Goal: Task Accomplishment & Management: Use online tool/utility

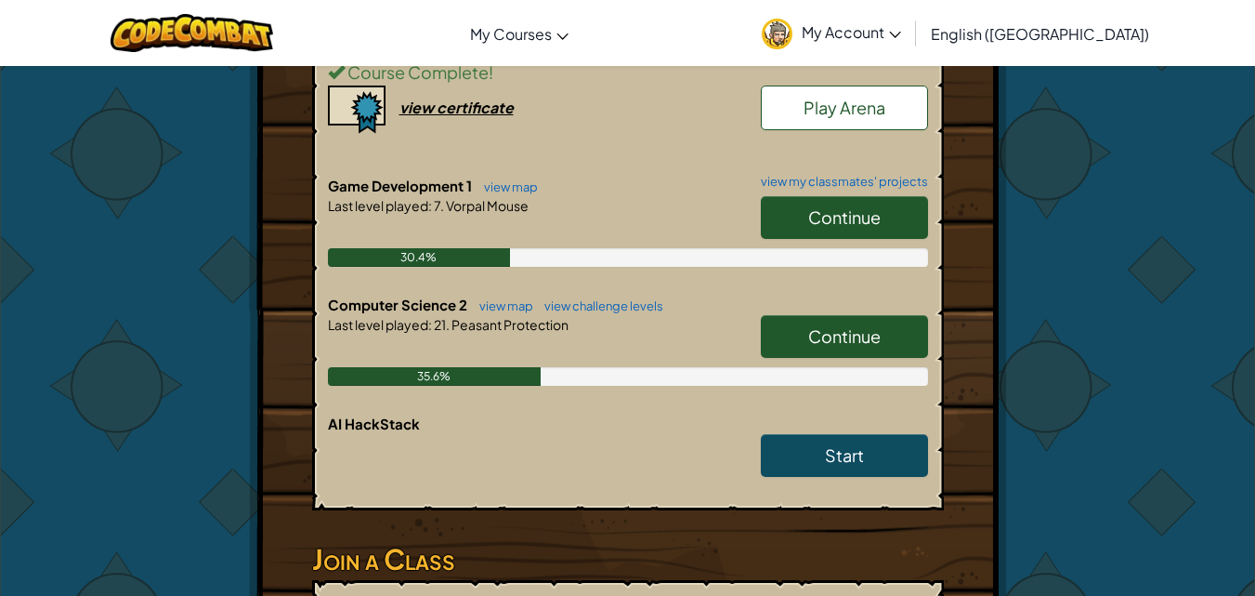
scroll to position [465, 0]
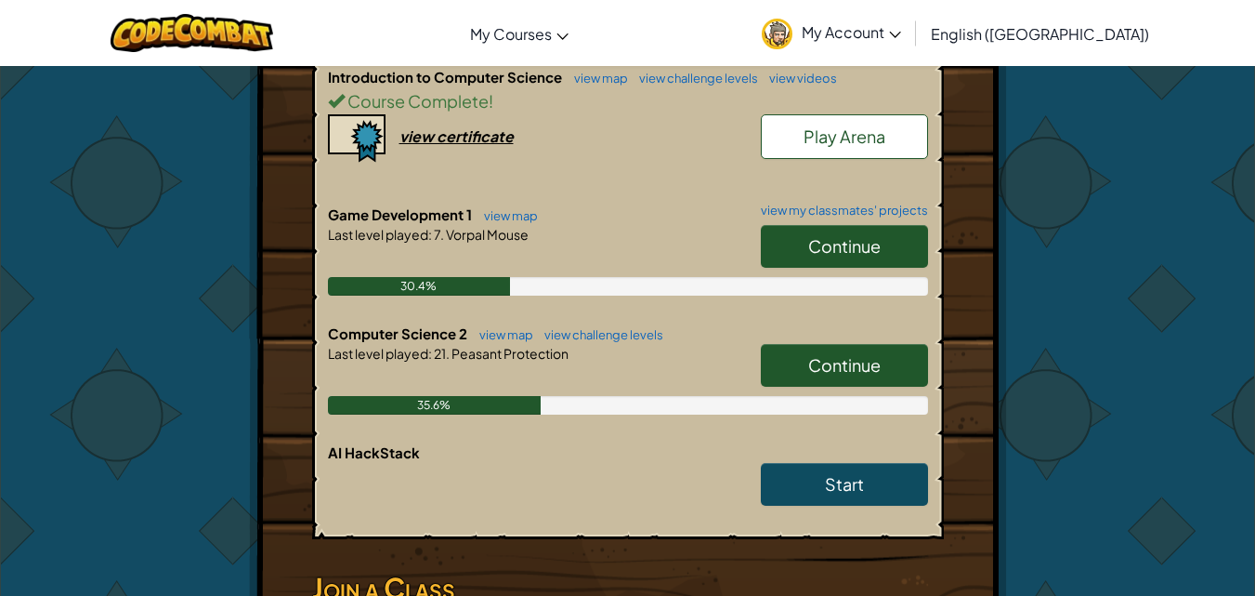
click at [887, 344] on link "Continue" at bounding box center [844, 365] width 167 height 43
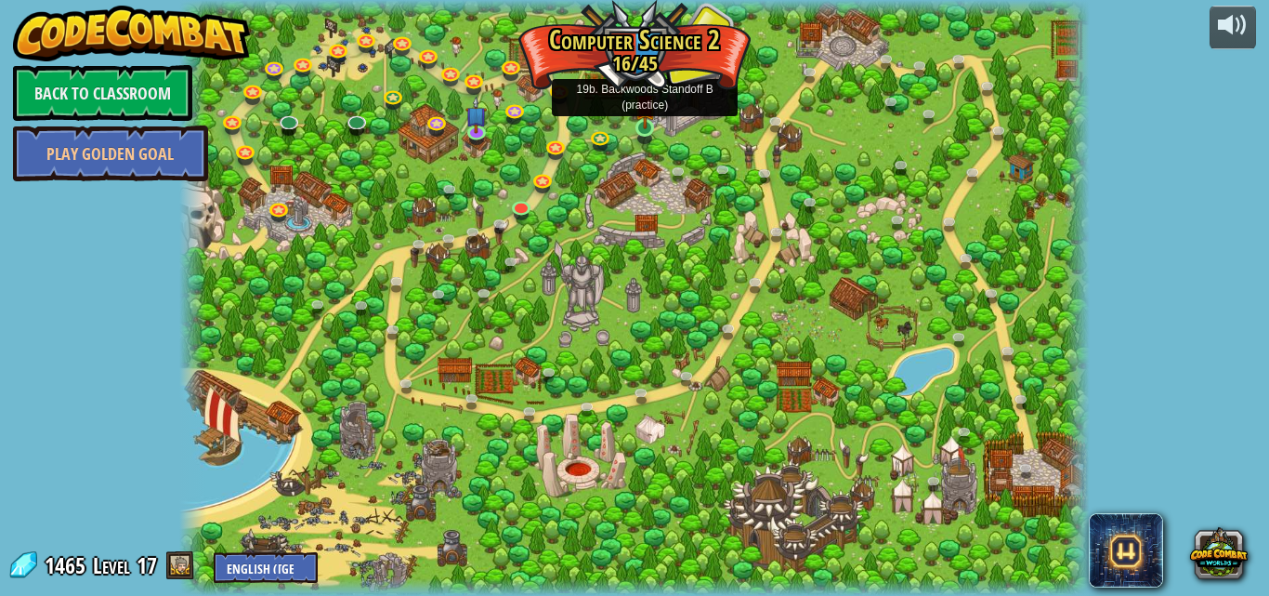
click at [651, 129] on img at bounding box center [645, 104] width 21 height 49
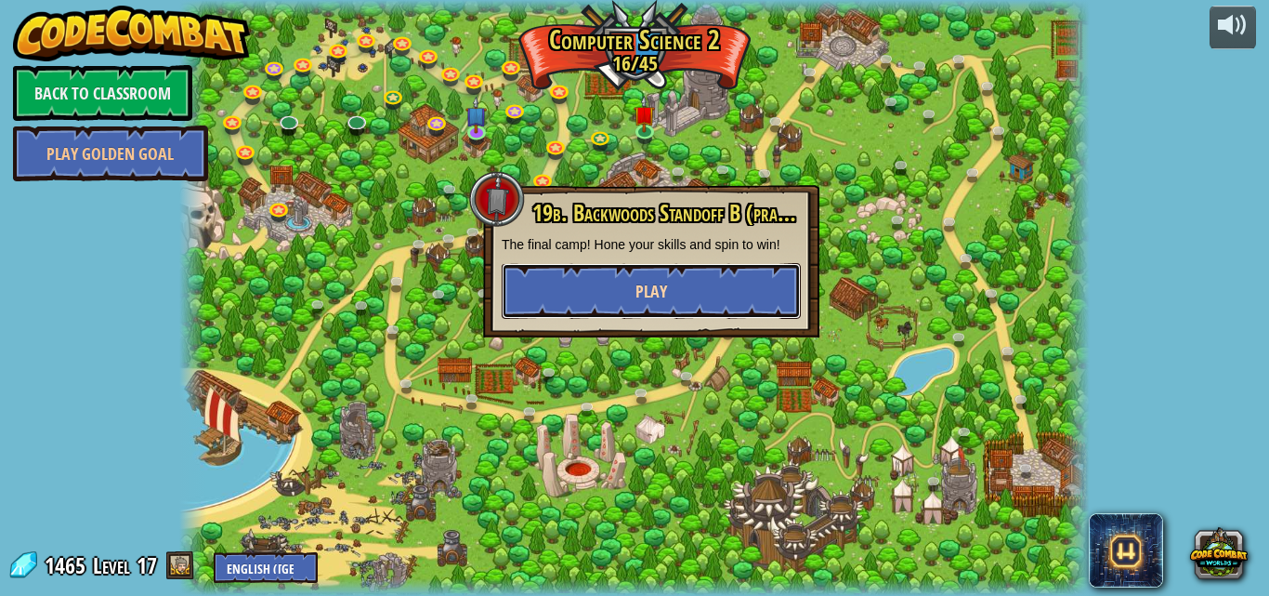
click at [690, 298] on button "Play" at bounding box center [651, 291] width 299 height 56
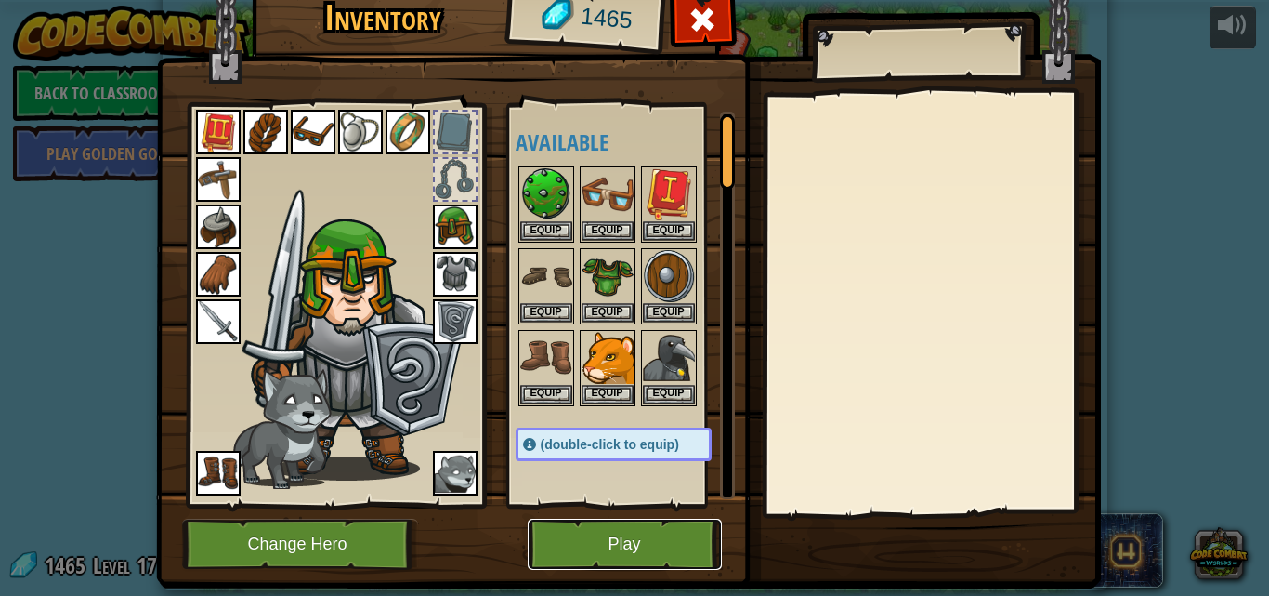
click at [622, 544] on button "Play" at bounding box center [625, 544] width 194 height 51
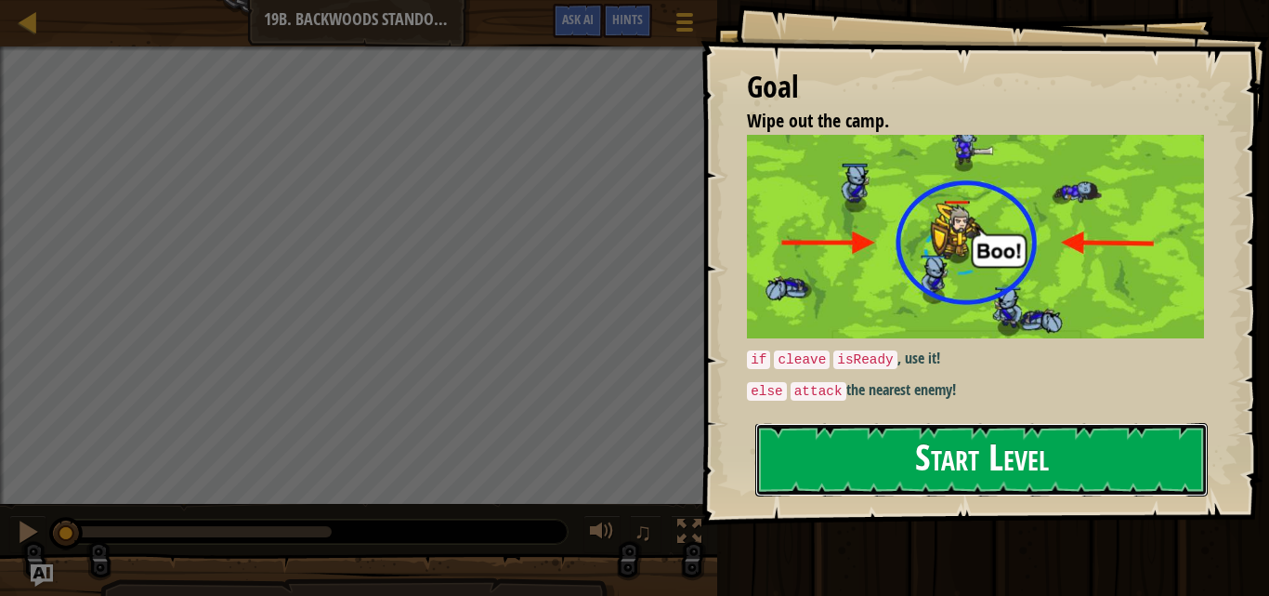
click at [973, 452] on button "Start Level" at bounding box center [981, 459] width 453 height 73
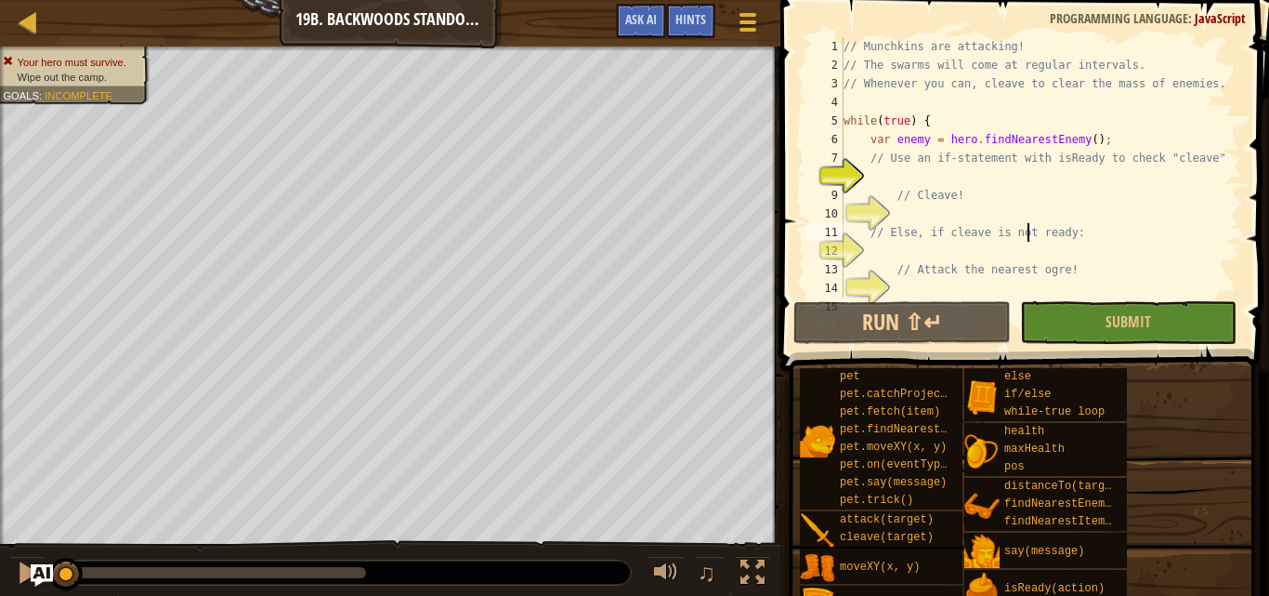
click at [1029, 226] on div "// Munchkins are attacking! // The swarms will come at regular intervals. // Wh…" at bounding box center [1034, 185] width 388 height 297
type textarea "// Else, if cleave is not ready:"
click at [925, 174] on div "// Munchkins are attacking! // The swarms will come at regular intervals. // Wh…" at bounding box center [1034, 185] width 388 height 297
click at [908, 187] on div "// Munchkins are attacking! // The swarms will come at regular intervals. // Wh…" at bounding box center [1034, 185] width 388 height 297
type textarea "// Cleave!"
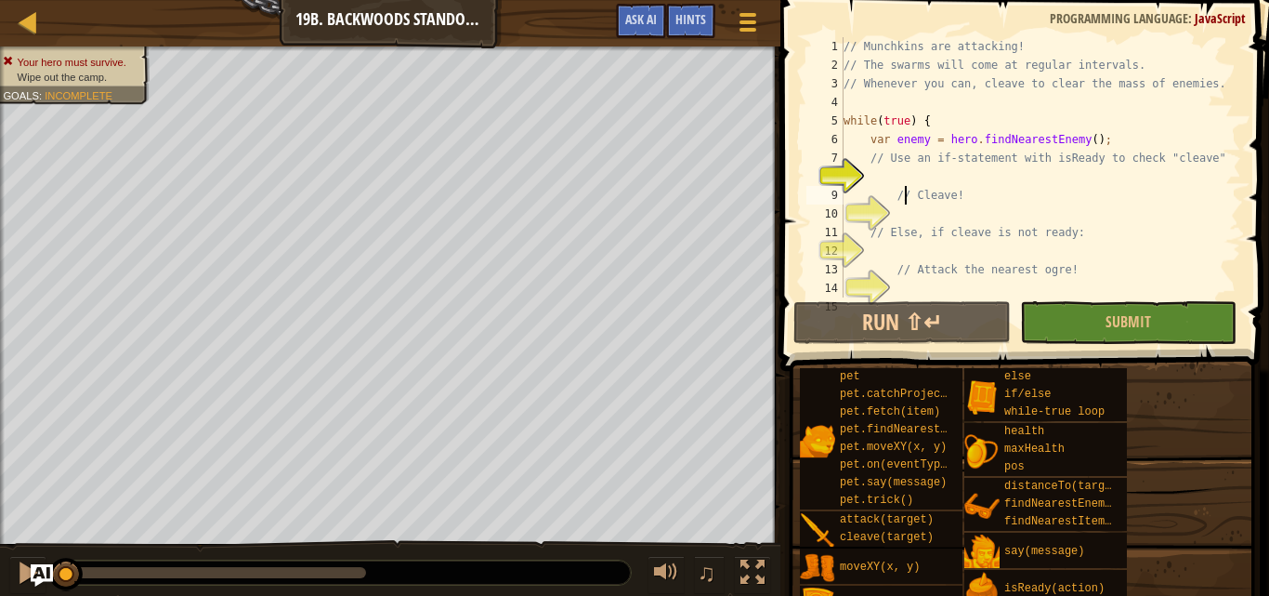
click at [908, 176] on div "// Munchkins are attacking! // The swarms will come at regular intervals. // Wh…" at bounding box center [1034, 185] width 388 height 297
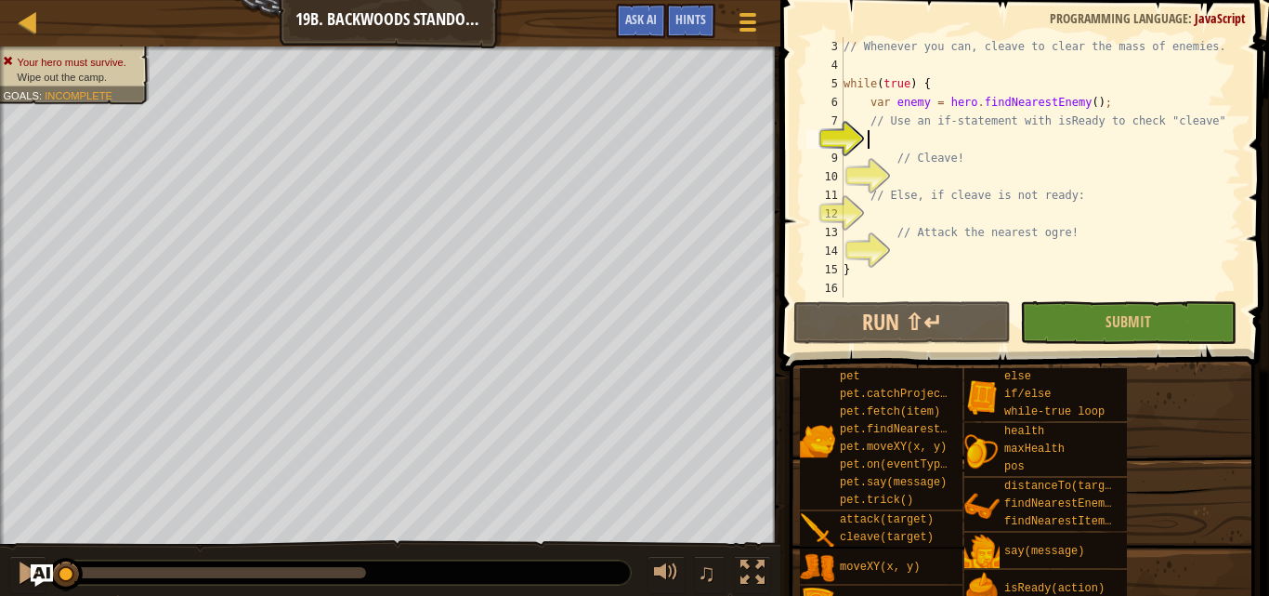
scroll to position [37, 0]
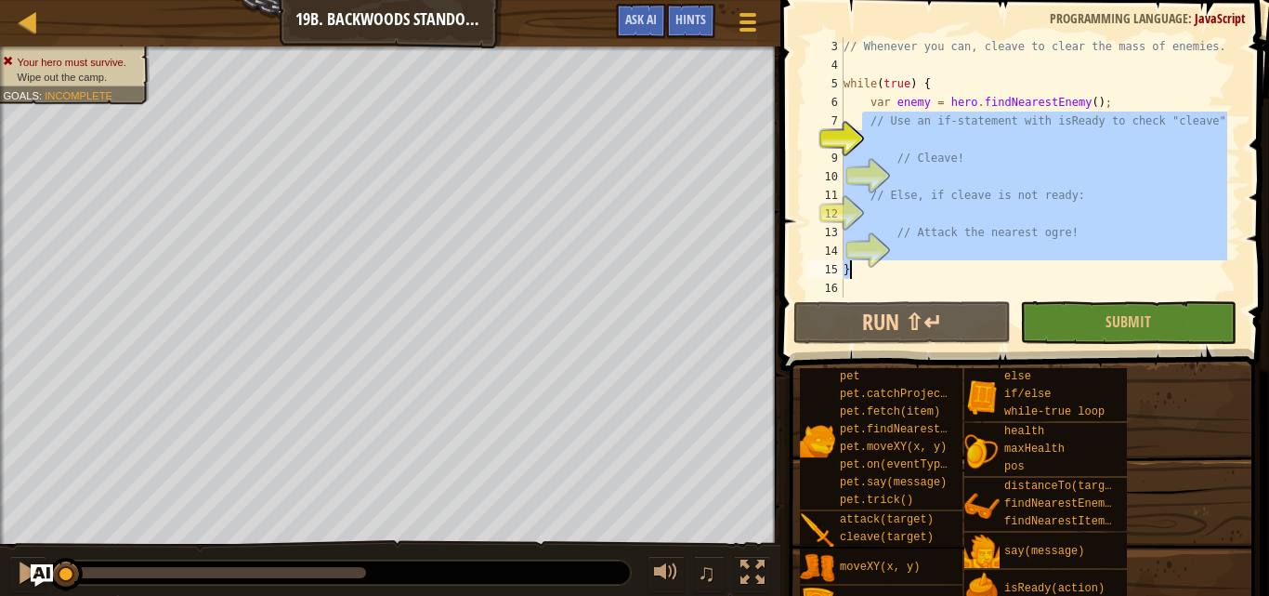
drag, startPoint x: 864, startPoint y: 117, endPoint x: 1058, endPoint y: 262, distance: 242.4
click at [1058, 262] on div "// Whenever you can, cleave to clear the mass of enemies. while ( true ) { var …" at bounding box center [1034, 185] width 388 height 297
type textarea "}"
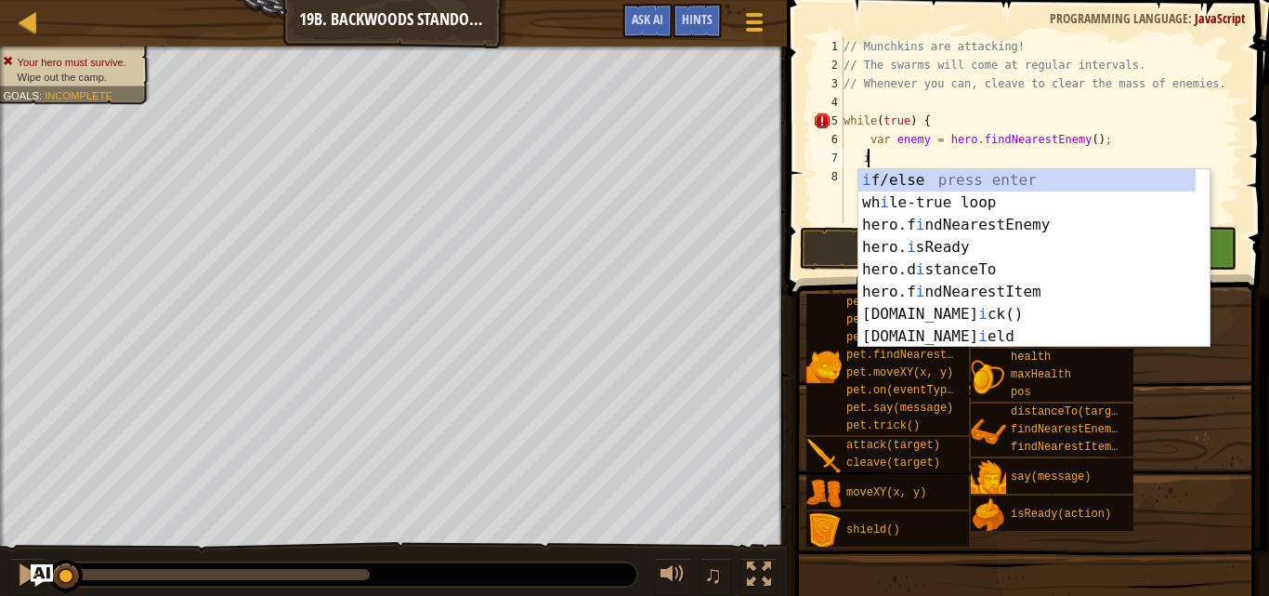
scroll to position [8, 2]
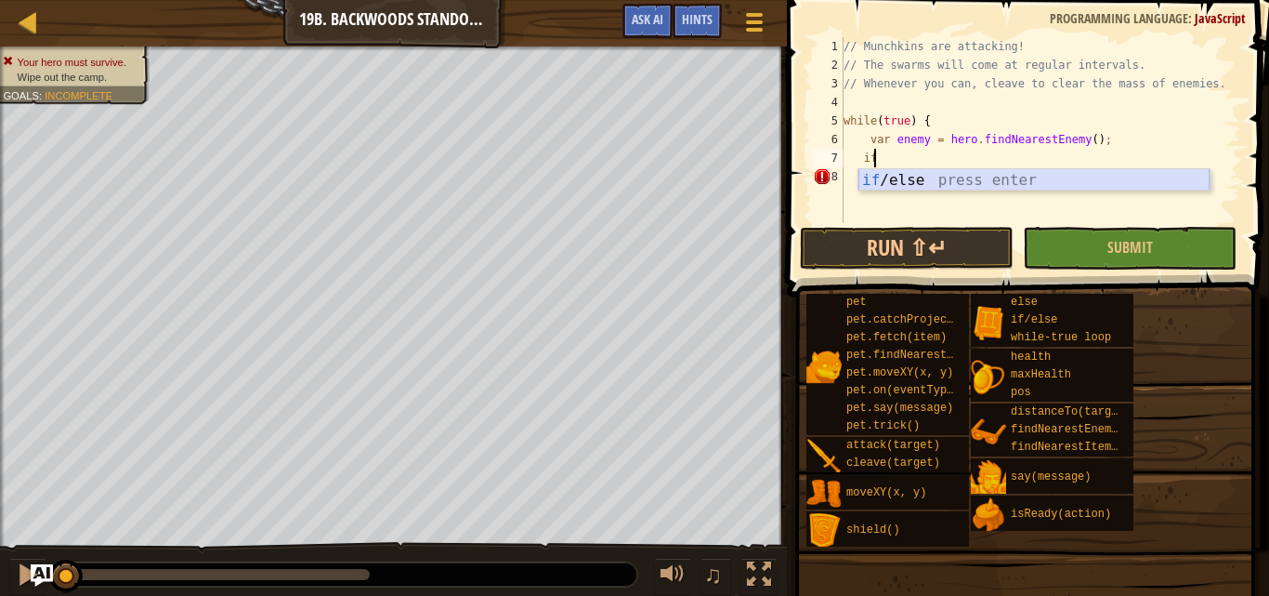
click at [923, 172] on div "if /else press enter" at bounding box center [1034, 202] width 351 height 67
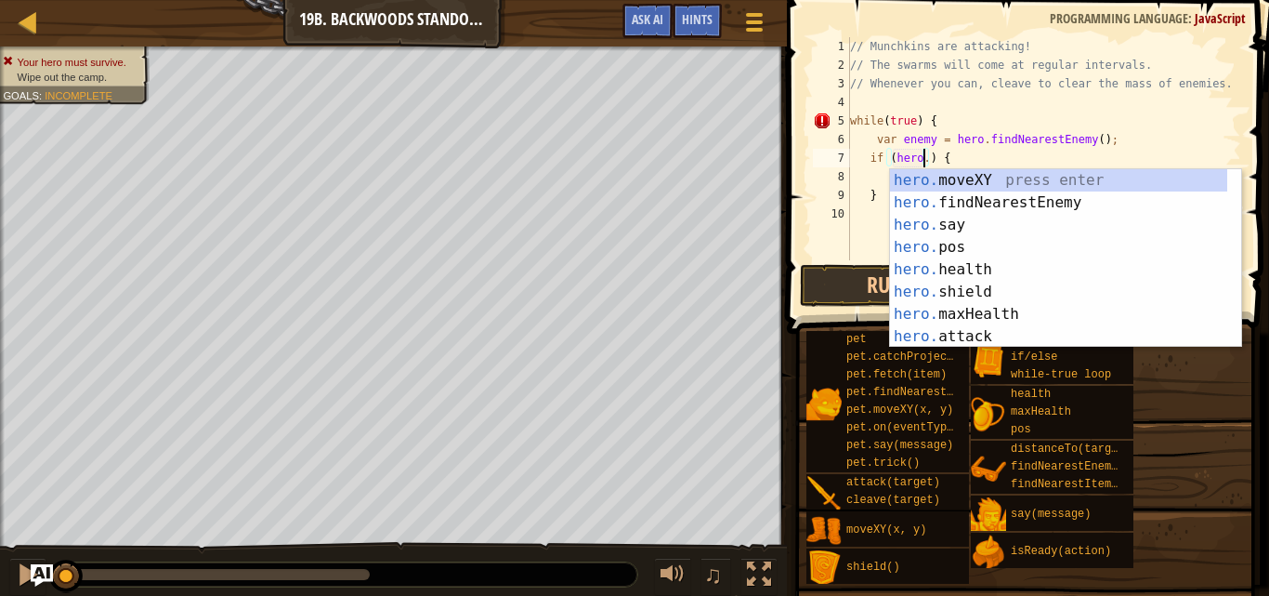
scroll to position [8, 7]
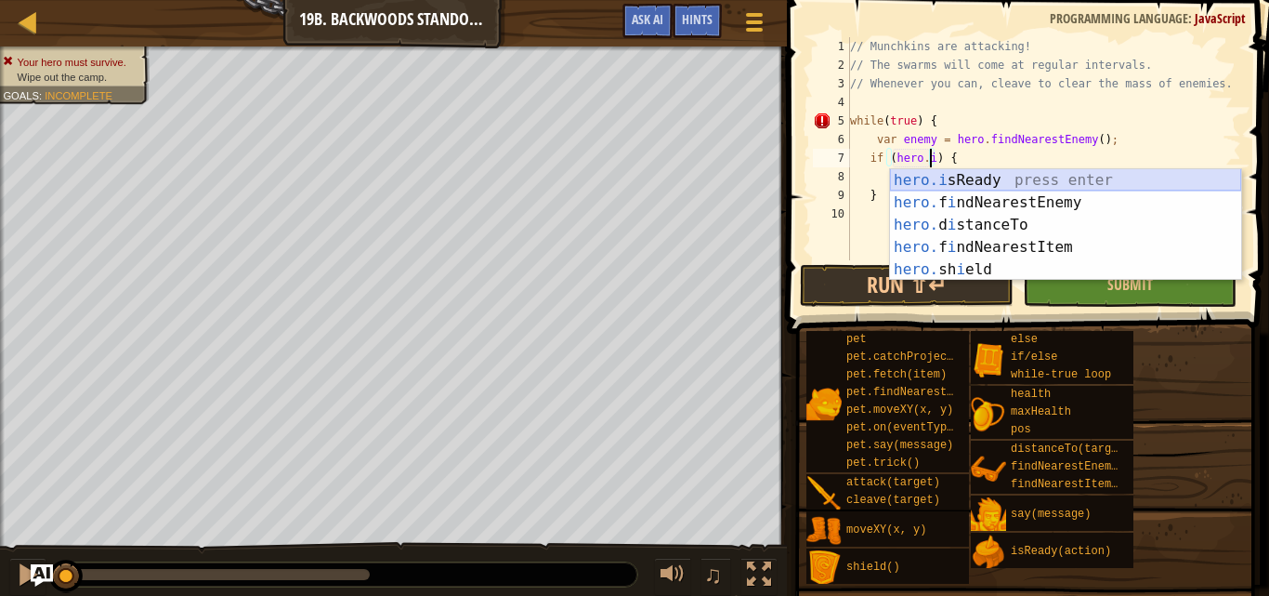
click at [1032, 182] on div "hero.i sReady press enter hero. f i ndNearestEnemy press enter hero. d i stance…" at bounding box center [1065, 247] width 351 height 156
type textarea "if (hero.isReady("cleave")) {"
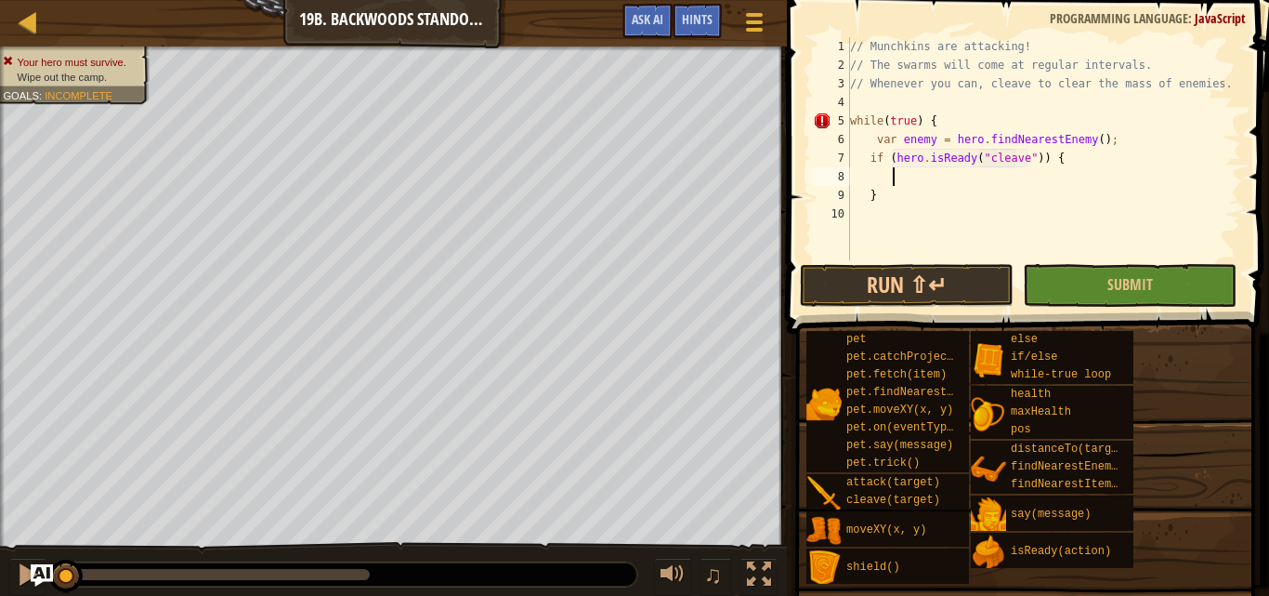
click at [1034, 171] on div "// Munchkins are attacking! // The swarms will come at regular intervals. // Wh…" at bounding box center [1044, 167] width 395 height 260
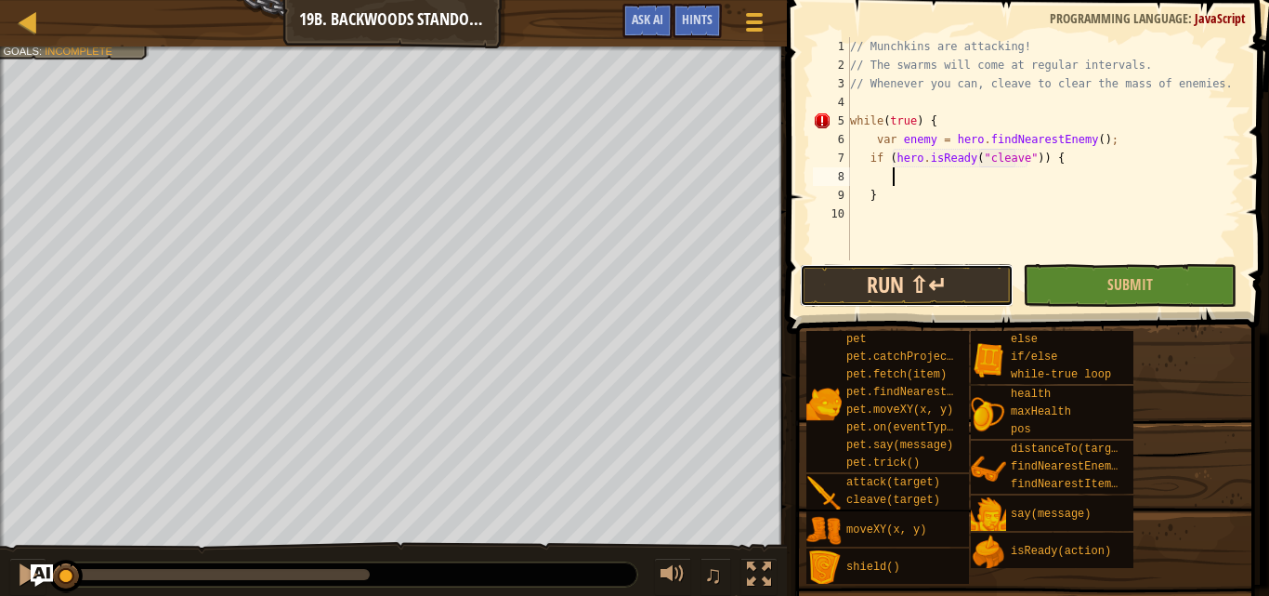
click at [933, 306] on button "Run ⇧↵" at bounding box center [907, 285] width 214 height 43
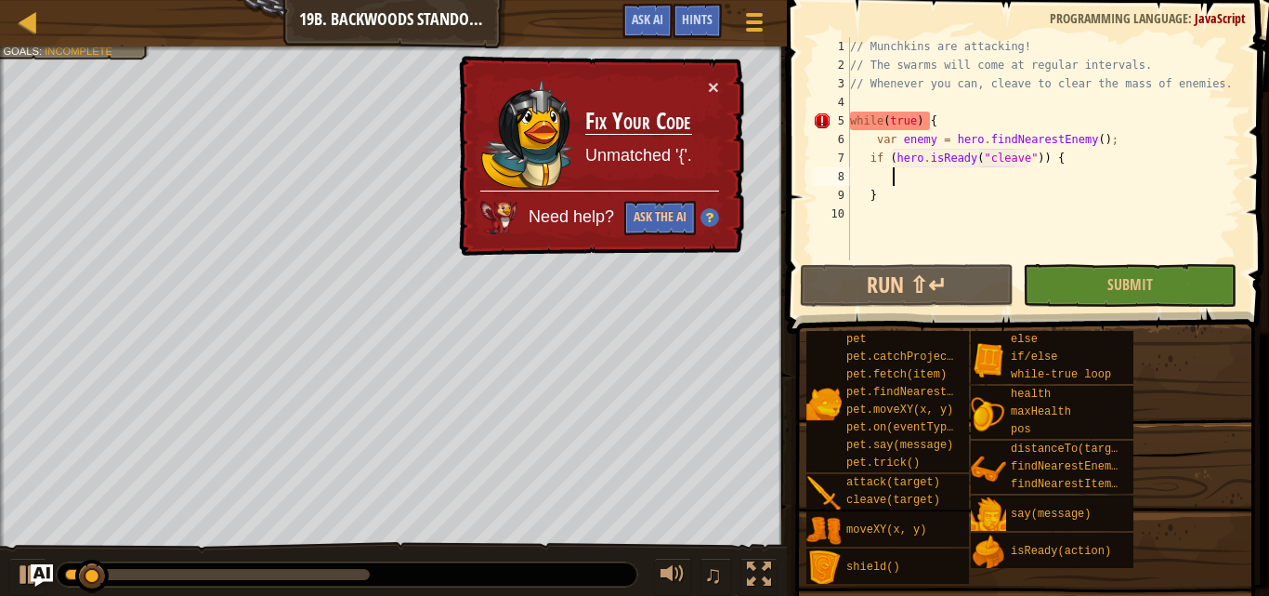
click at [723, 83] on div "× Fix Your Code Unmatched '{'. Need help? Ask the AI" at bounding box center [599, 156] width 289 height 201
click at [874, 217] on div "// Munchkins are attacking! // The swarms will come at regular intervals. // Wh…" at bounding box center [1044, 167] width 395 height 260
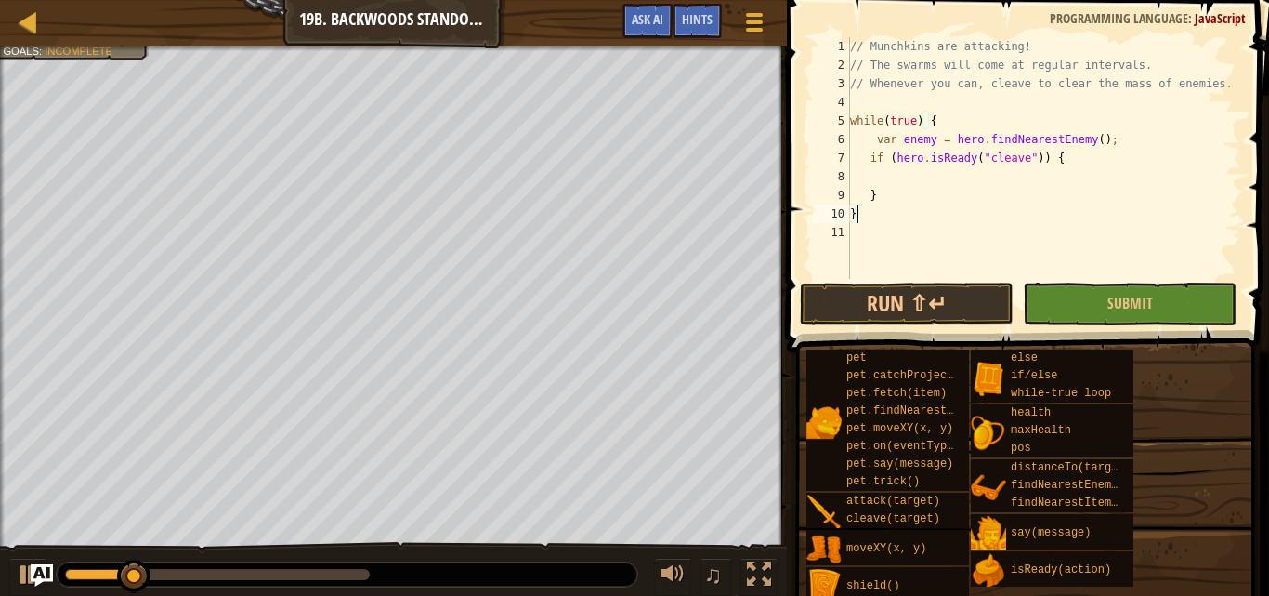
click at [897, 194] on div "// Munchkins are attacking! // The swarms will come at regular intervals. // Wh…" at bounding box center [1044, 176] width 395 height 279
type textarea "}"
click at [887, 298] on button "Run ⇧↵" at bounding box center [907, 303] width 214 height 43
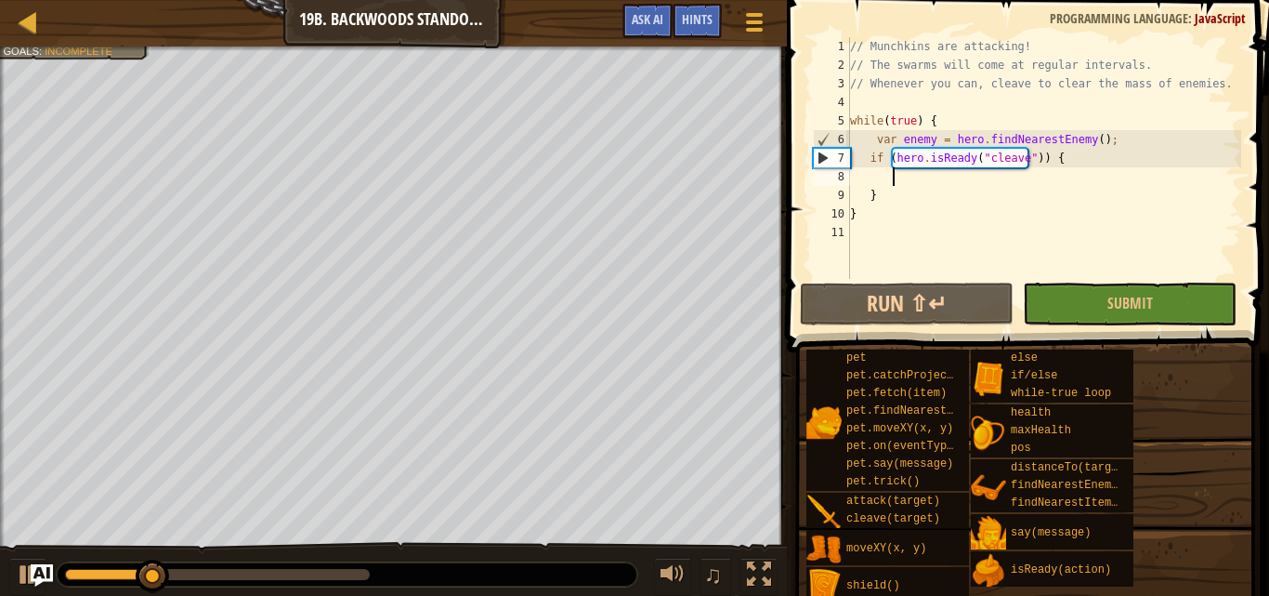
click at [915, 185] on div "// Munchkins are attacking! // The swarms will come at regular intervals. // Wh…" at bounding box center [1044, 176] width 395 height 279
click at [913, 201] on div "// Munchkins are attacking! // The swarms will come at regular intervals. // Wh…" at bounding box center [1044, 176] width 395 height 279
type textarea "}"
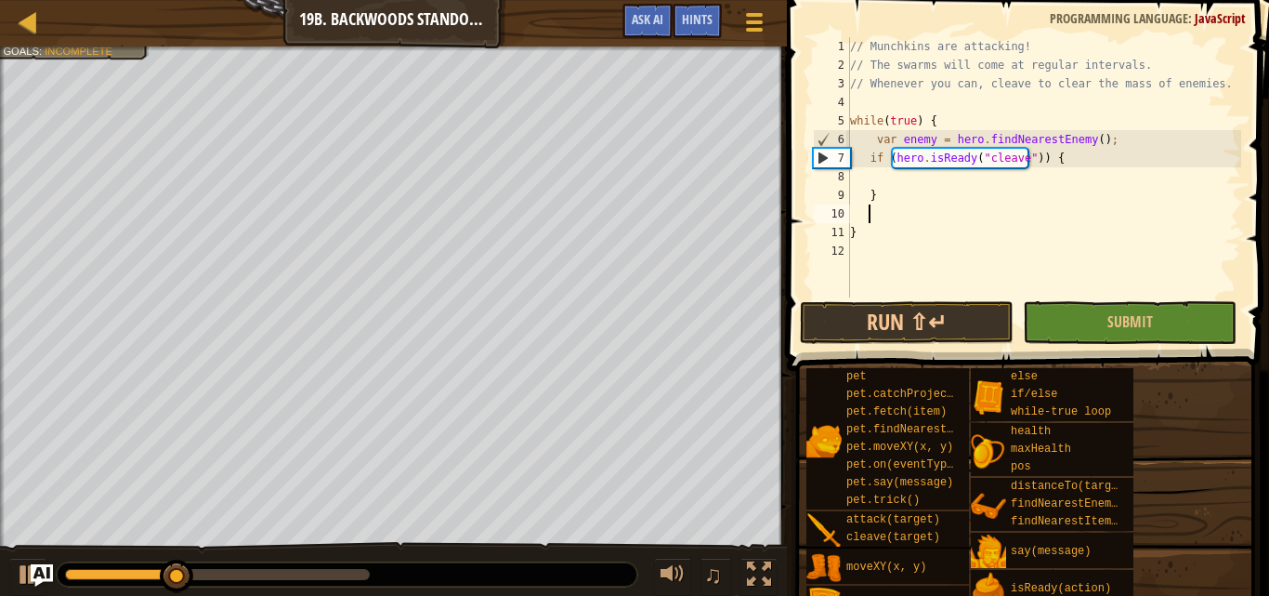
type textarea "e"
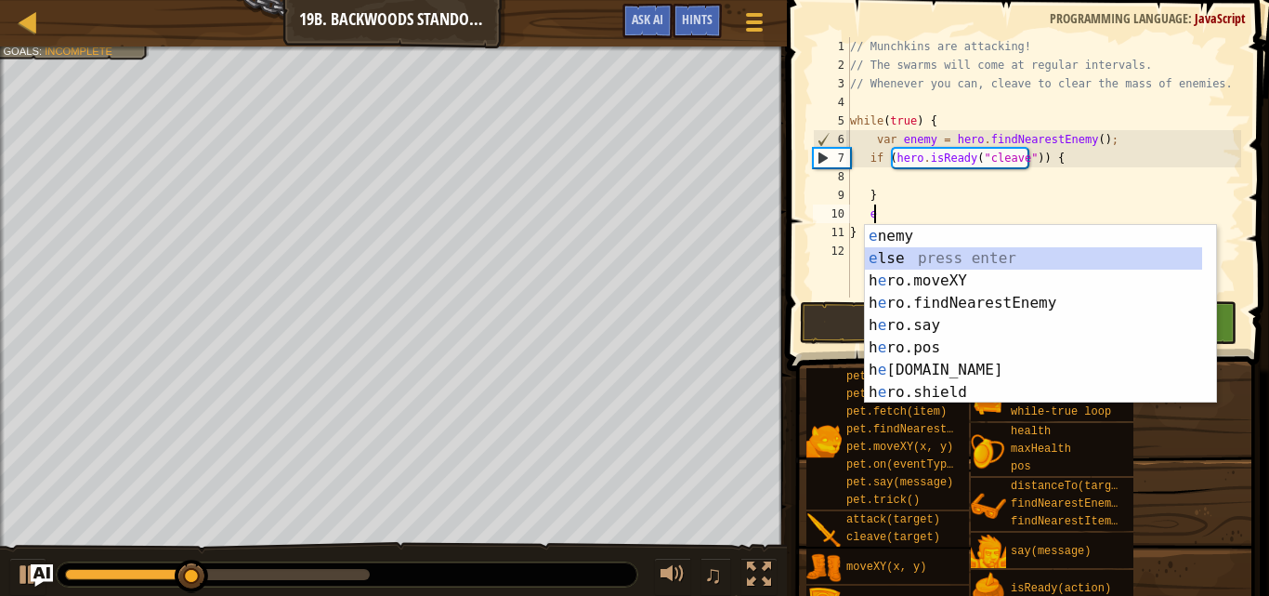
click at [887, 252] on div "e nemy press enter e lse press enter h e ro.moveXY press enter h e ro.findNeare…" at bounding box center [1033, 336] width 337 height 223
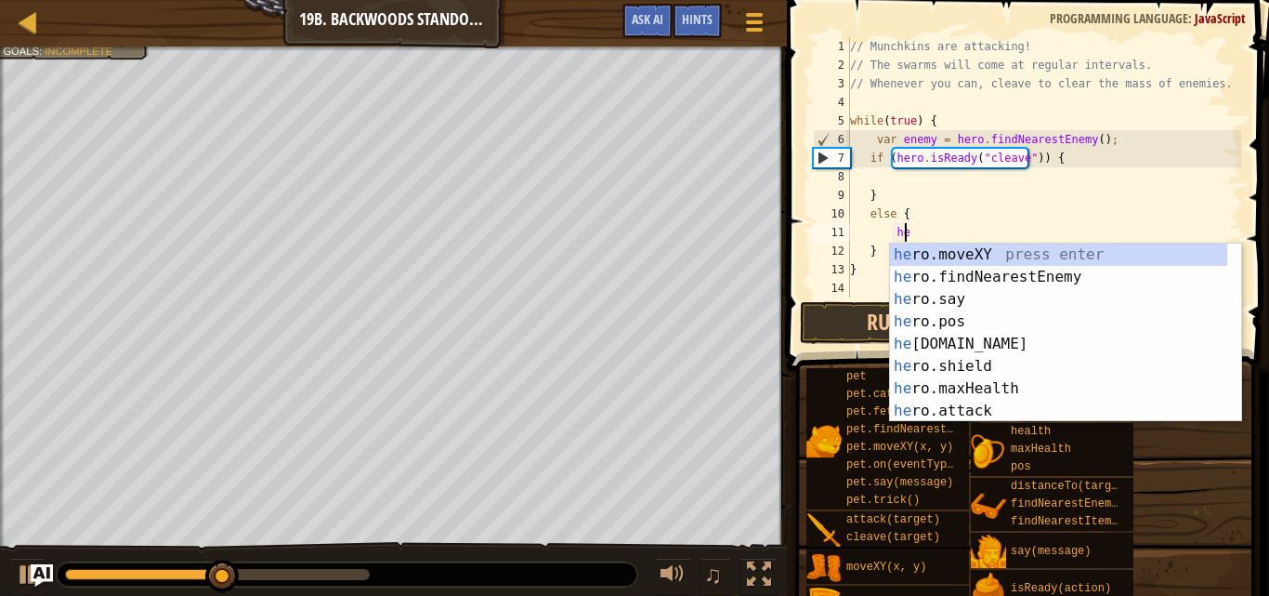
scroll to position [8, 5]
click at [990, 401] on div "her o.moveXY press enter her o.findNearestEnemy press enter her o.say press ent…" at bounding box center [1058, 354] width 337 height 223
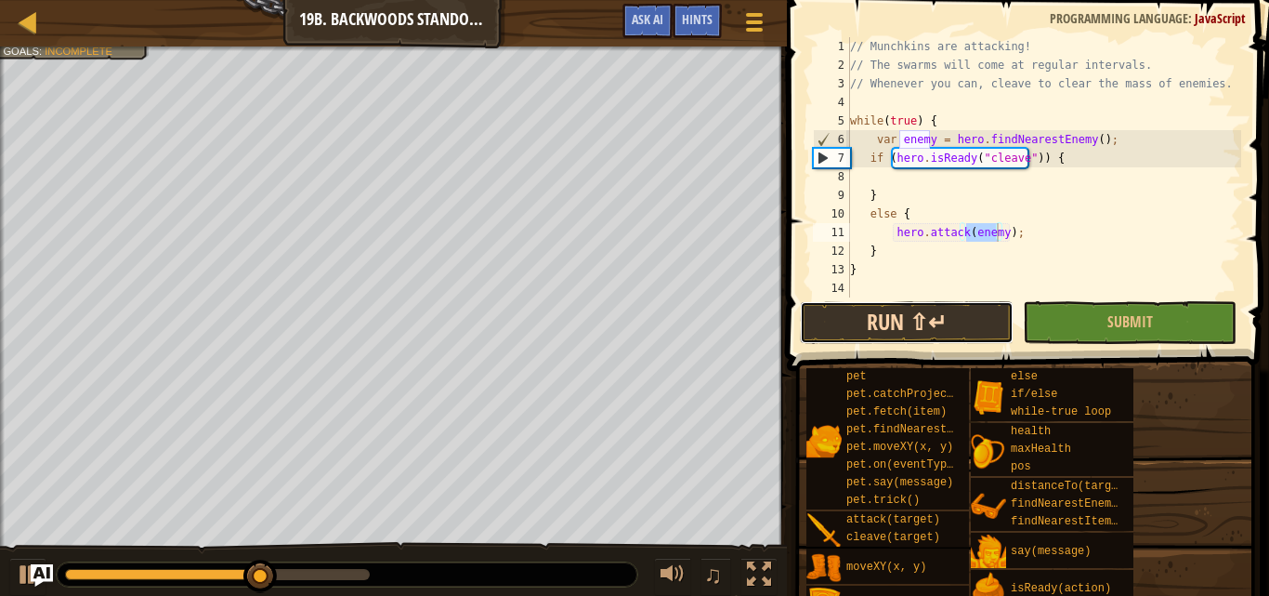
click at [945, 322] on button "Run ⇧↵" at bounding box center [907, 322] width 214 height 43
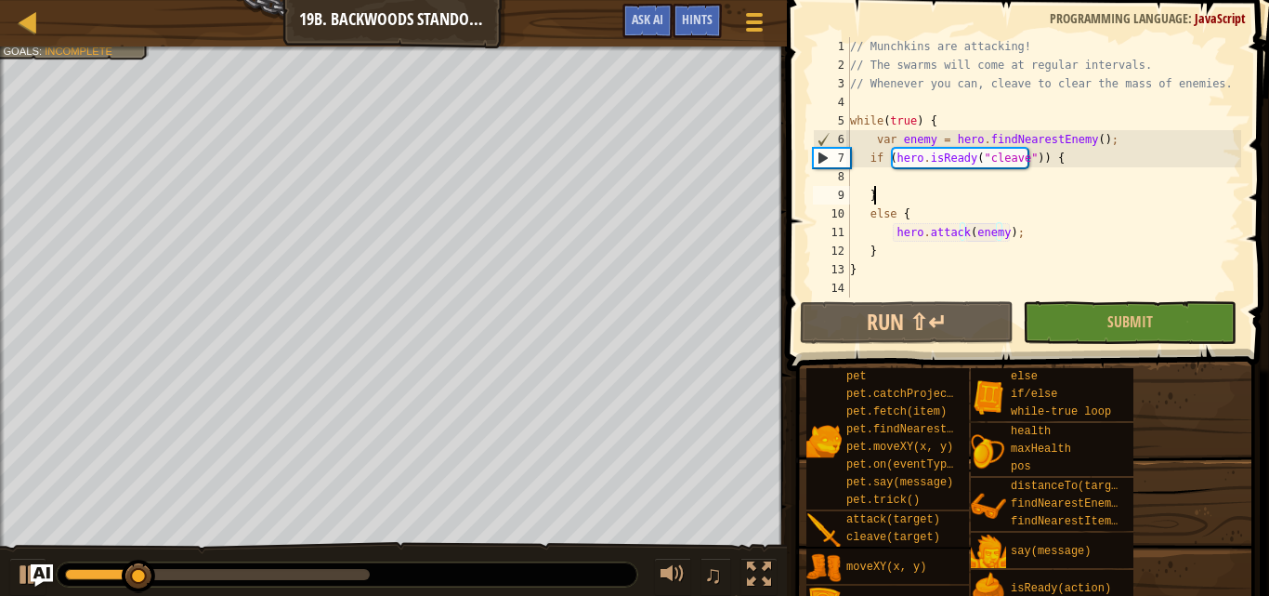
click at [938, 191] on div "// Munchkins are attacking! // The swarms will come at regular intervals. // Wh…" at bounding box center [1044, 185] width 395 height 297
type textarea "}"
click at [940, 181] on div "// Munchkins are attacking! // The swarms will come at regular intervals. // Wh…" at bounding box center [1044, 185] width 395 height 297
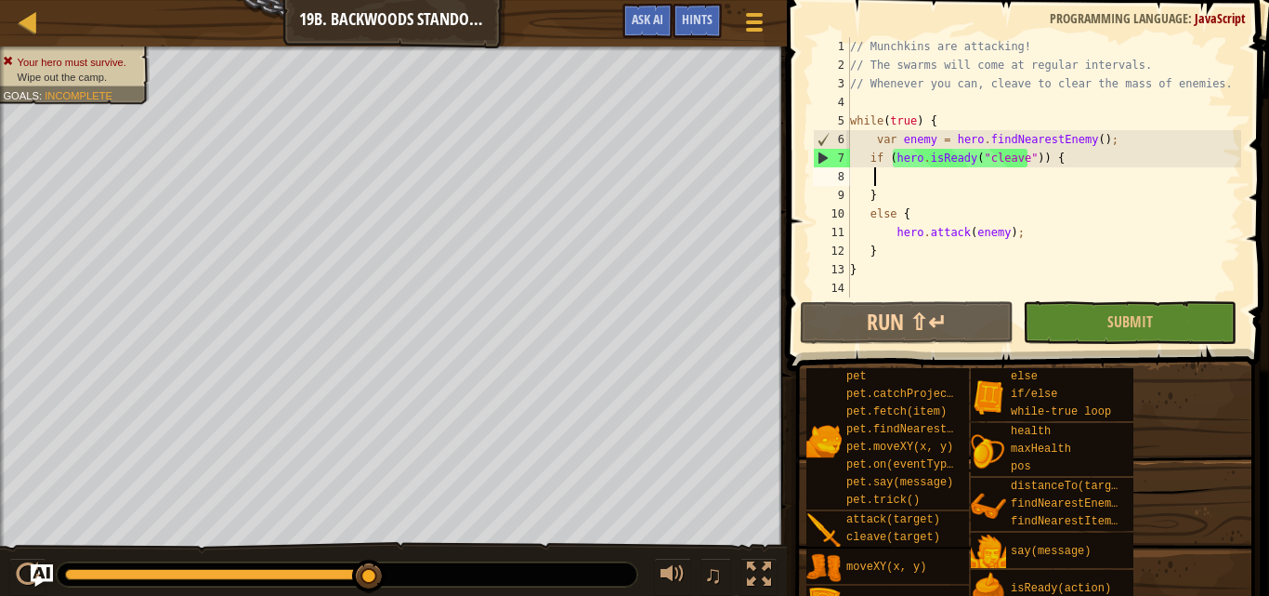
scroll to position [8, 0]
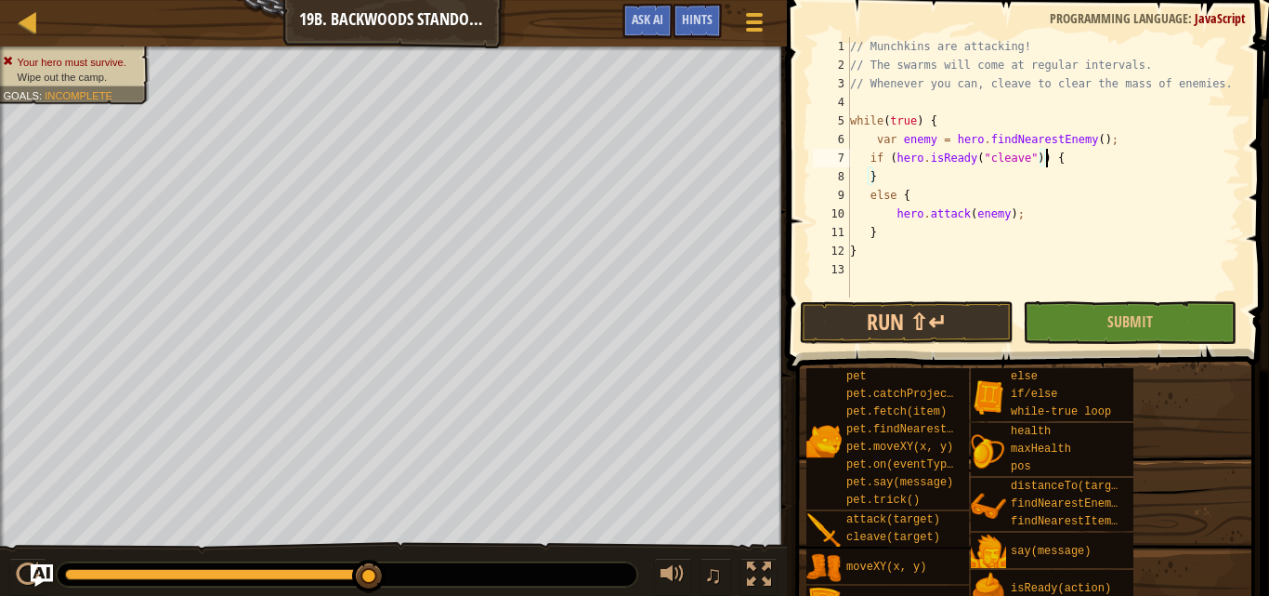
click at [866, 182] on div "// Munchkins are attacking! // The swarms will come at regular intervals. // Wh…" at bounding box center [1044, 185] width 395 height 297
type textarea "}"
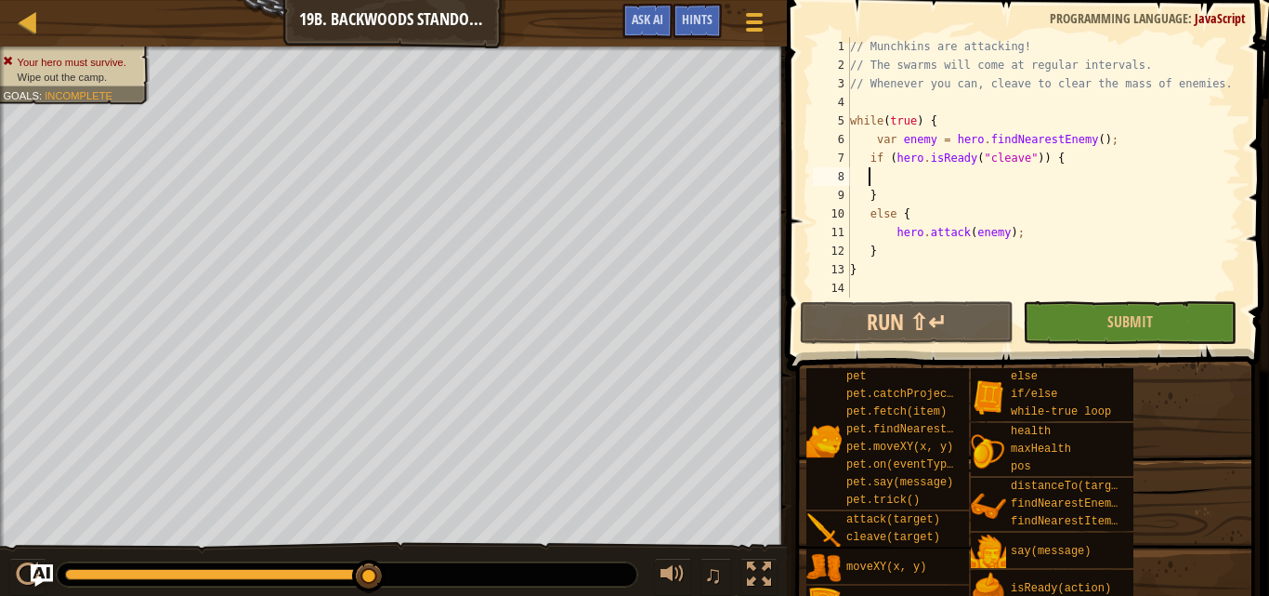
click at [877, 178] on div "// Munchkins are attacking! // The swarms will come at regular intervals. // Wh…" at bounding box center [1044, 185] width 395 height 297
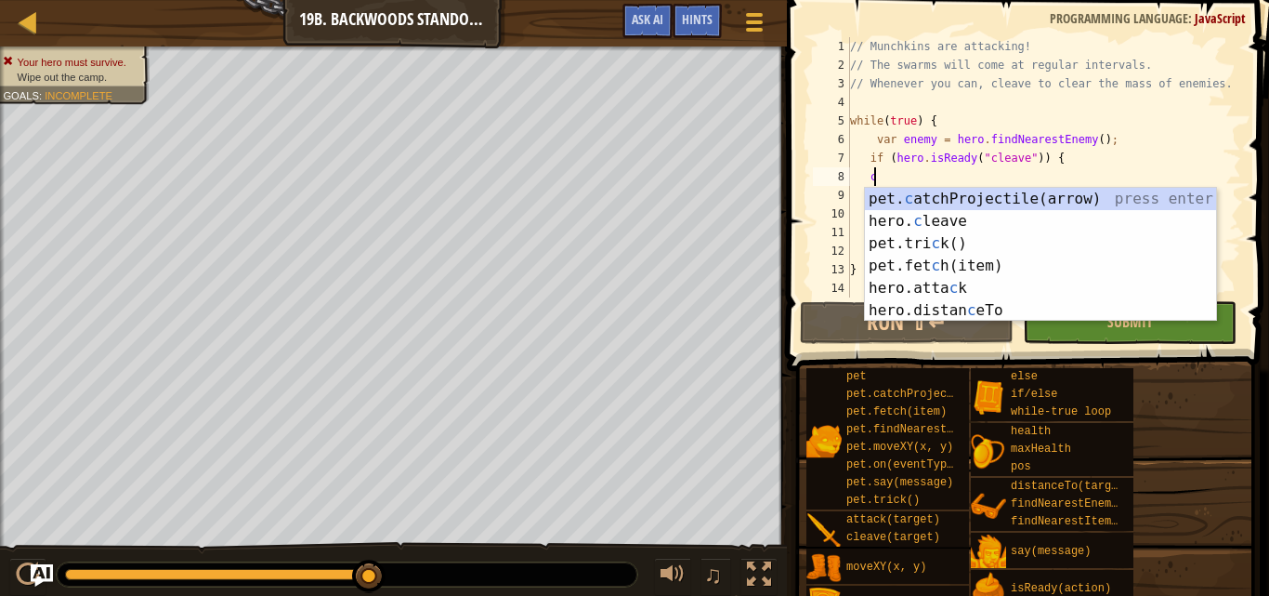
scroll to position [8, 2]
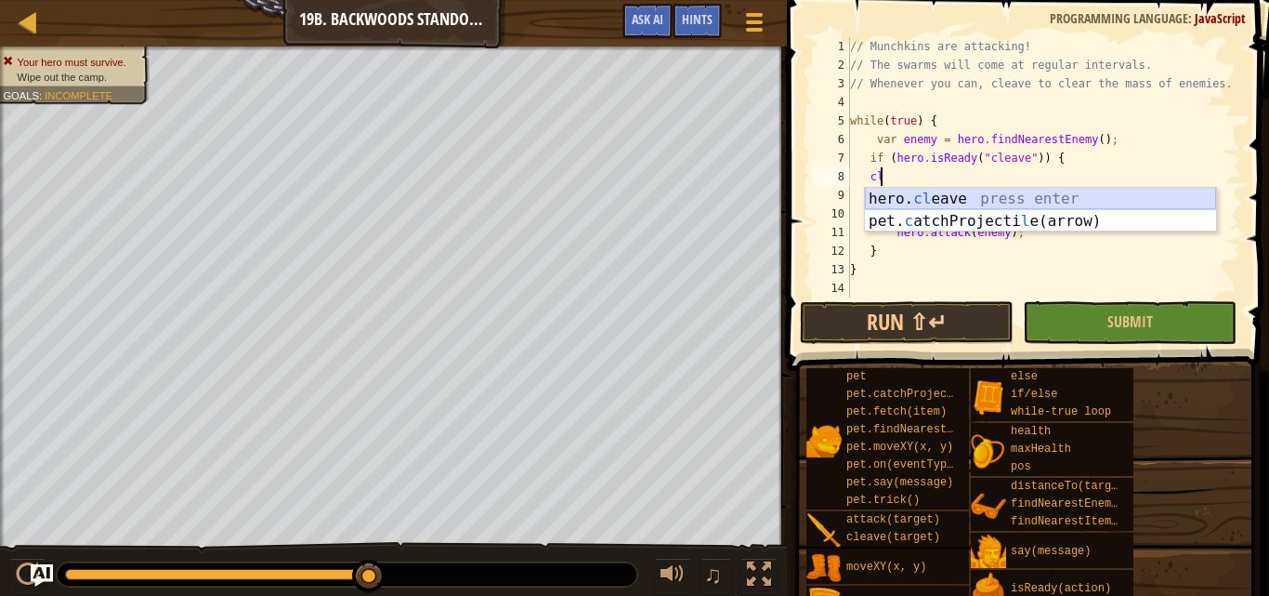
click at [914, 193] on div "hero. cl eave press enter pet. c atchProjecti l e(arrow) press enter" at bounding box center [1040, 232] width 351 height 89
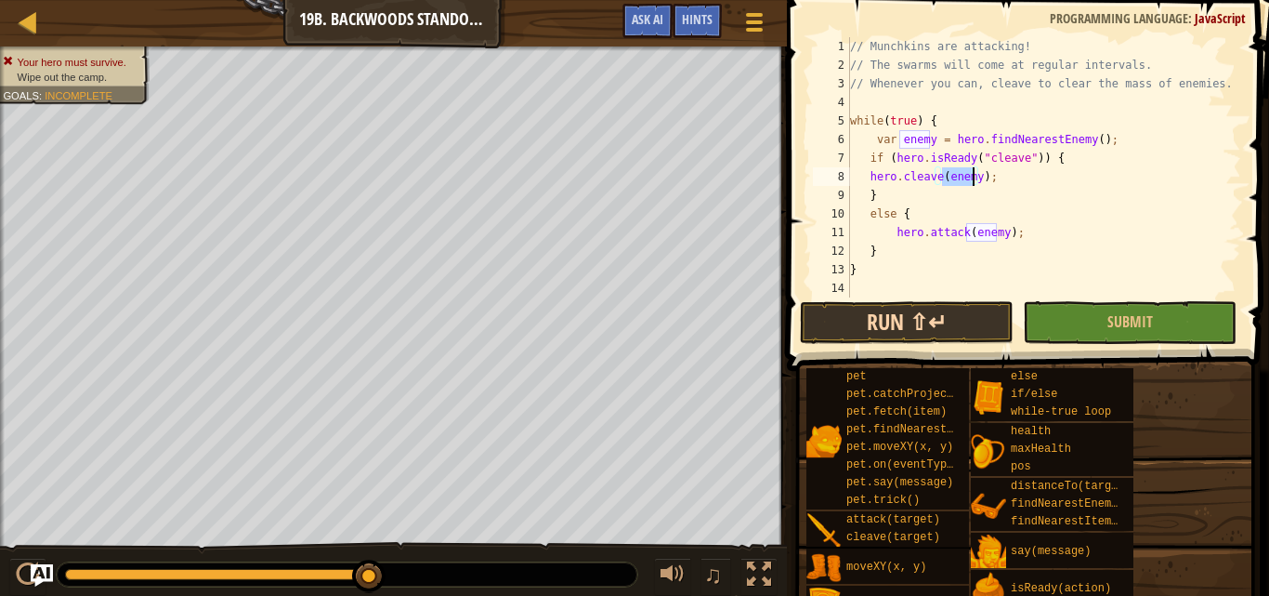
type textarea "hero.cleave(enemy);"
click at [933, 309] on button "Run ⇧↵" at bounding box center [907, 322] width 214 height 43
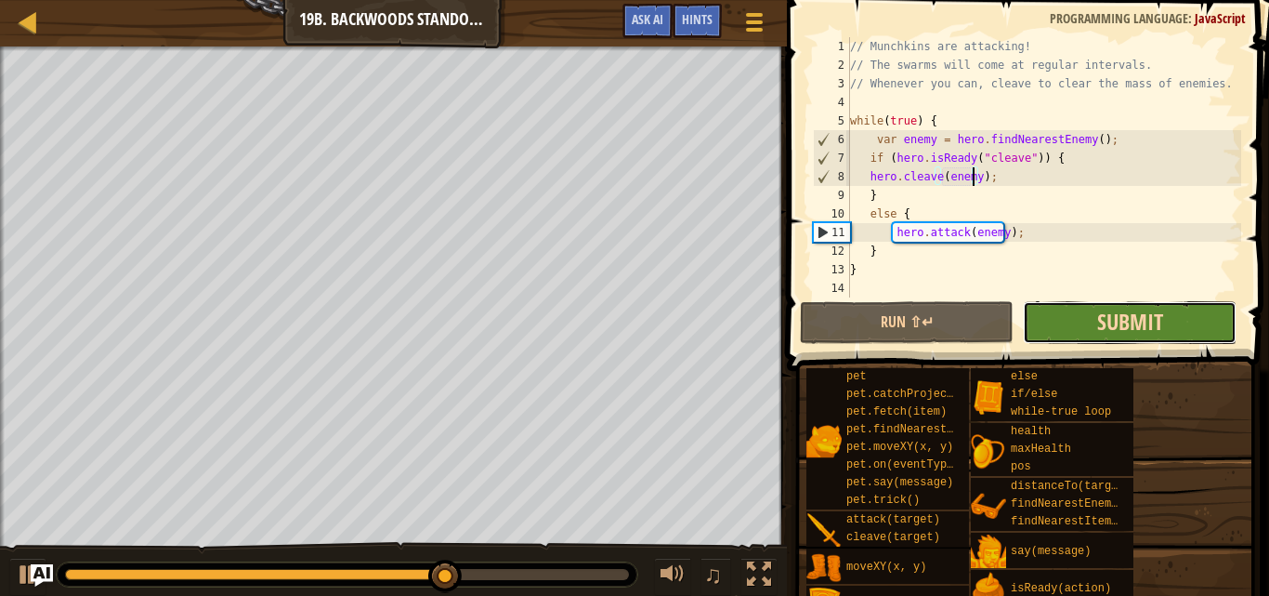
click at [1107, 332] on span "Submit" at bounding box center [1130, 322] width 66 height 30
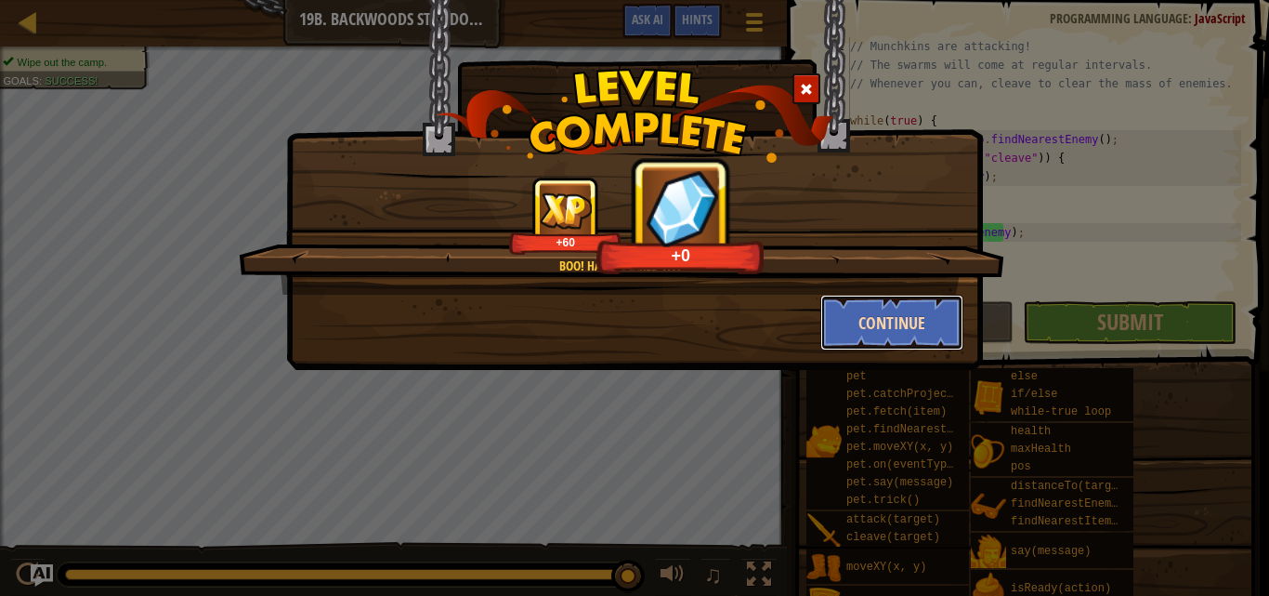
click at [895, 300] on button "Continue" at bounding box center [893, 323] width 144 height 56
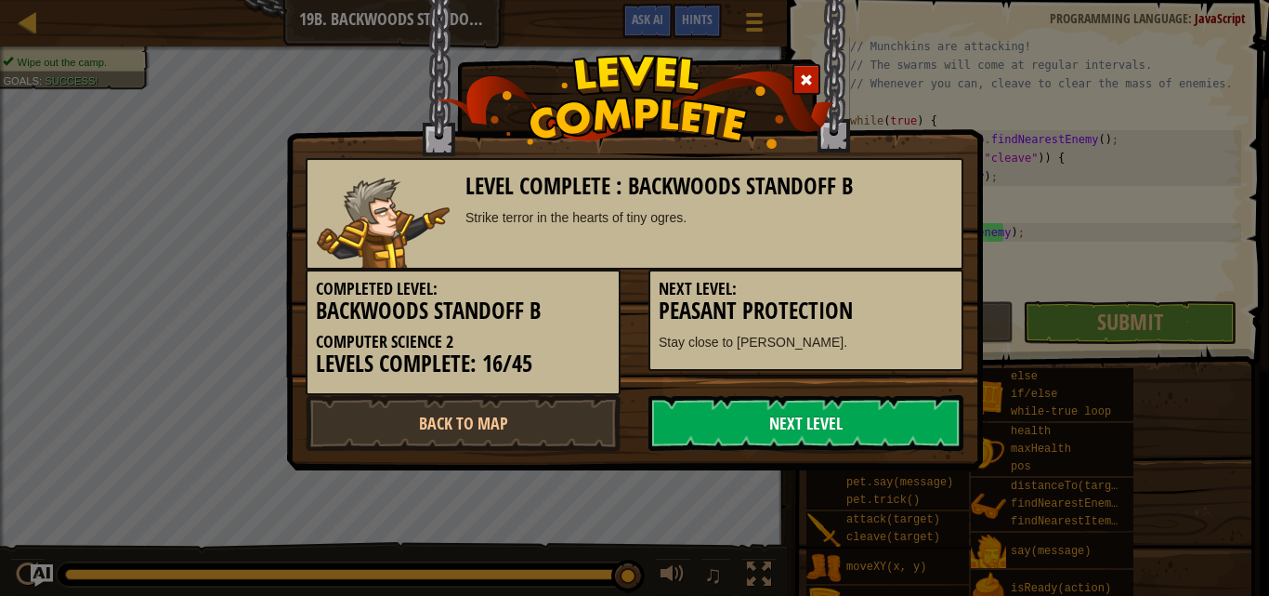
click at [874, 440] on link "Next Level" at bounding box center [806, 423] width 315 height 56
drag, startPoint x: 874, startPoint y: 440, endPoint x: 826, endPoint y: 451, distance: 48.5
click at [826, 451] on link "Next Level" at bounding box center [806, 423] width 315 height 56
click at [816, 439] on link "Next Level" at bounding box center [806, 423] width 315 height 56
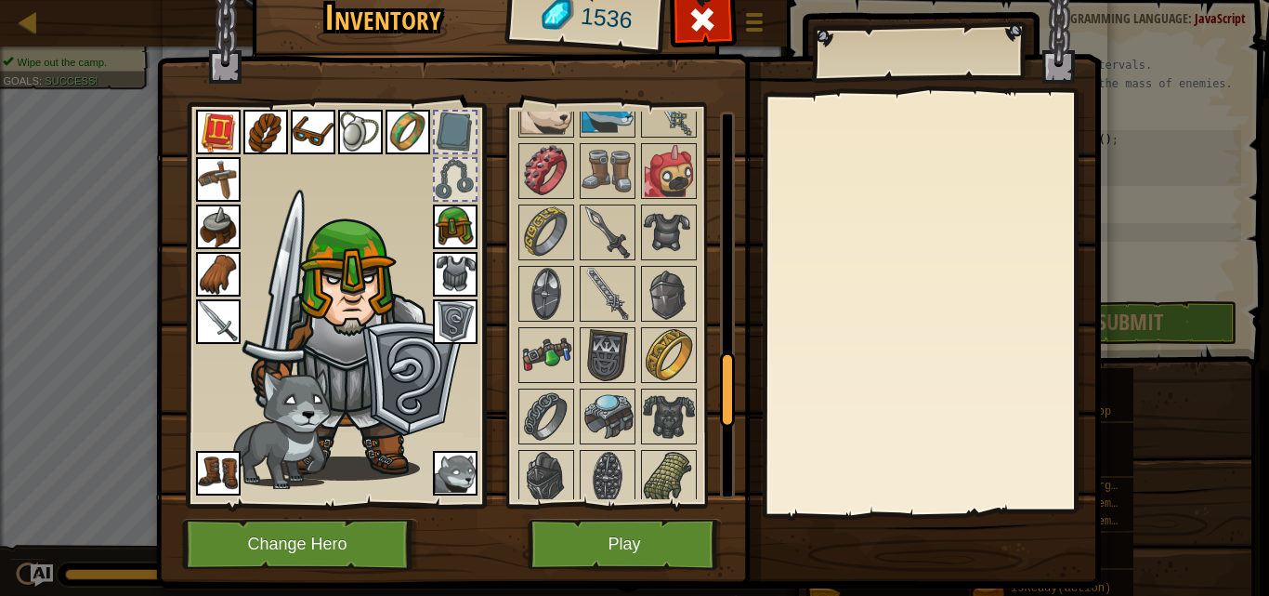
scroll to position [1740, 0]
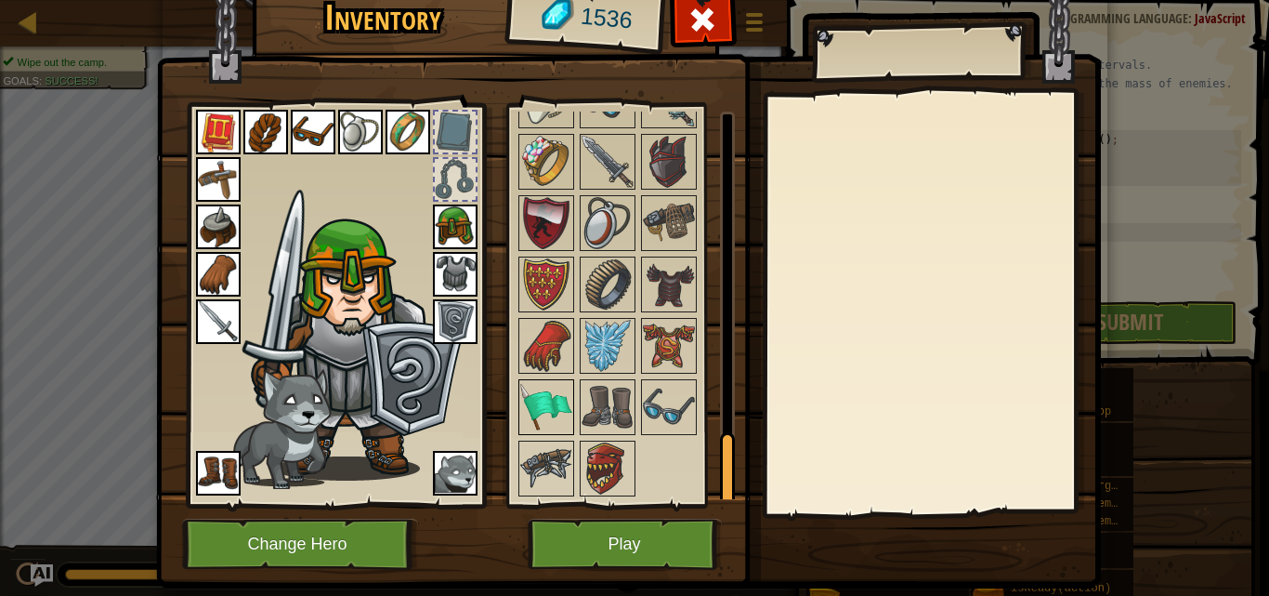
click at [556, 404] on img at bounding box center [546, 407] width 52 height 52
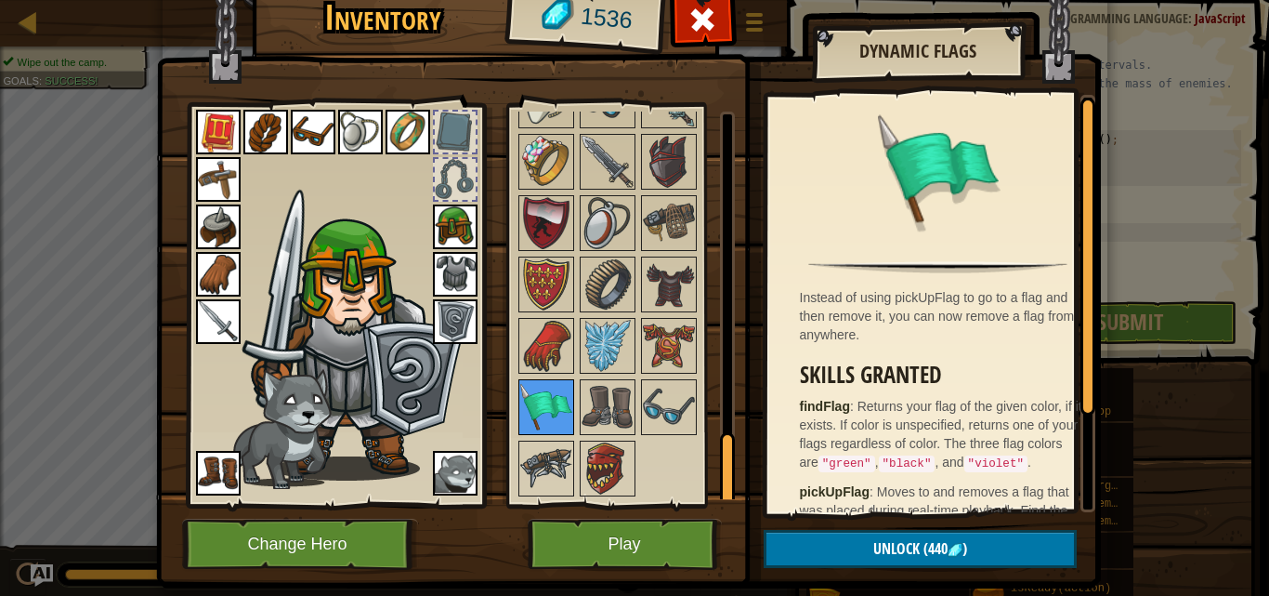
scroll to position [46, 0]
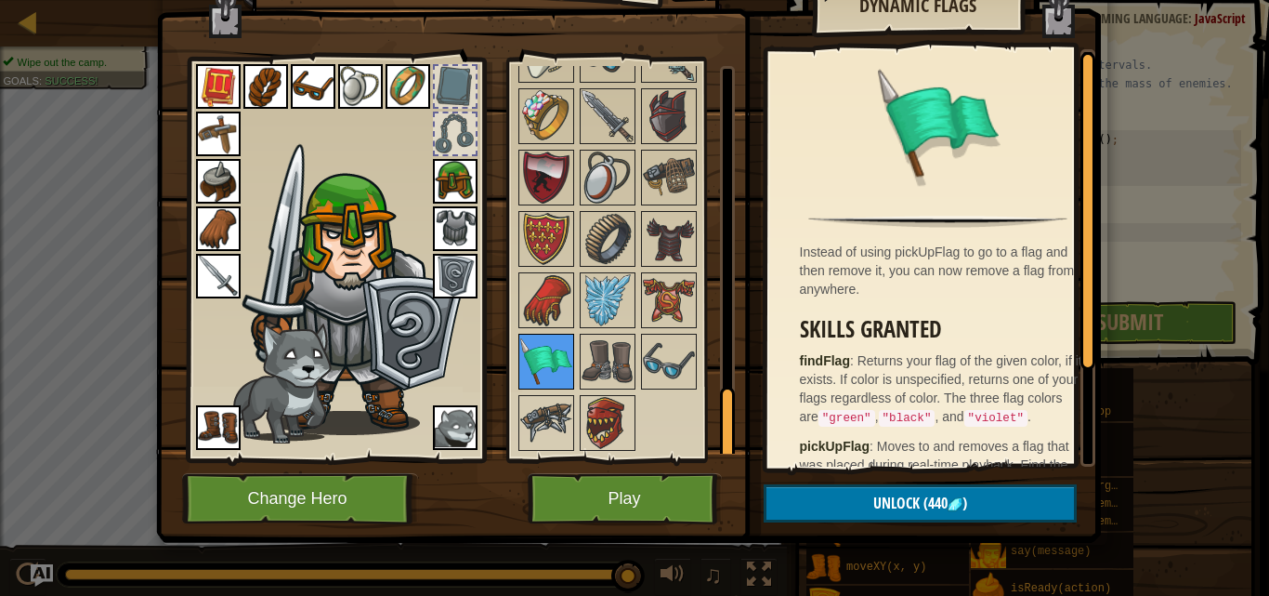
click at [556, 404] on img at bounding box center [546, 423] width 52 height 52
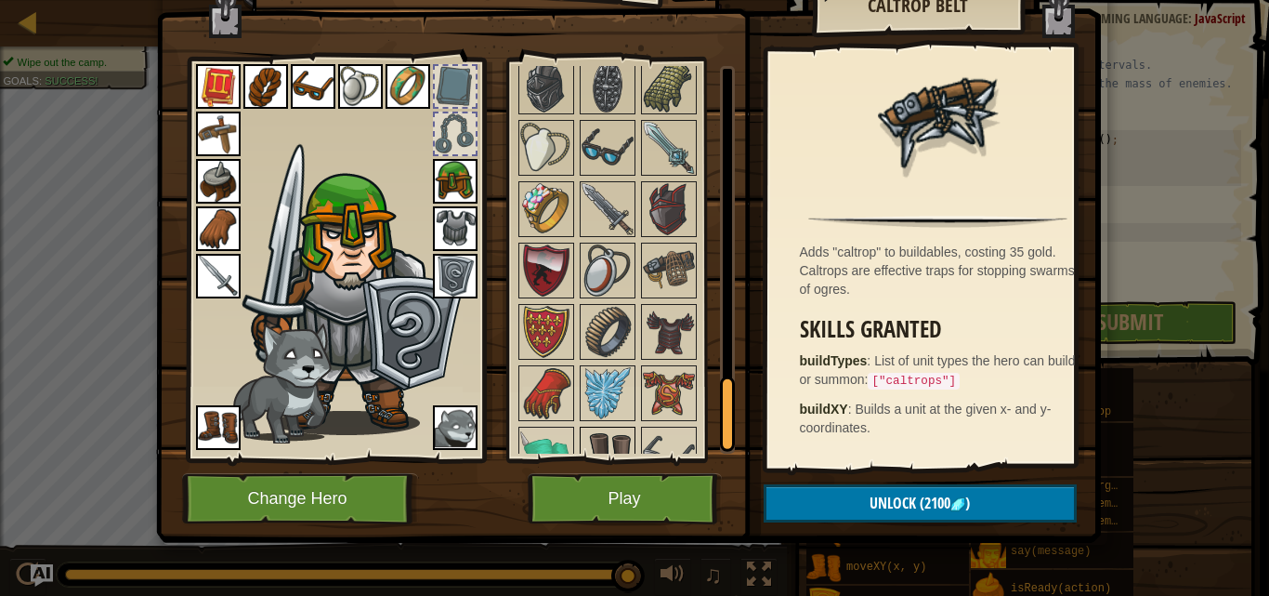
scroll to position [1740, 0]
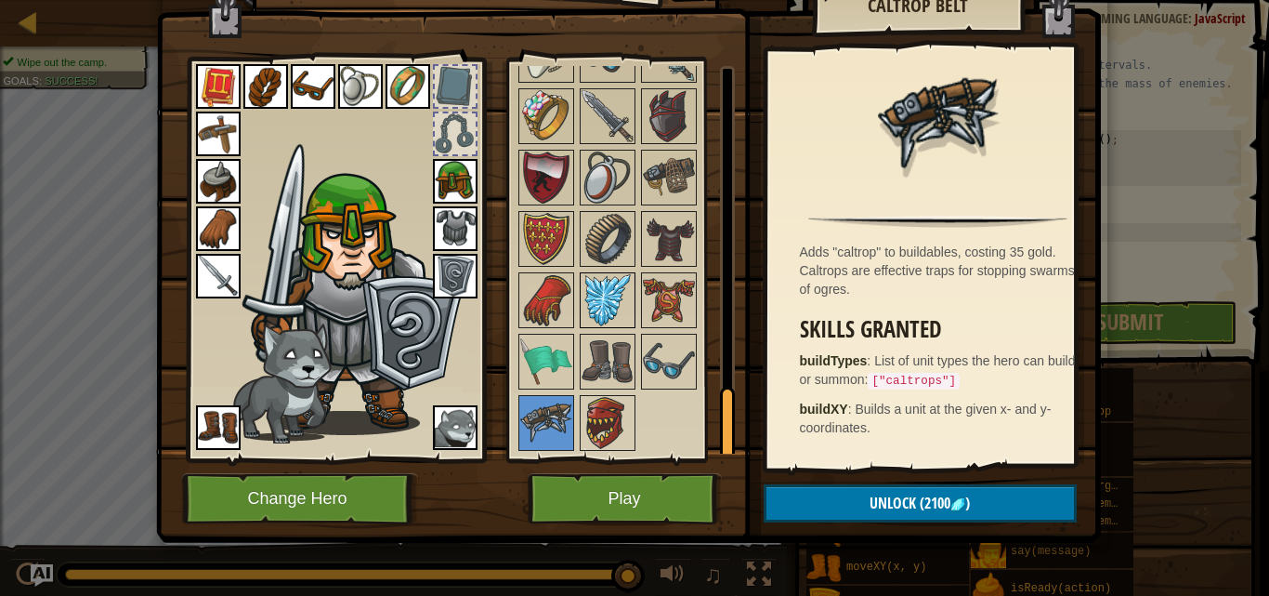
click at [584, 309] on img at bounding box center [608, 300] width 52 height 52
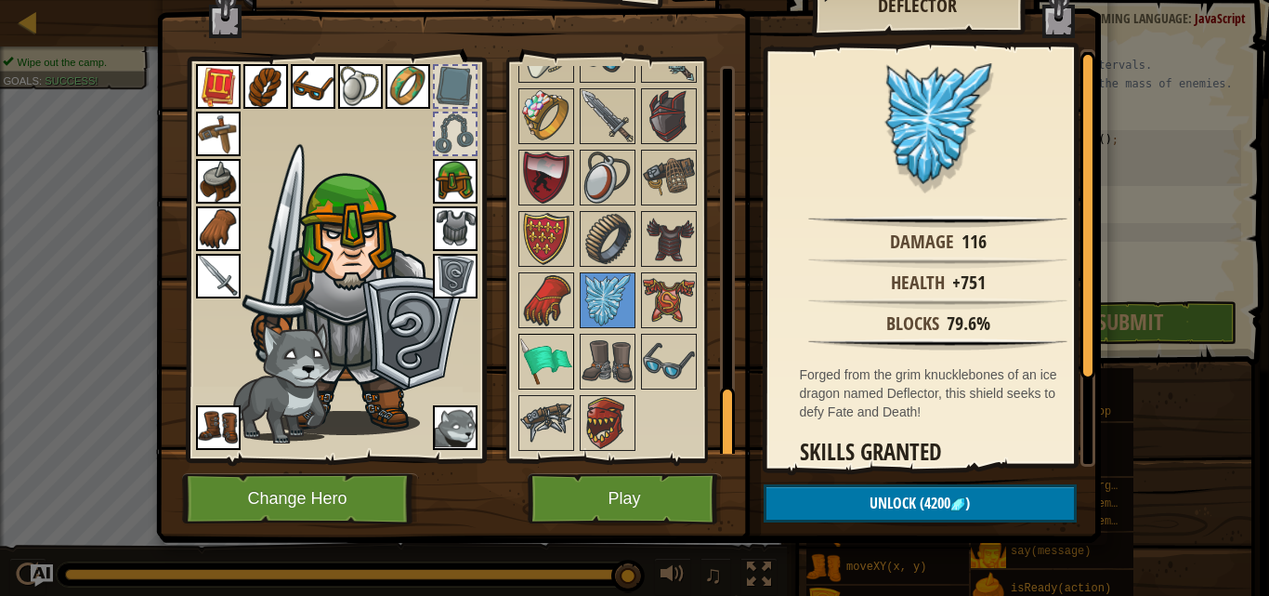
click at [563, 354] on img at bounding box center [546, 361] width 52 height 52
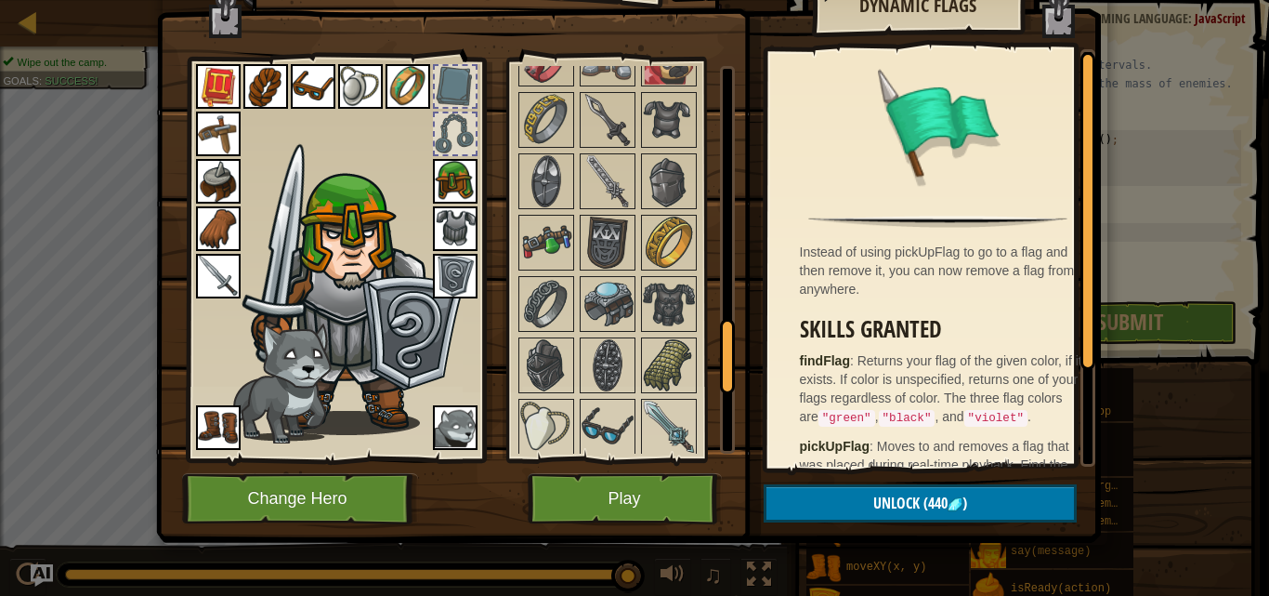
scroll to position [1275, 0]
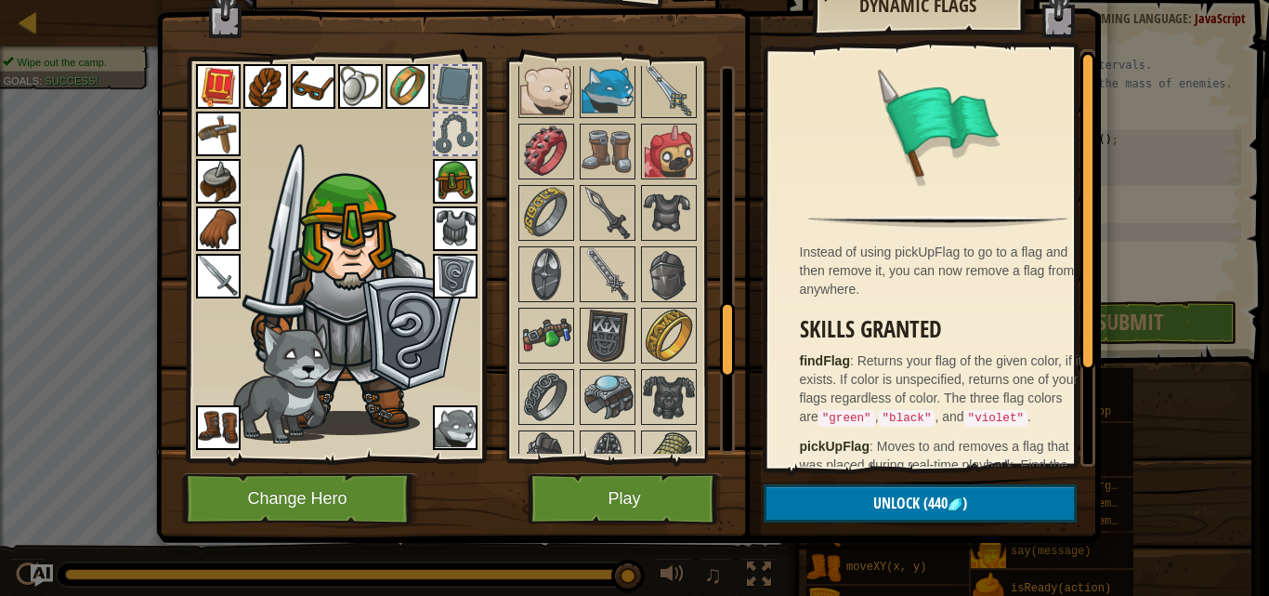
click at [632, 269] on div at bounding box center [632, 120] width 233 height 1595
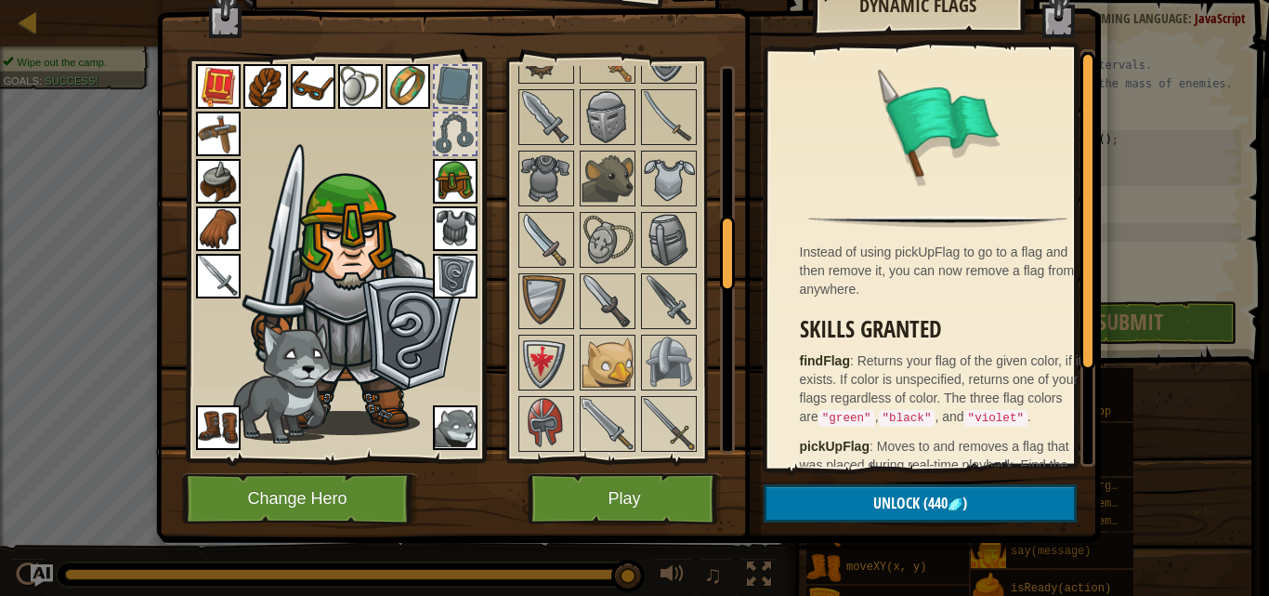
scroll to position [717, 0]
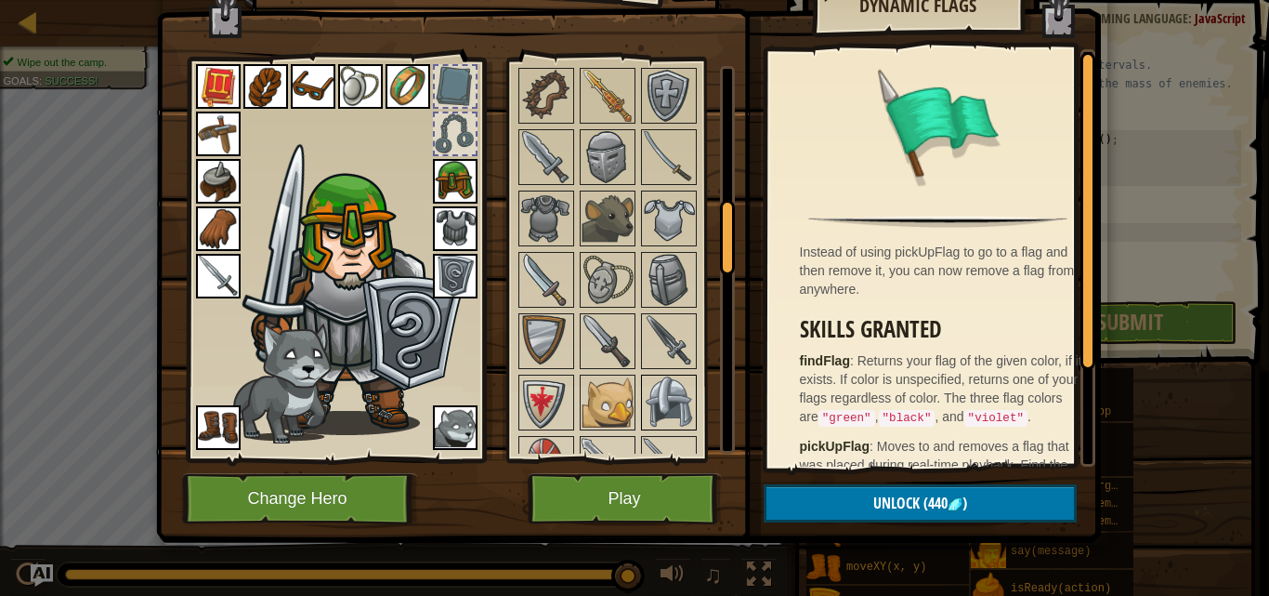
click at [662, 406] on img at bounding box center [669, 402] width 52 height 52
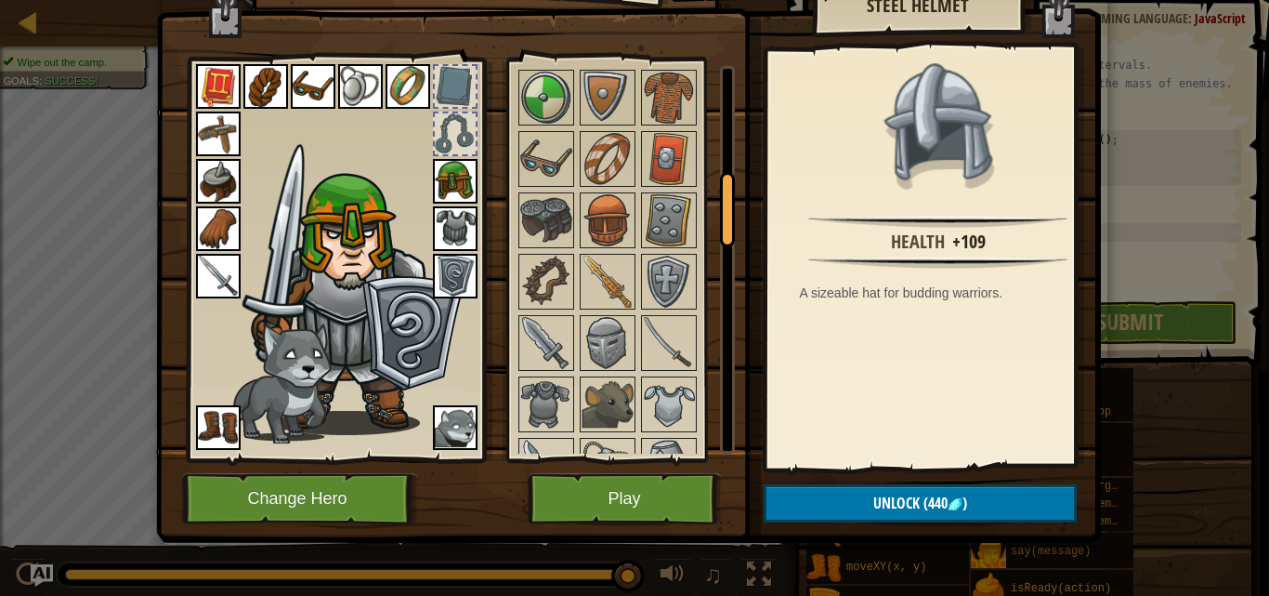
scroll to position [624, 0]
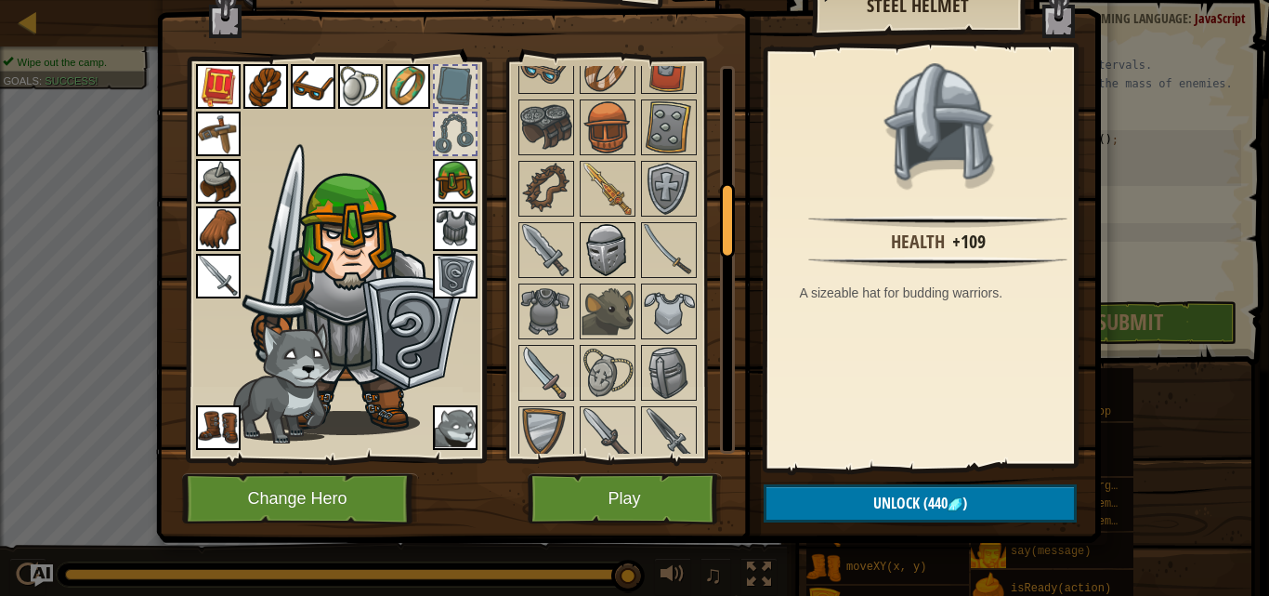
click at [608, 228] on img at bounding box center [608, 250] width 52 height 52
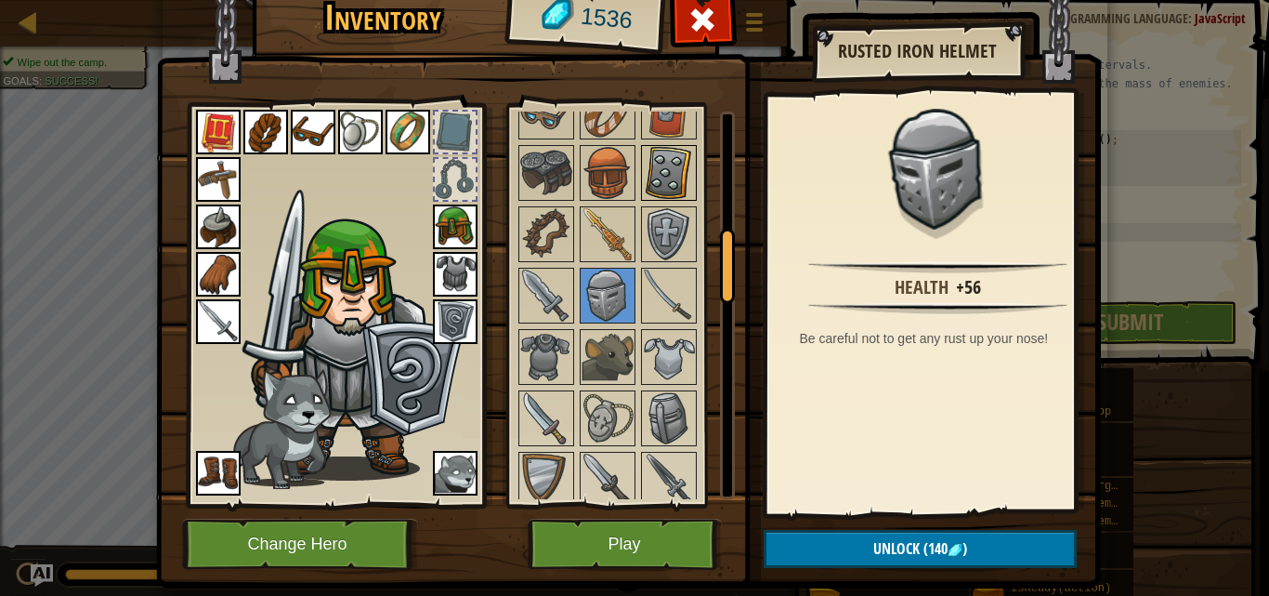
scroll to position [810, 0]
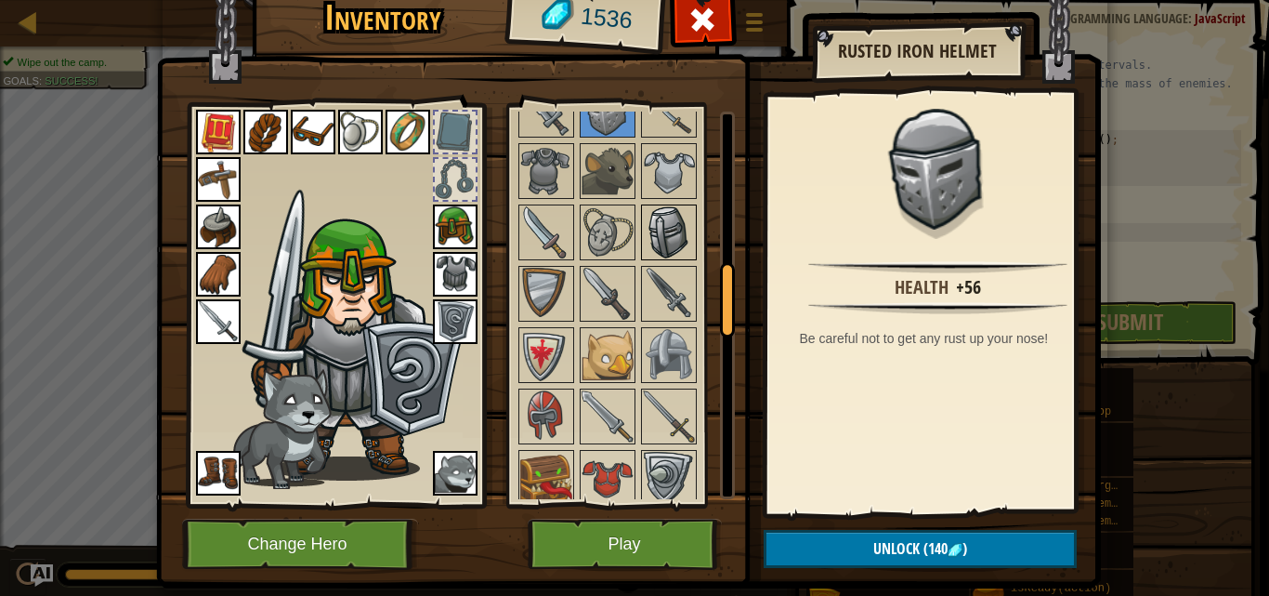
click at [666, 243] on img at bounding box center [669, 232] width 52 height 52
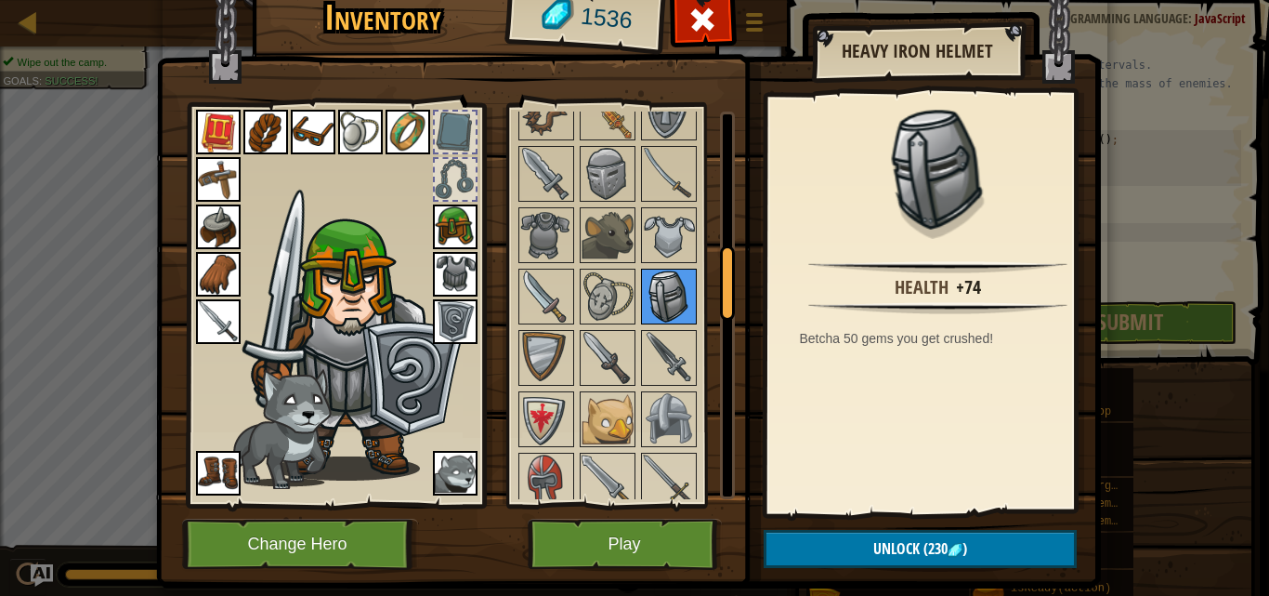
scroll to position [717, 0]
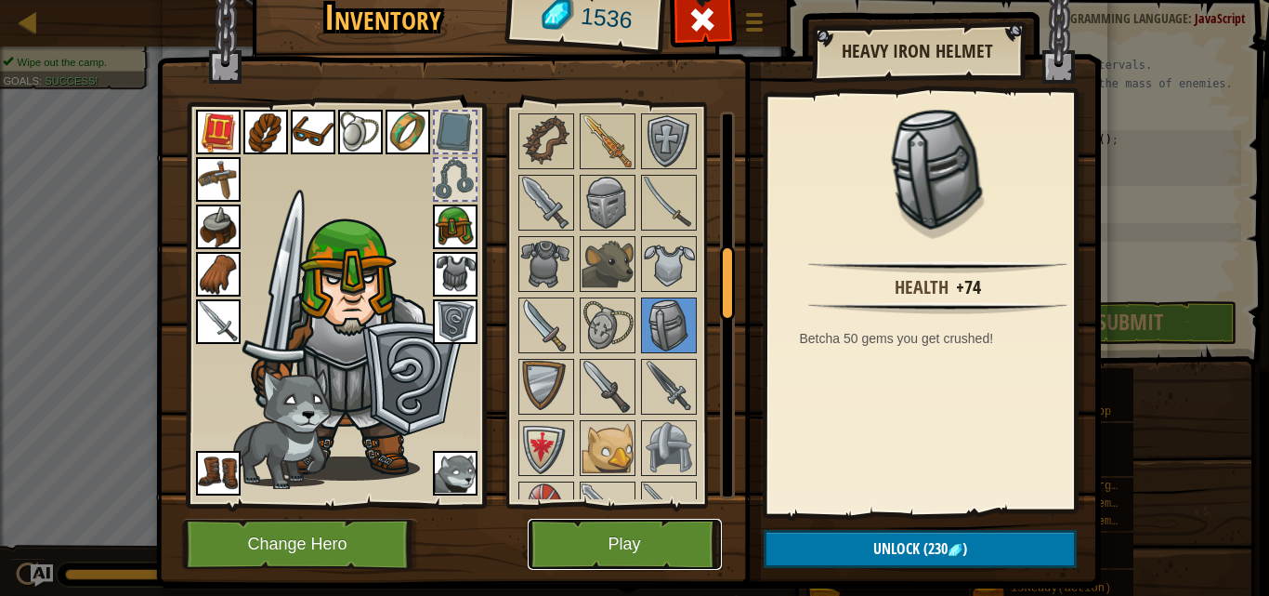
click at [646, 544] on button "Play" at bounding box center [625, 544] width 194 height 51
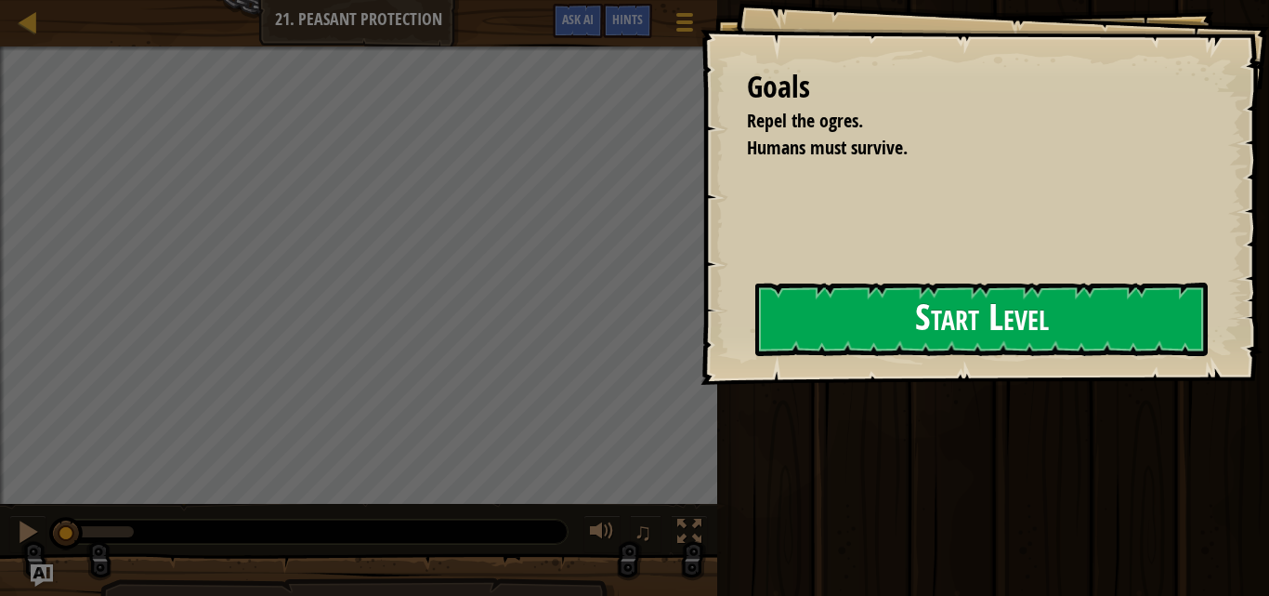
click at [701, 322] on div "Goals Repel the ogres. Humans must survive. Start Level Error loading from serv…" at bounding box center [985, 192] width 569 height 385
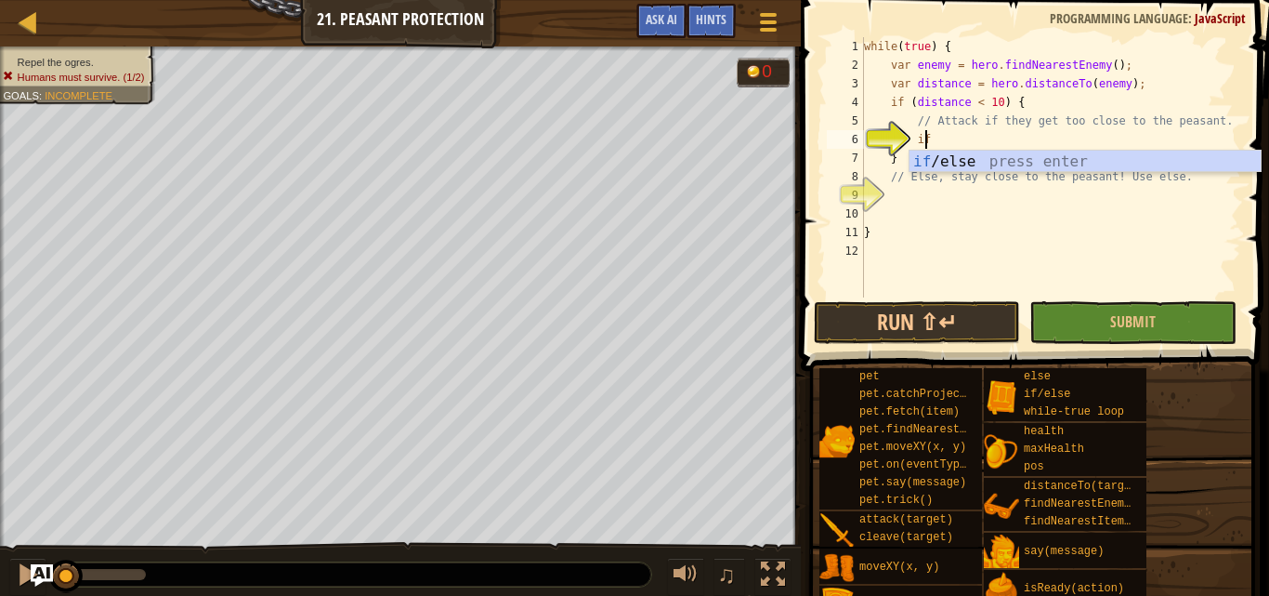
scroll to position [8, 4]
type textarea "i"
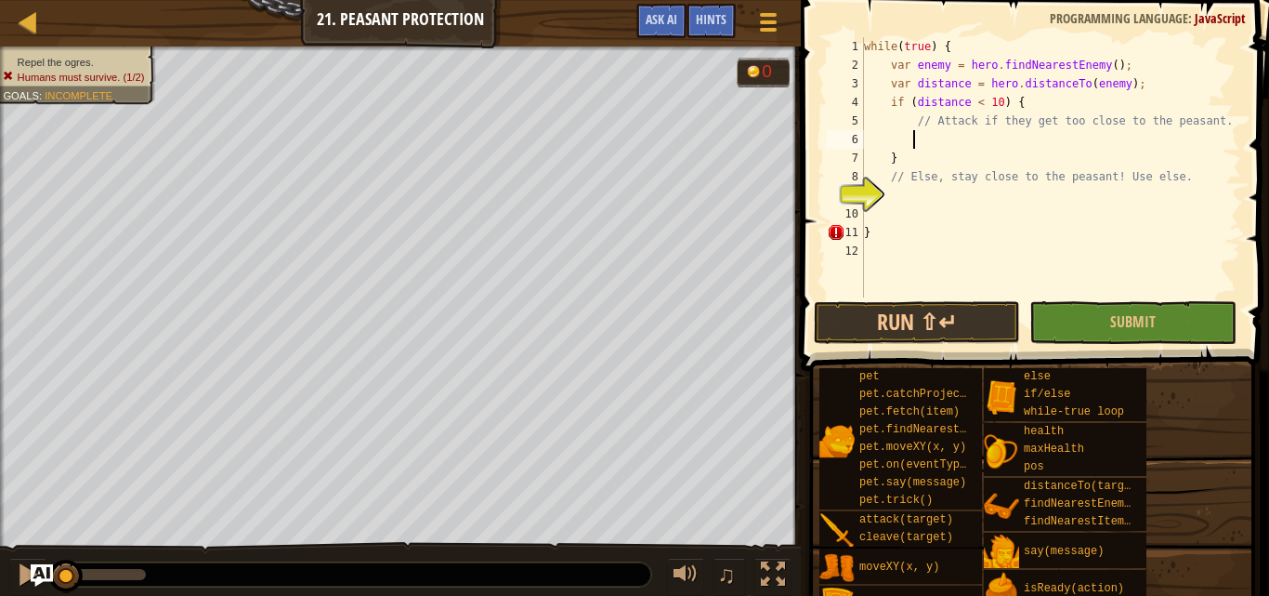
scroll to position [8, 3]
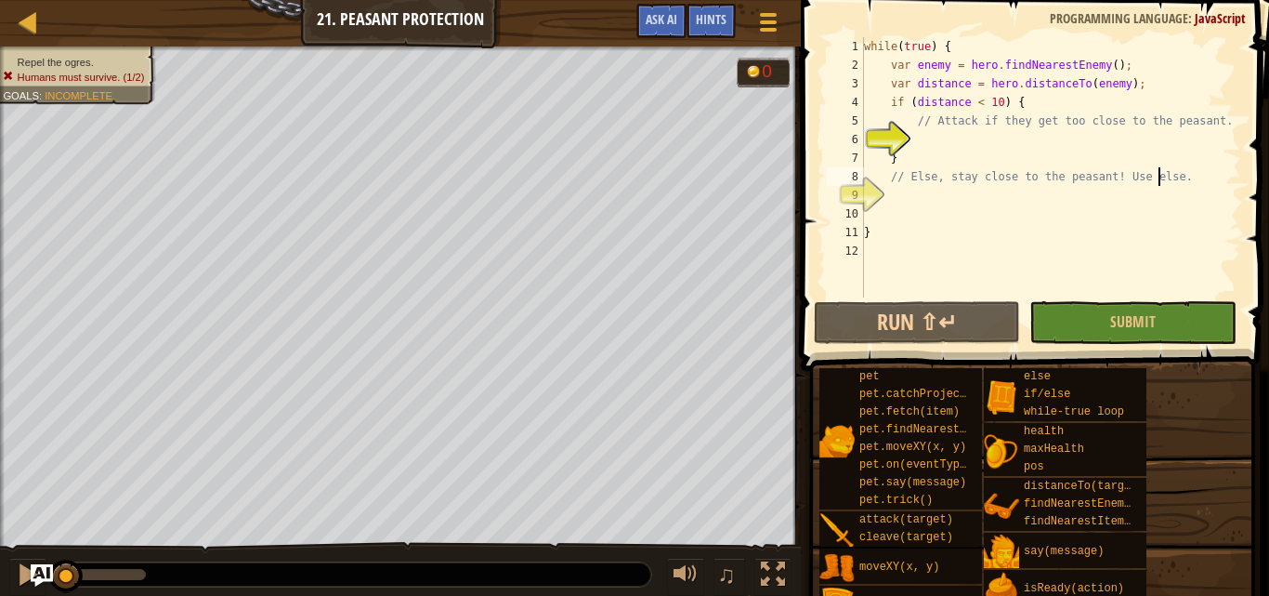
click at [1158, 184] on div "while ( true ) { var enemy = hero . findNearestEnemy ( ) ; var distance = hero …" at bounding box center [1051, 185] width 381 height 297
type textarea "// Else, stay close to the peasant! Use else."
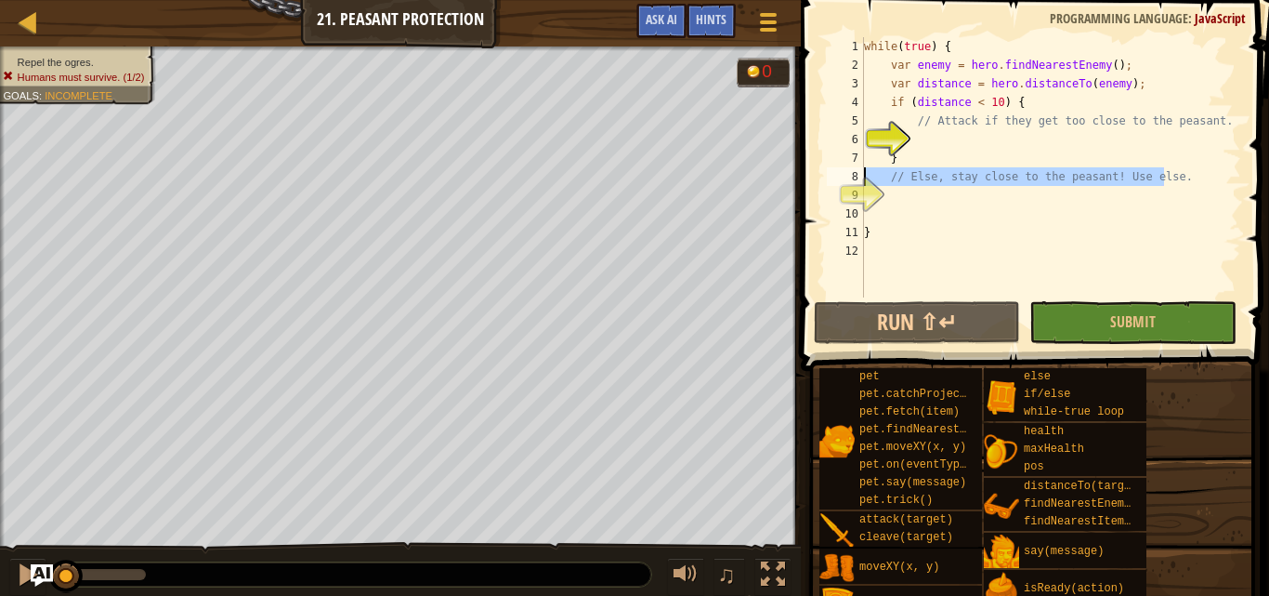
drag, startPoint x: 1170, startPoint y: 182, endPoint x: 848, endPoint y: 171, distance: 321.7
click at [848, 171] on div "// Else, stay close to the peasant! Use else. 1 2 3 4 5 6 7 8 9 10 11 12 while …" at bounding box center [1032, 167] width 418 height 260
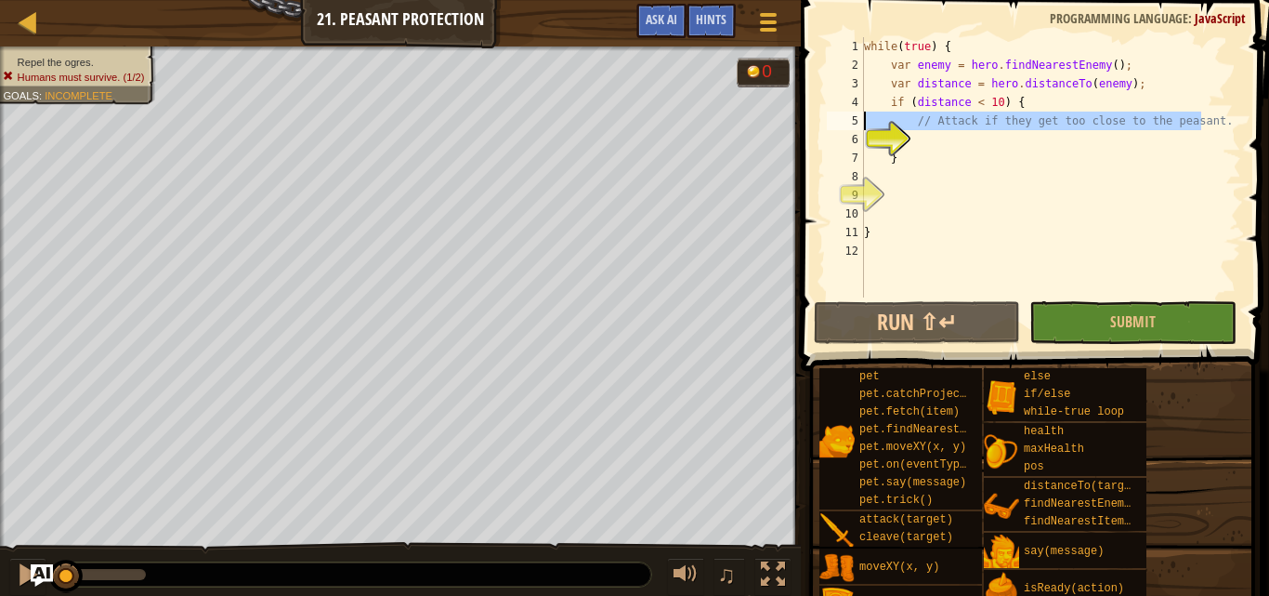
drag, startPoint x: 1217, startPoint y: 121, endPoint x: 856, endPoint y: 125, distance: 361.5
click at [856, 125] on div "1 2 3 4 5 6 7 8 9 10 11 12 while ( true ) { var enemy = hero . findNearestEnemy…" at bounding box center [1032, 167] width 418 height 260
type textarea "// Attack if they get too close to the peasant."
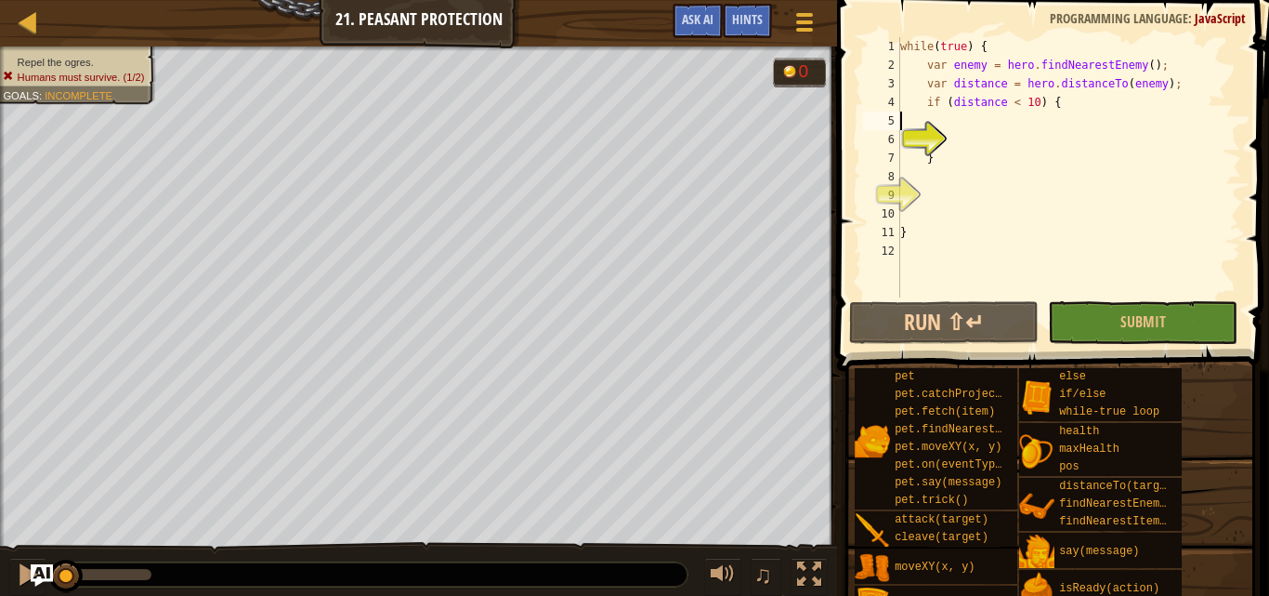
click at [924, 119] on div "while ( true ) { var enemy = hero . findNearestEnemy ( ) ; var distance = hero …" at bounding box center [1087, 185] width 381 height 297
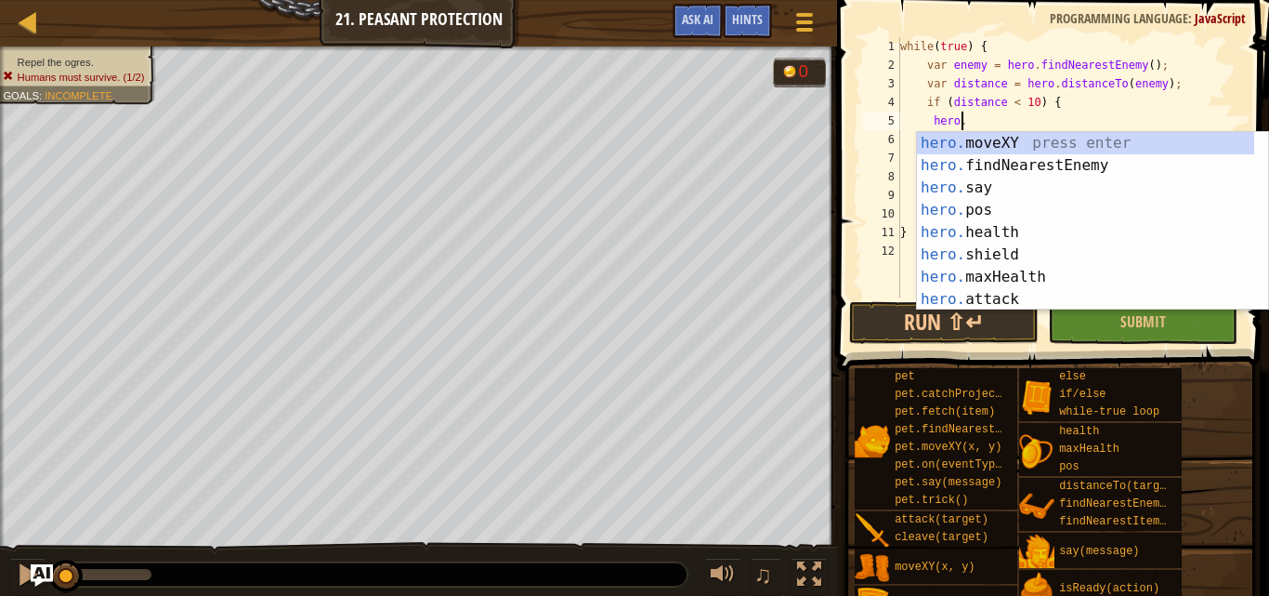
scroll to position [8, 5]
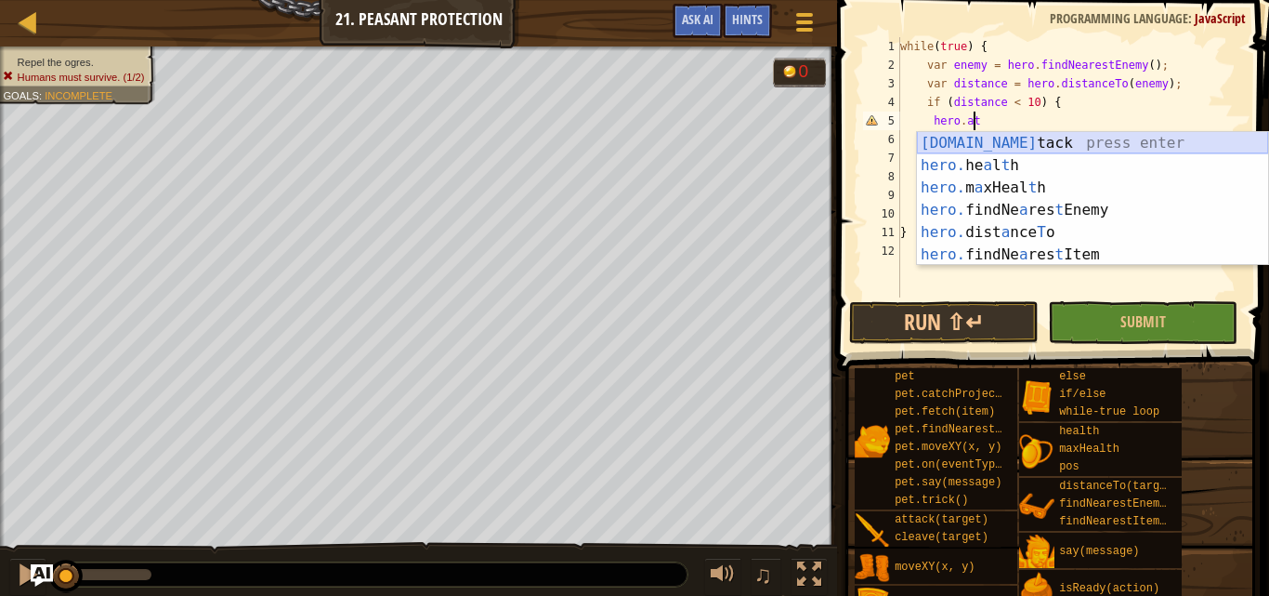
click at [1028, 138] on div "[DOMAIN_NAME] tack press enter hero. he a l t h press enter hero. m a xHeal t h…" at bounding box center [1092, 221] width 351 height 178
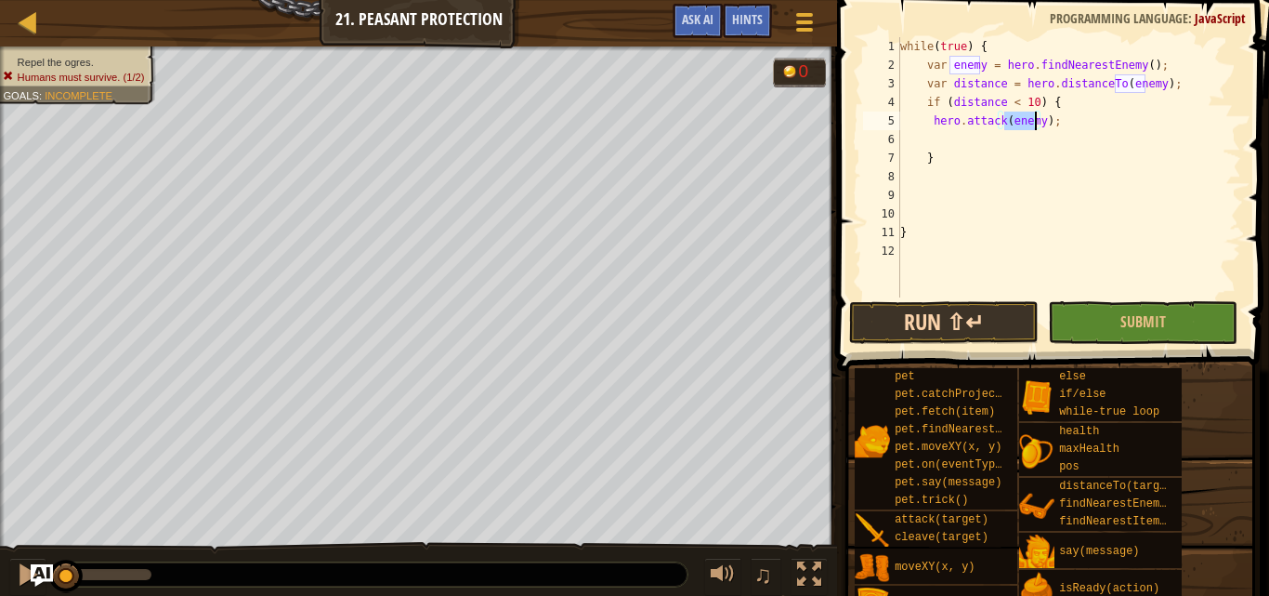
type textarea "hero.attack(enemy);"
click at [1007, 327] on button "Run ⇧↵" at bounding box center [944, 322] width 190 height 43
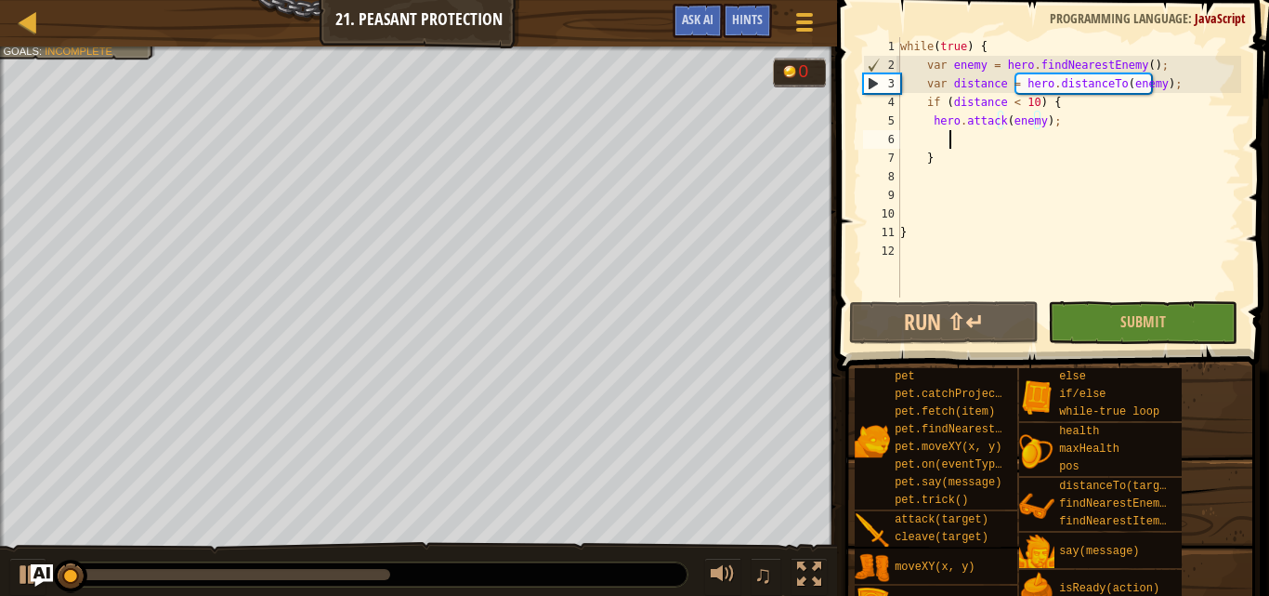
click at [975, 145] on div "while ( true ) { var enemy = hero . findNearestEnemy ( ) ; var distance = hero …" at bounding box center [1069, 185] width 345 height 297
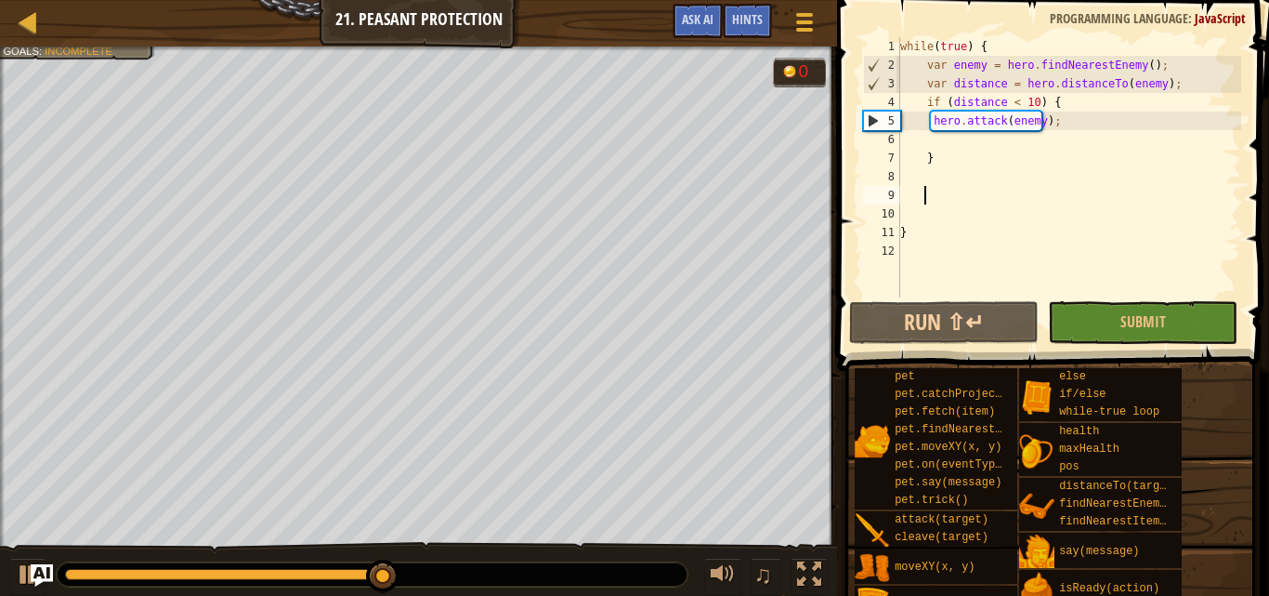
click at [929, 189] on div "while ( true ) { var enemy = hero . findNearestEnemy ( ) ; var distance = hero …" at bounding box center [1069, 185] width 345 height 297
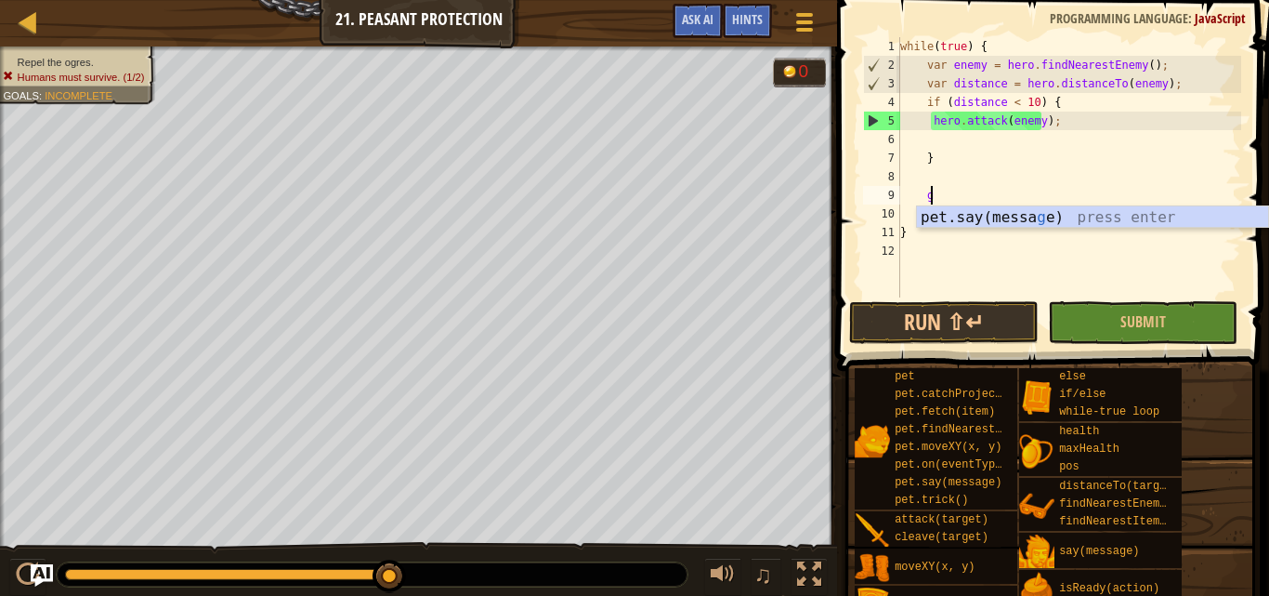
scroll to position [8, 2]
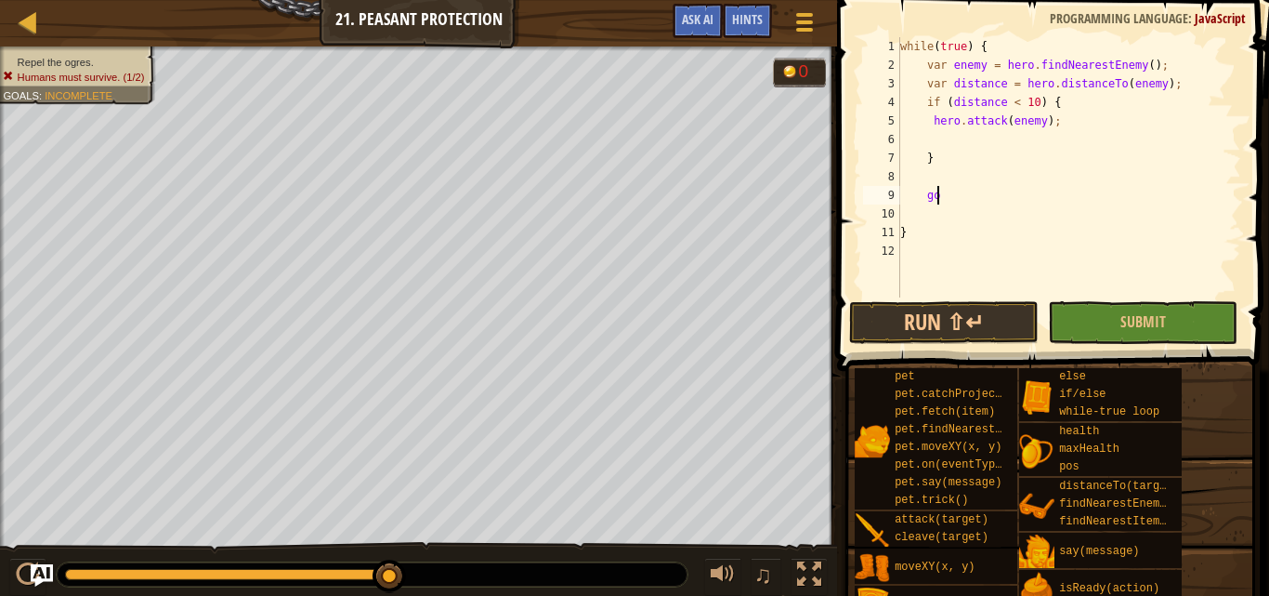
type textarea "g"
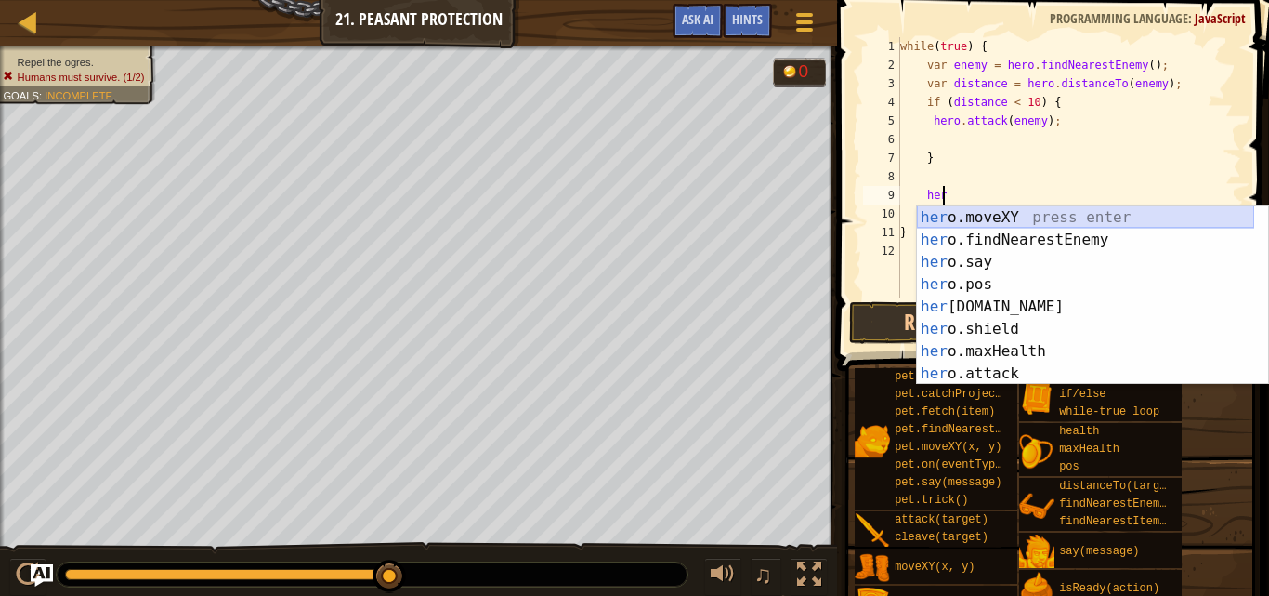
click at [933, 211] on div "her o.moveXY press enter her o.findNearestEnemy press enter her o.say press ent…" at bounding box center [1085, 317] width 337 height 223
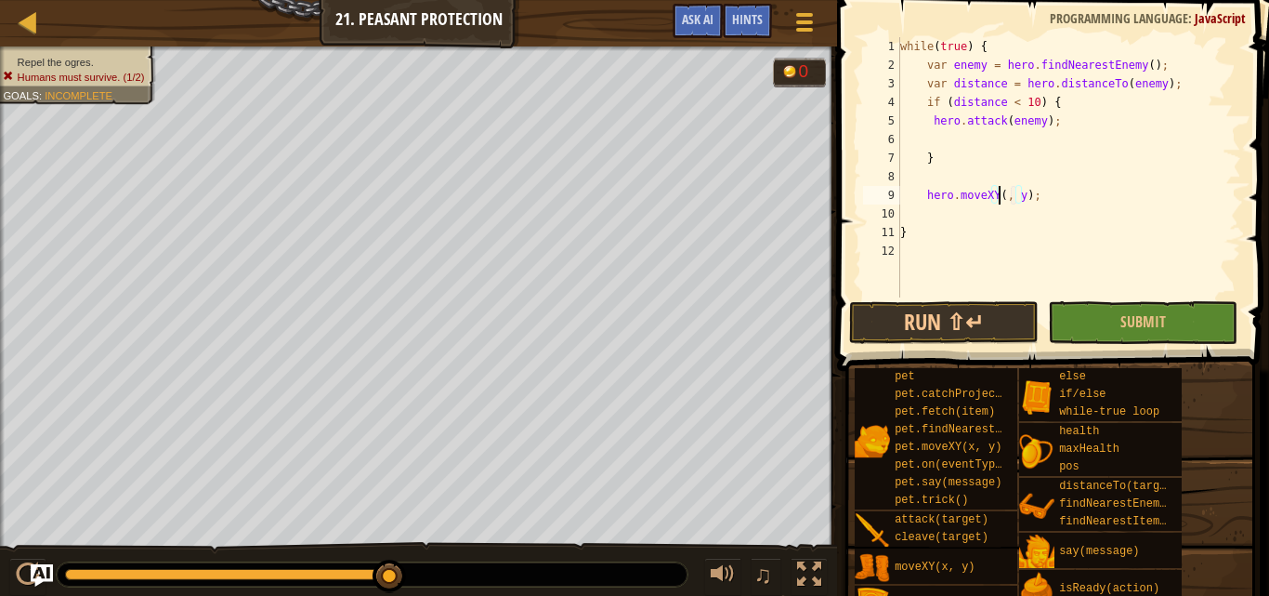
scroll to position [8, 8]
click at [1028, 201] on div "while ( true ) { var enemy = hero . findNearestEnemy ( ) ; var distance = hero …" at bounding box center [1069, 185] width 345 height 297
type textarea "hero.moveXY(40, 37);"
click at [987, 324] on button "Run ⇧↵" at bounding box center [944, 322] width 190 height 43
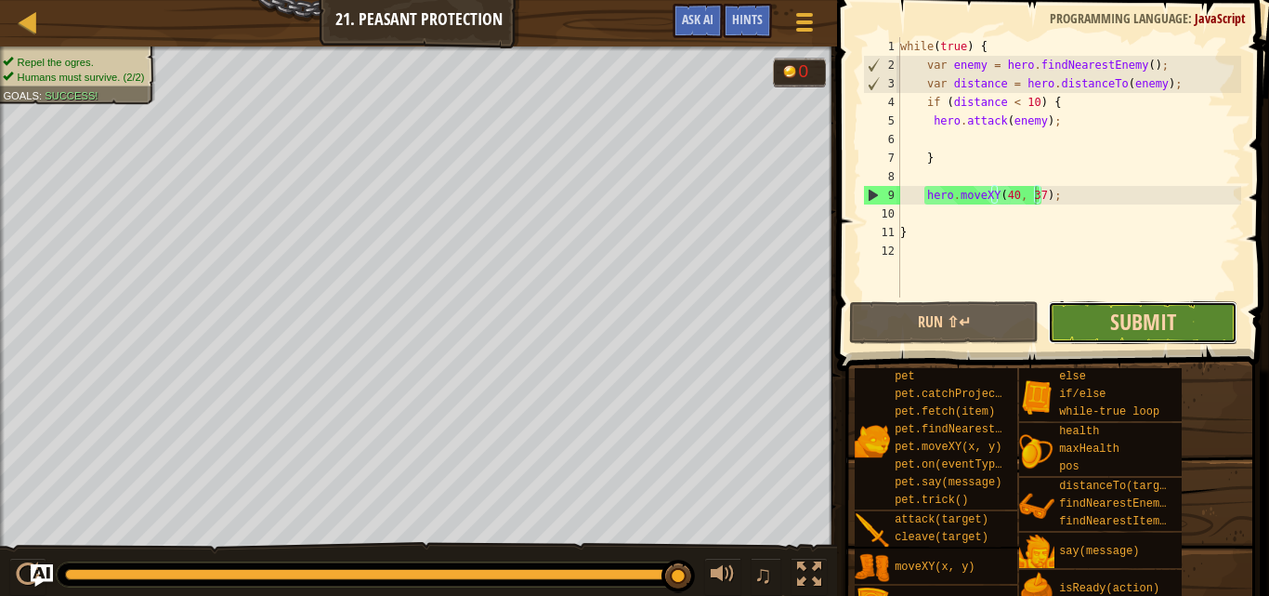
click at [1110, 325] on span "Submit" at bounding box center [1143, 322] width 66 height 30
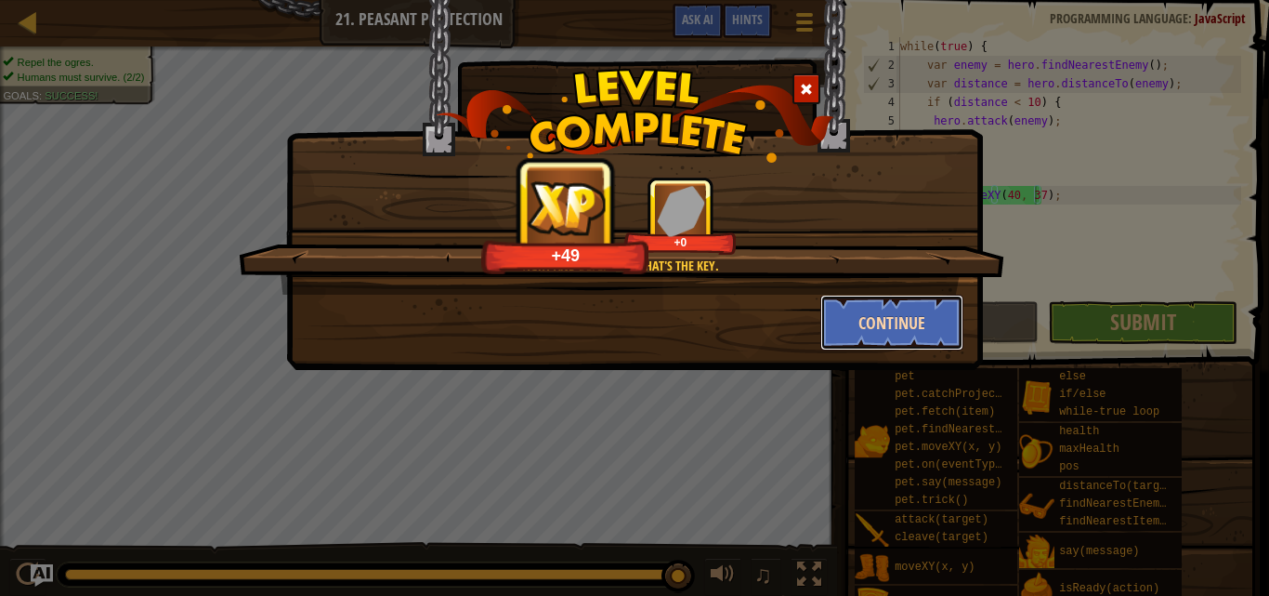
click at [846, 296] on button "Continue" at bounding box center [893, 323] width 144 height 56
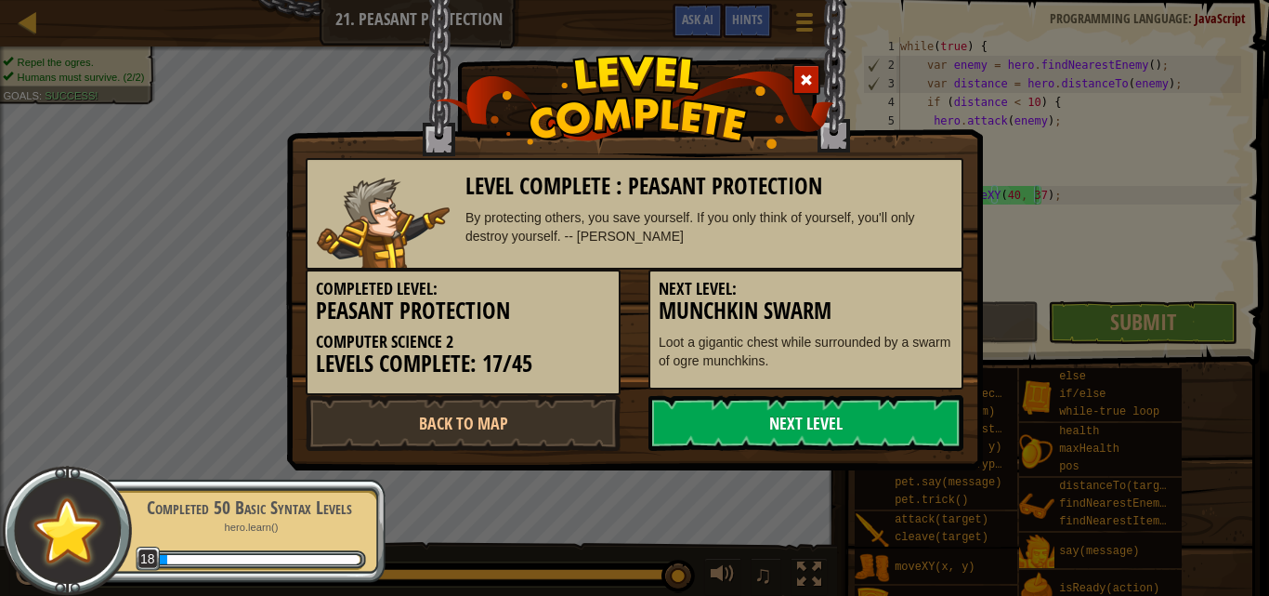
click at [733, 432] on link "Next Level" at bounding box center [806, 423] width 315 height 56
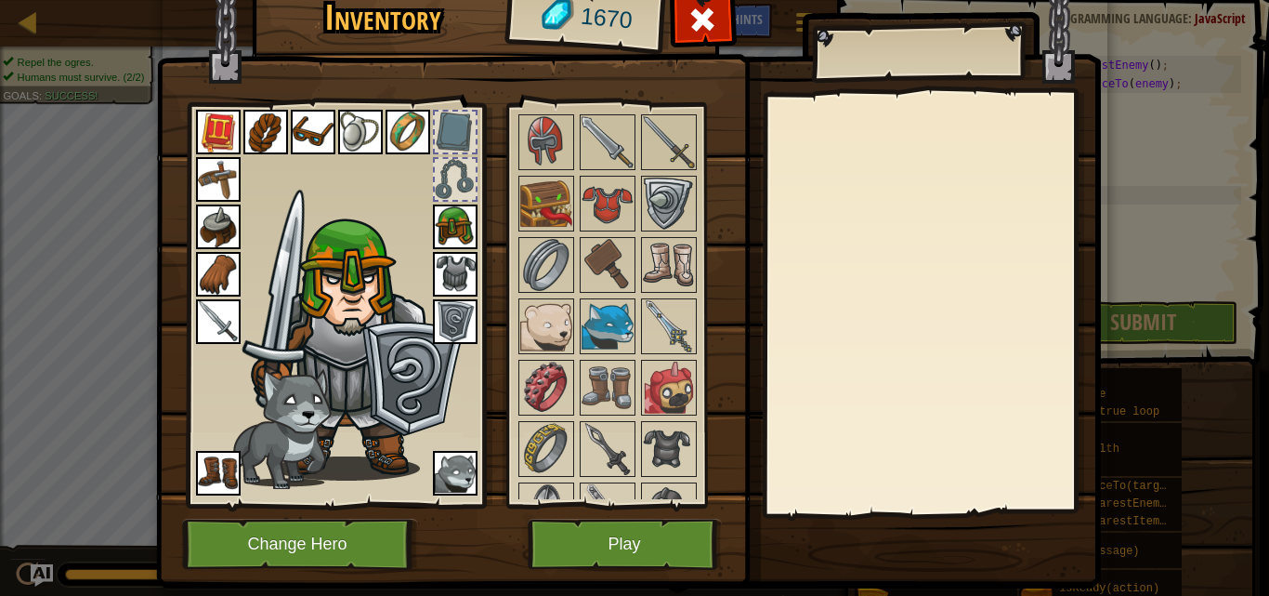
scroll to position [1115, 0]
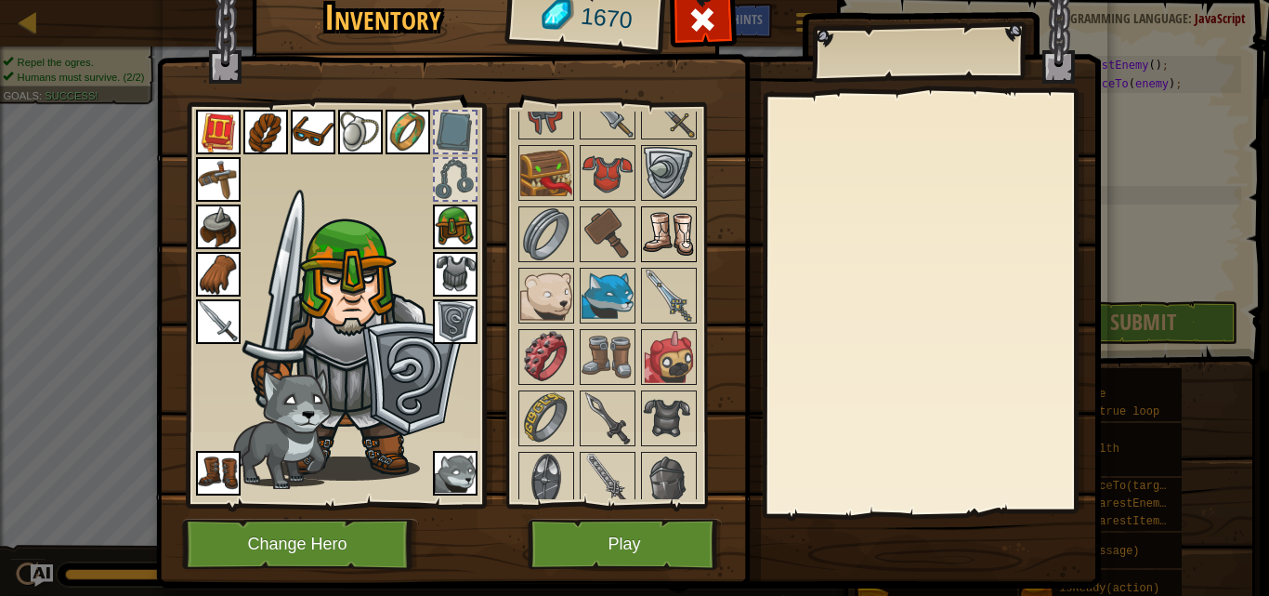
click at [660, 218] on img at bounding box center [669, 234] width 52 height 52
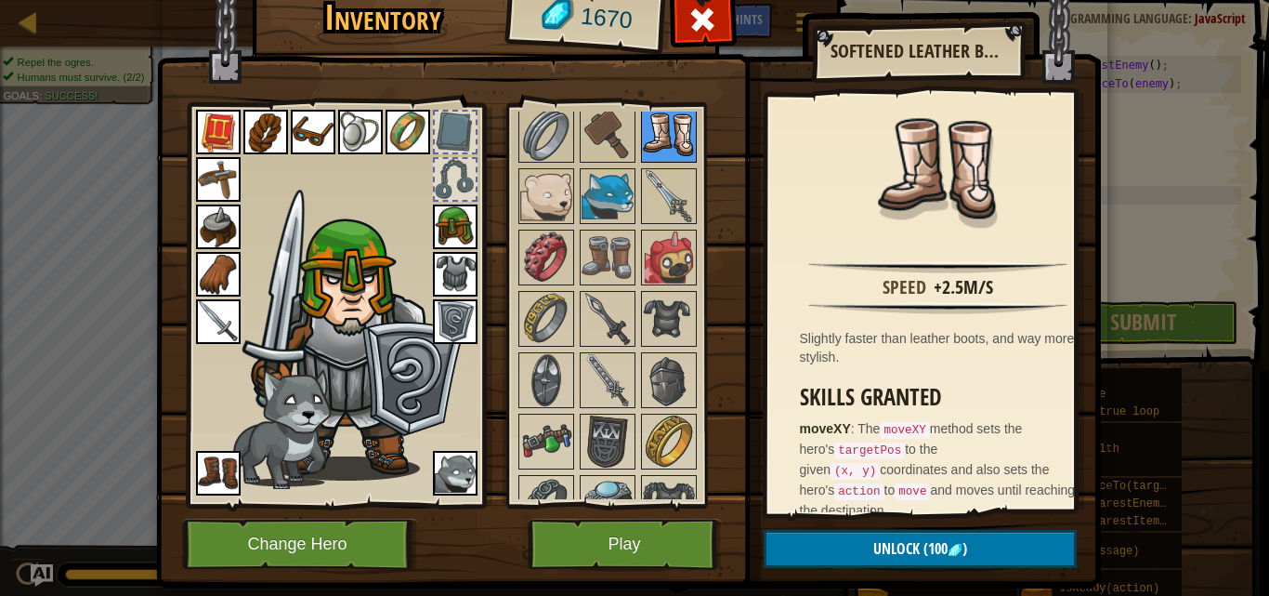
scroll to position [1301, 0]
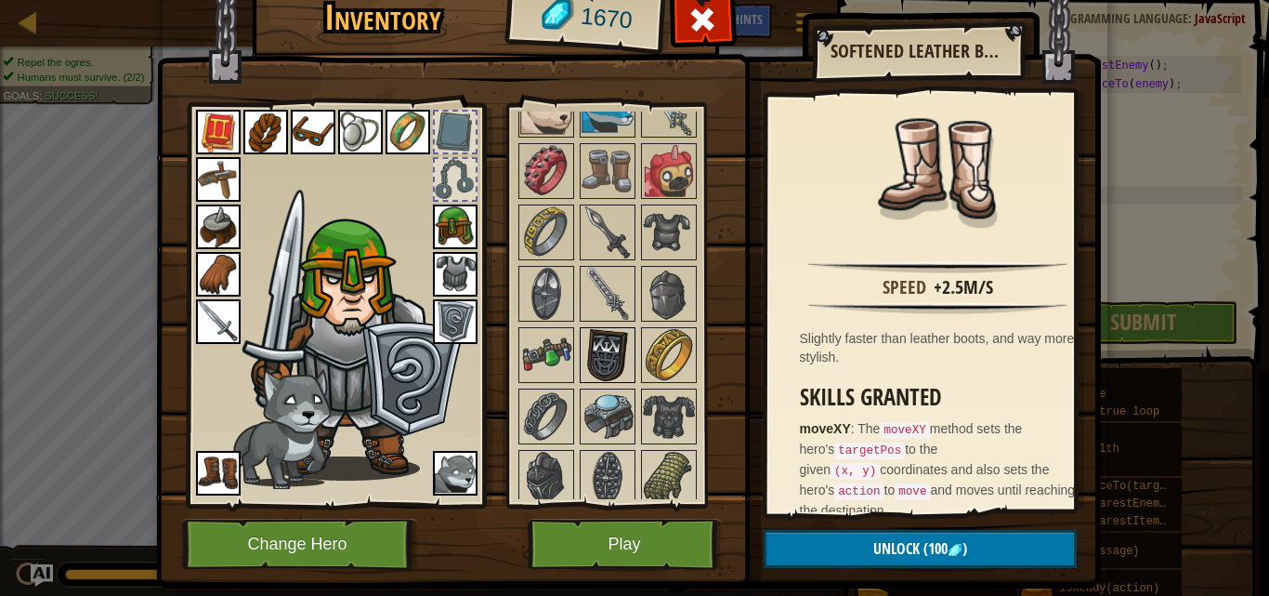
click at [582, 337] on img at bounding box center [608, 355] width 52 height 52
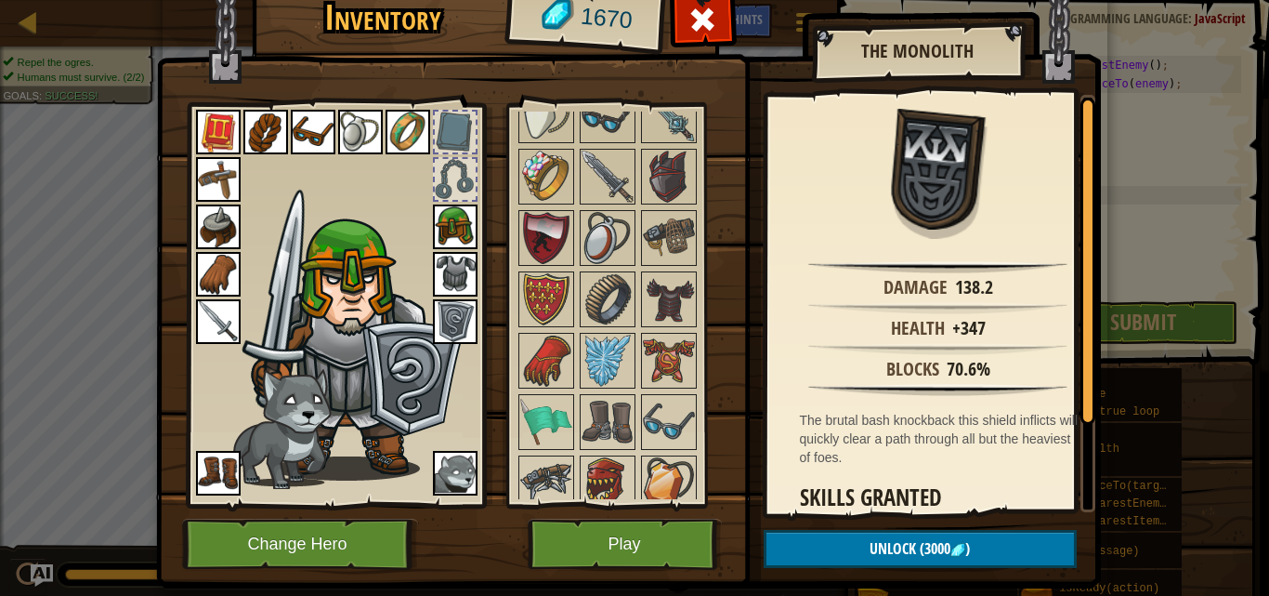
scroll to position [1801, 0]
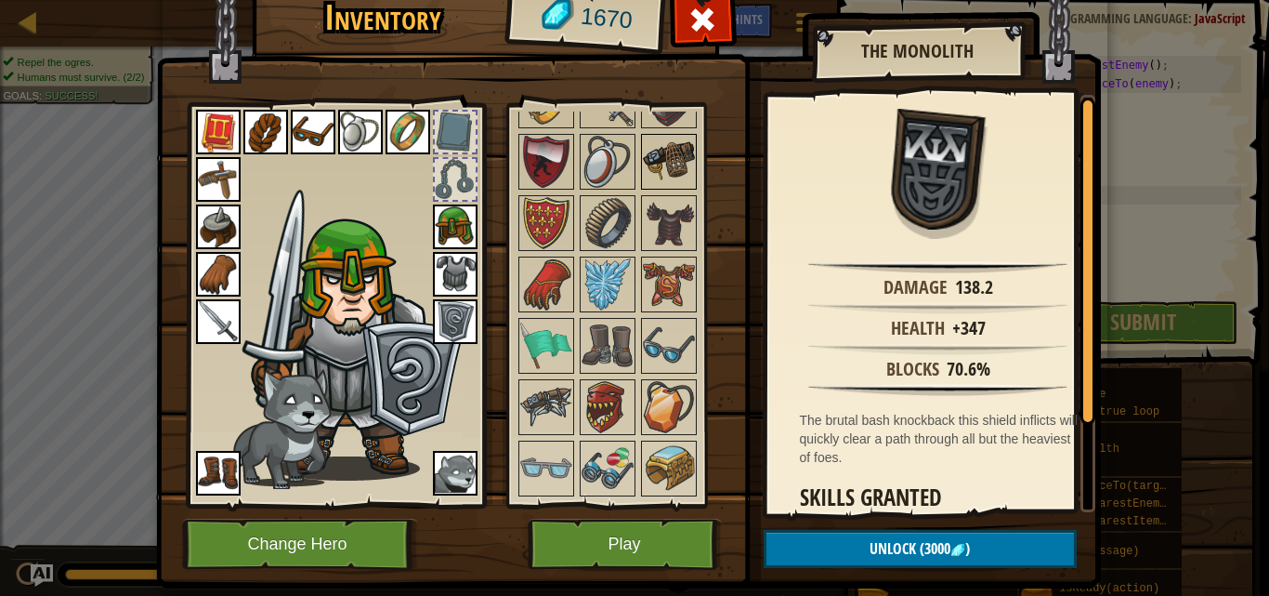
click at [666, 174] on img at bounding box center [669, 162] width 52 height 52
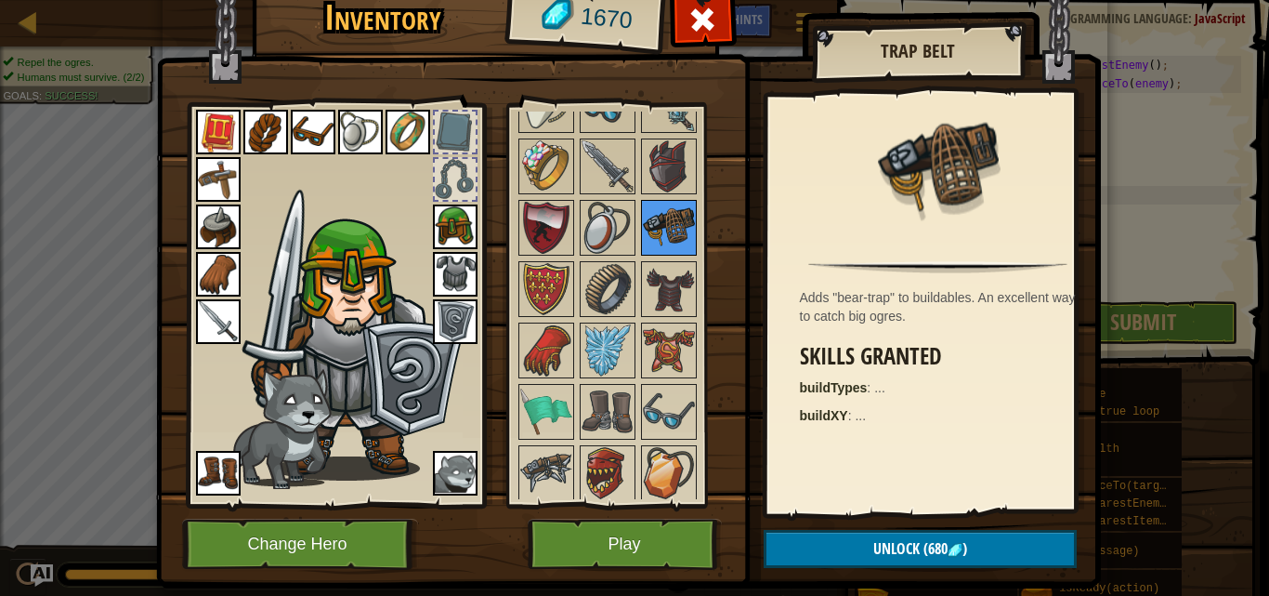
scroll to position [1708, 0]
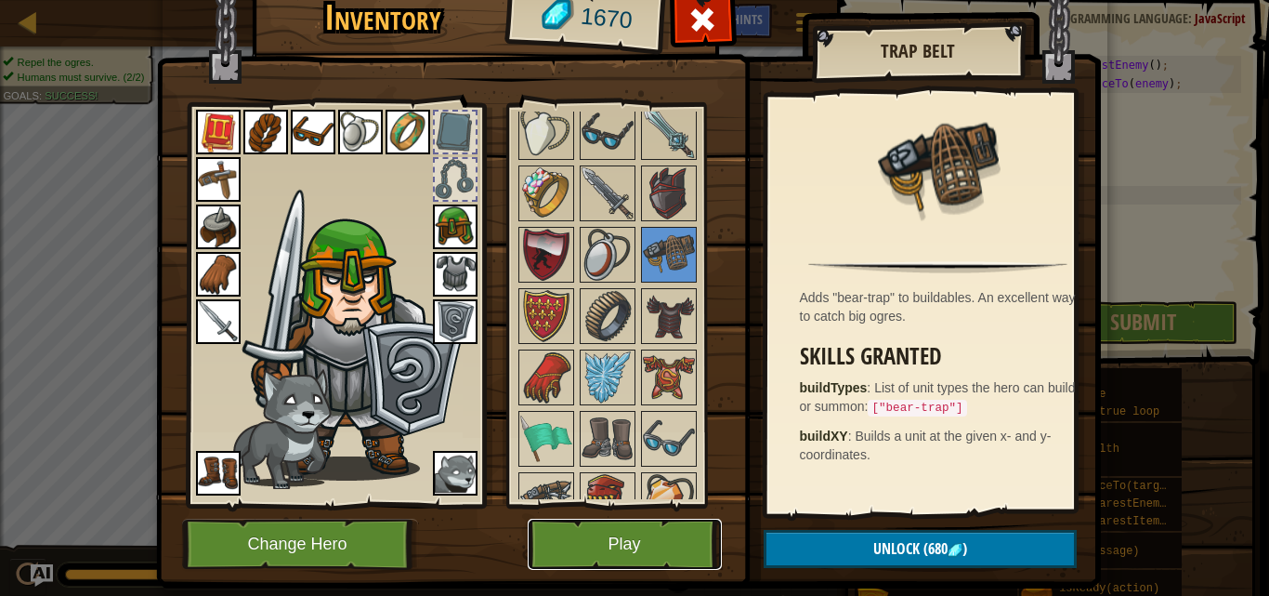
click at [558, 562] on button "Play" at bounding box center [625, 544] width 194 height 51
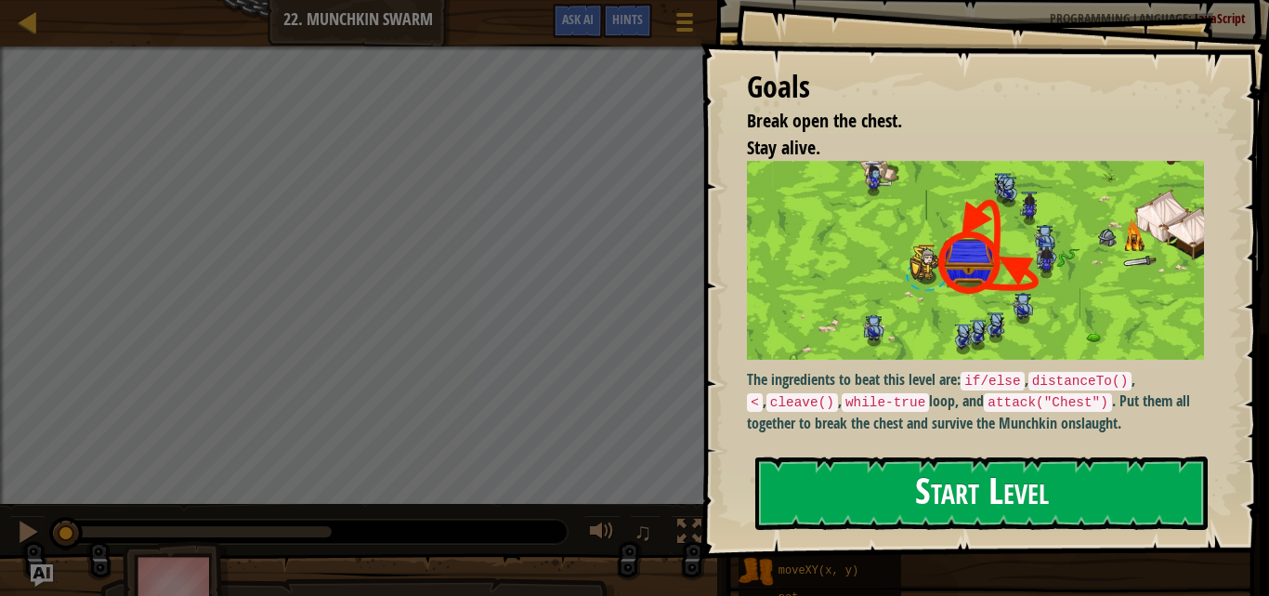
click at [815, 485] on button "Start Level" at bounding box center [981, 492] width 453 height 73
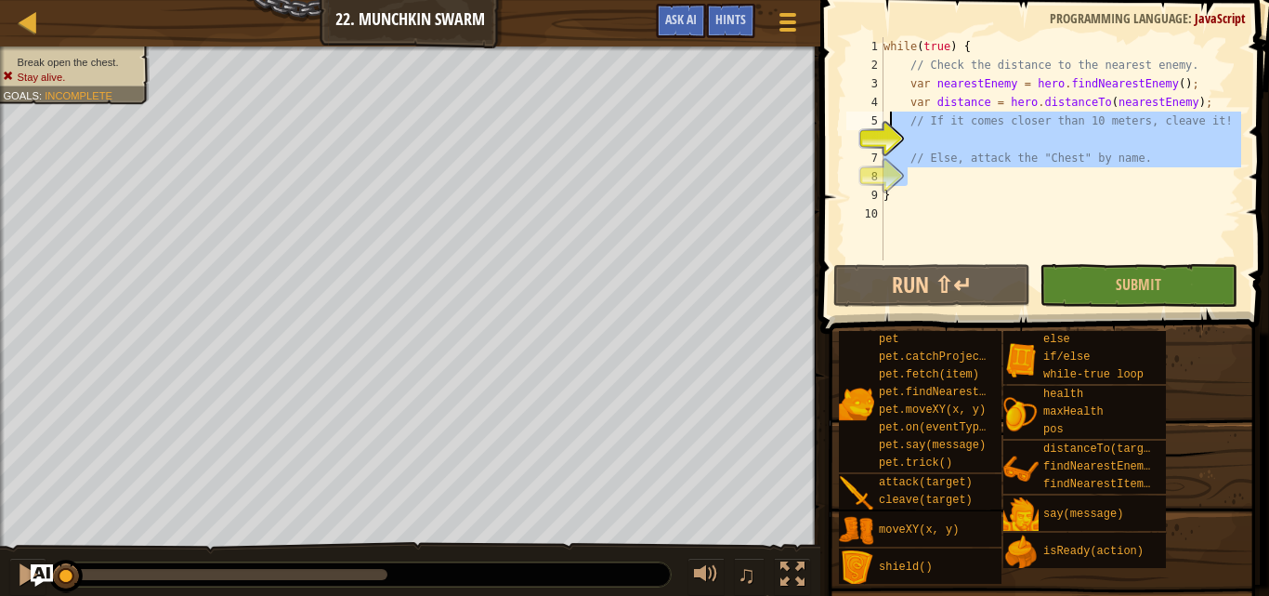
drag, startPoint x: 1017, startPoint y: 172, endPoint x: 892, endPoint y: 120, distance: 135.0
click at [892, 120] on div "while ( true ) { // Check the distance to the nearest enemy. var nearestEnemy =…" at bounding box center [1060, 167] width 361 height 260
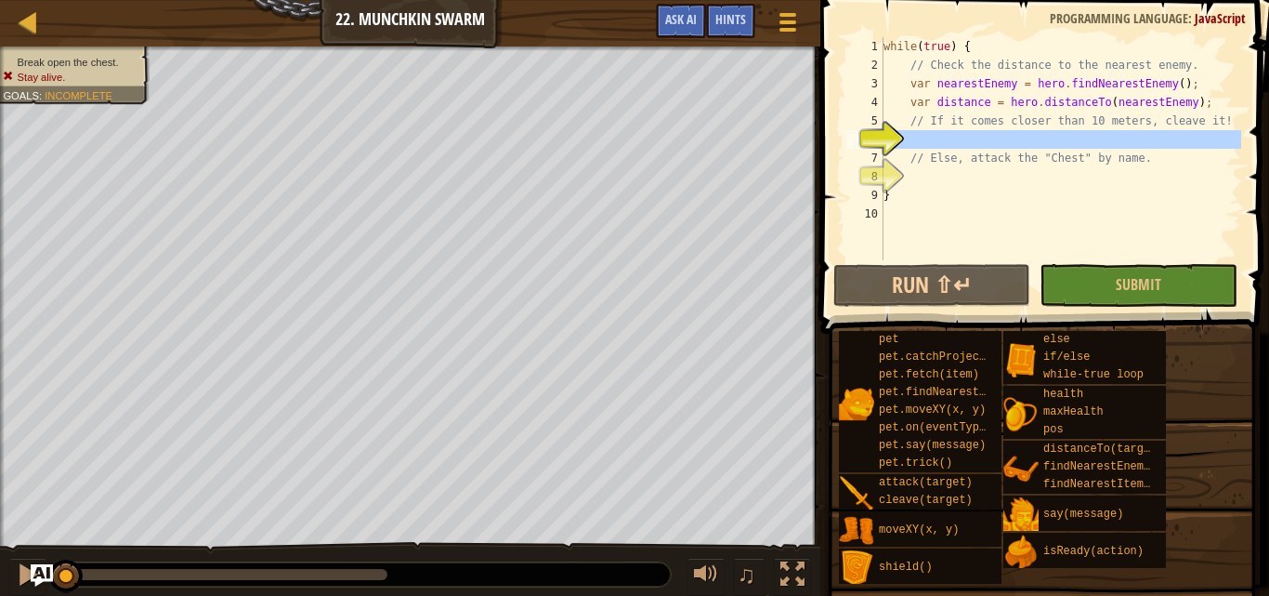
click at [884, 138] on div "6" at bounding box center [865, 139] width 37 height 19
type textarea "// Else, attack the "Chest" by name."
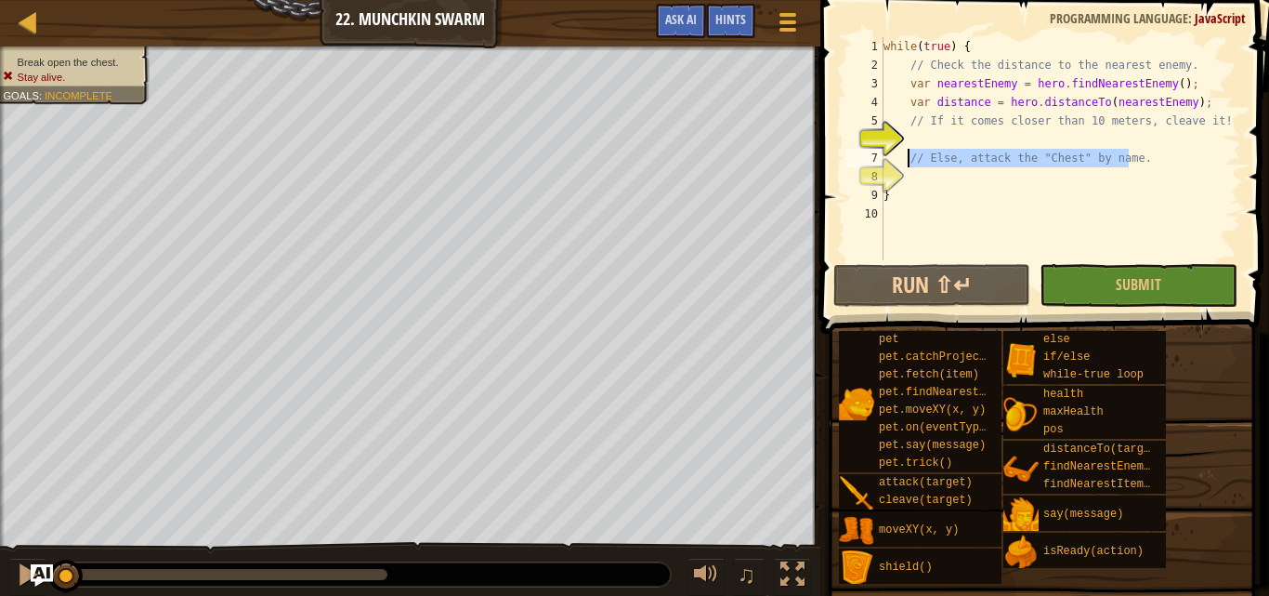
drag, startPoint x: 1148, startPoint y: 160, endPoint x: 909, endPoint y: 154, distance: 238.9
click at [909, 154] on div "while ( true ) { // Check the distance to the nearest enemy. var nearestEnemy =…" at bounding box center [1060, 167] width 361 height 260
type textarea "// Else, attack the "Chest" by name."
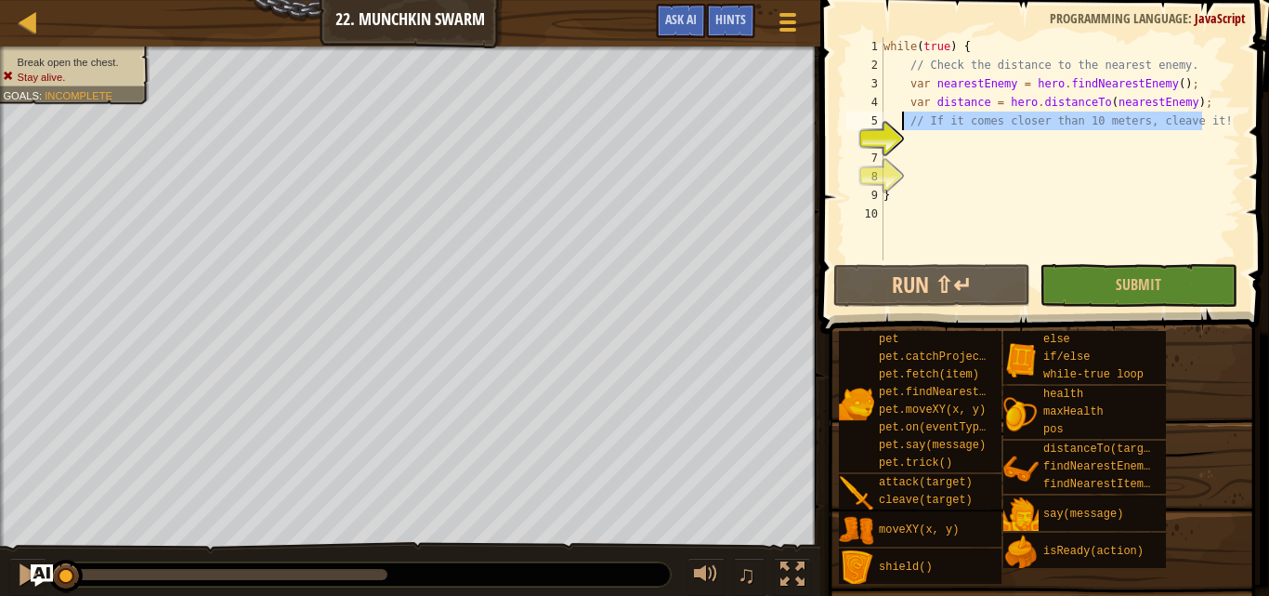
drag, startPoint x: 1202, startPoint y: 123, endPoint x: 900, endPoint y: 128, distance: 302.1
click at [900, 128] on div "1 2 3 4 5 6 7 8 9 10 while ( true ) { // Check the distance to the nearest enem…" at bounding box center [1042, 148] width 399 height 223
type textarea "// If it comes closer than 10 meters, cleave it!"
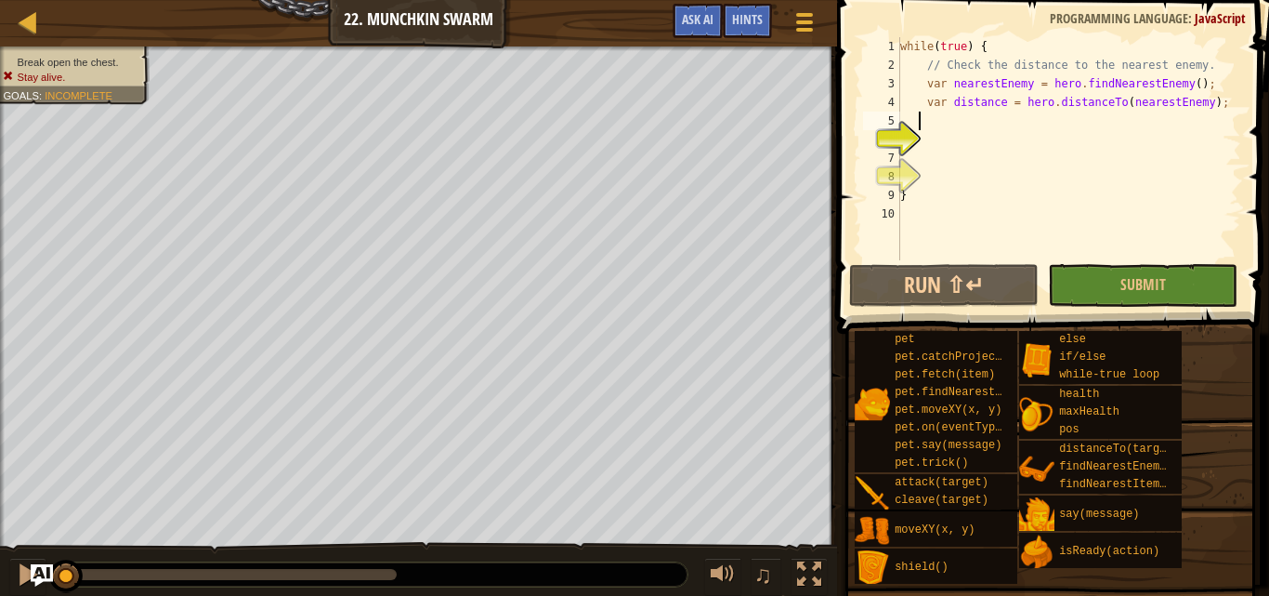
scroll to position [8, 1]
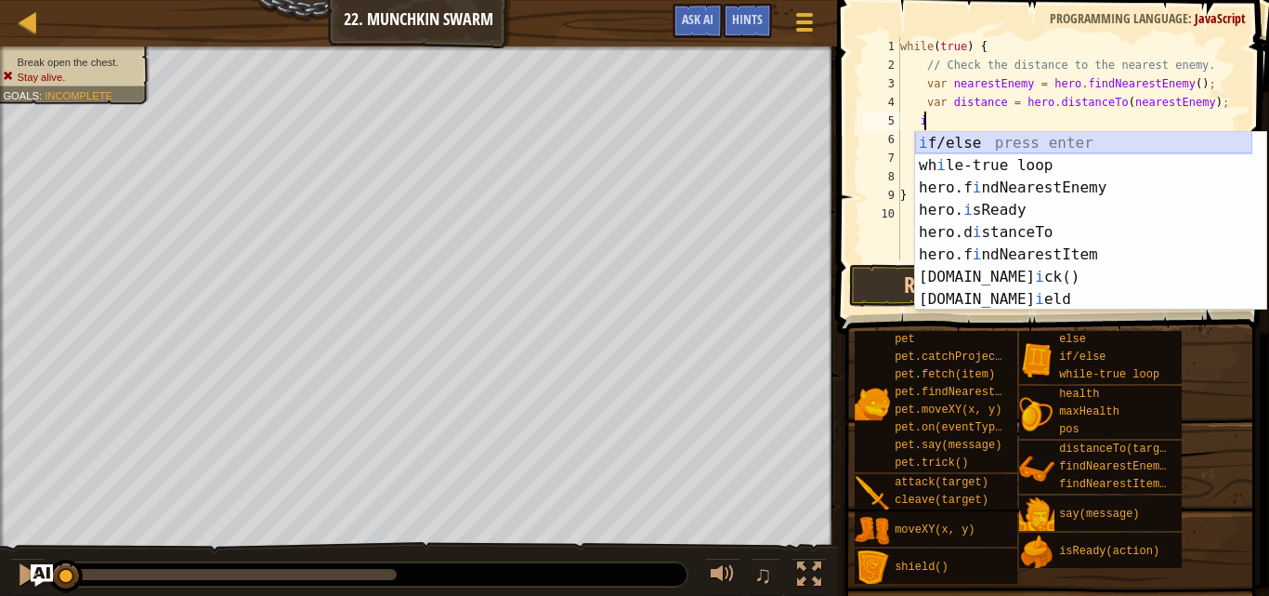
click at [964, 138] on div "i f/else press enter wh i le-true loop press enter hero.f i ndNearestEnemy pres…" at bounding box center [1083, 243] width 337 height 223
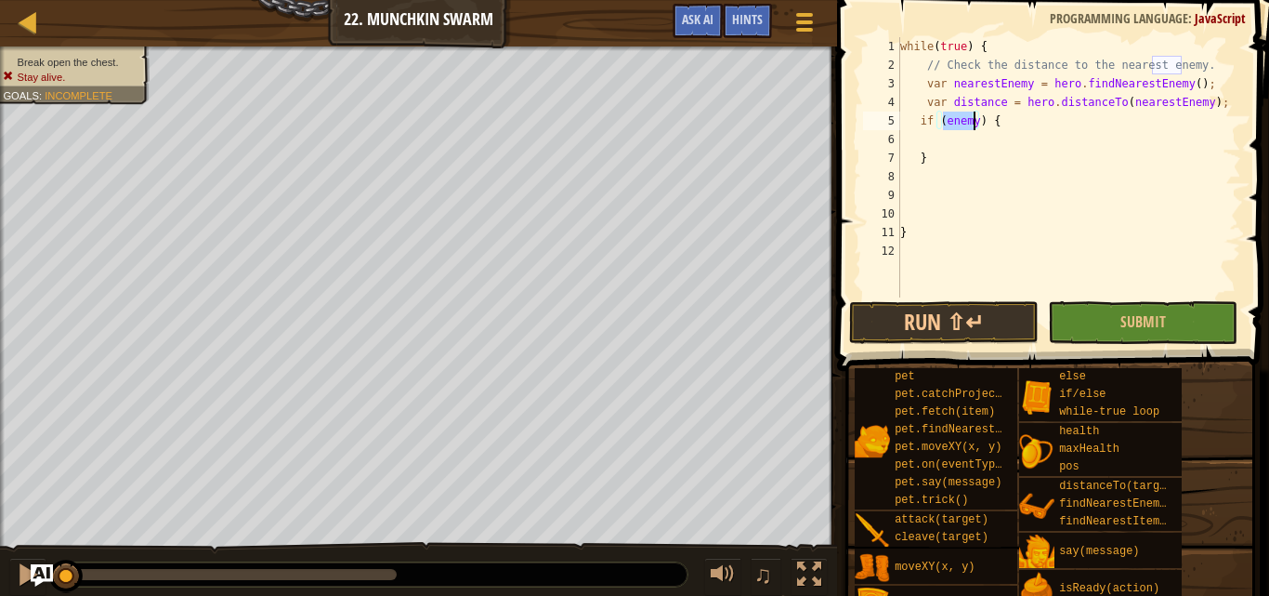
click at [975, 151] on div "while ( true ) { // Check the distance to the nearest enemy. var nearestEnemy =…" at bounding box center [1069, 185] width 345 height 297
type textarea "}"
click at [975, 141] on div "while ( true ) { // Check the distance to the nearest enemy. var nearestEnemy =…" at bounding box center [1069, 185] width 345 height 297
click at [972, 123] on div "while ( true ) { // Check the distance to the nearest enemy. var nearestEnemy =…" at bounding box center [1069, 185] width 345 height 297
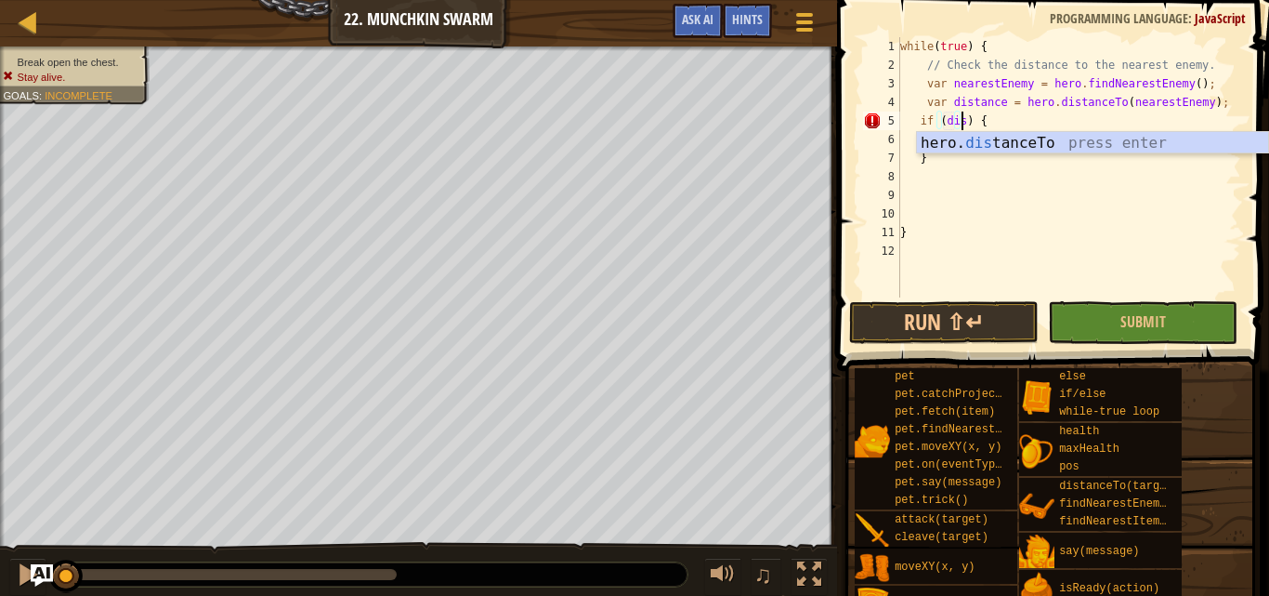
scroll to position [8, 5]
click at [1031, 148] on div "hero. dis tanceTo press enter" at bounding box center [1092, 165] width 351 height 67
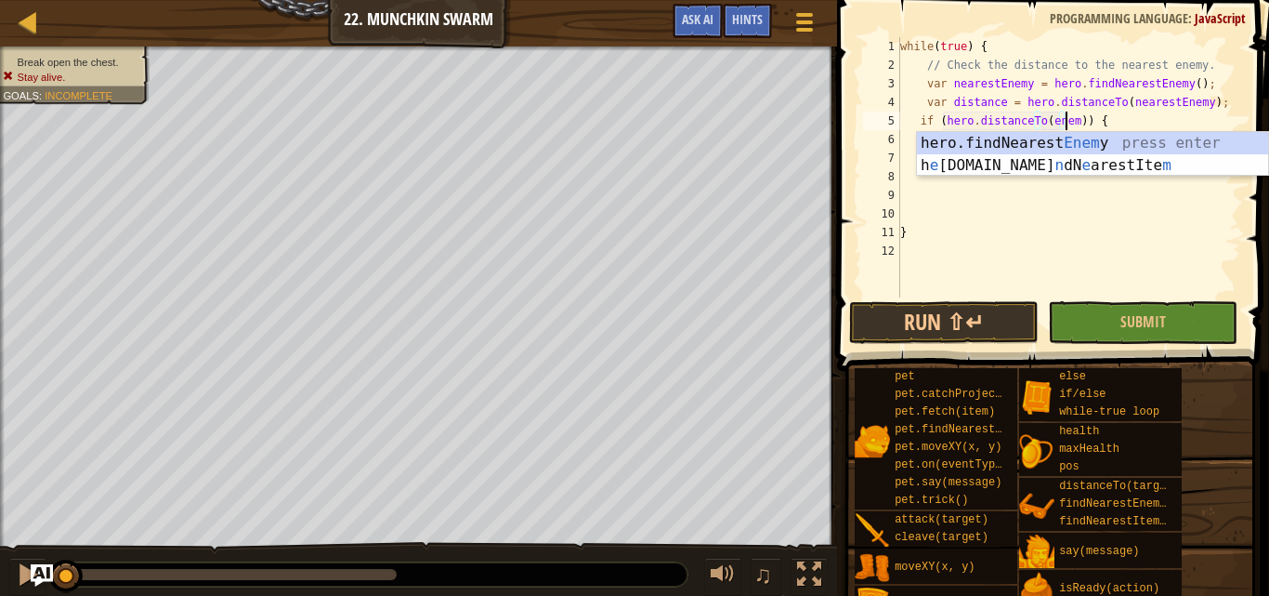
type textarea "if (hero.distanceTo(enemy)) {"
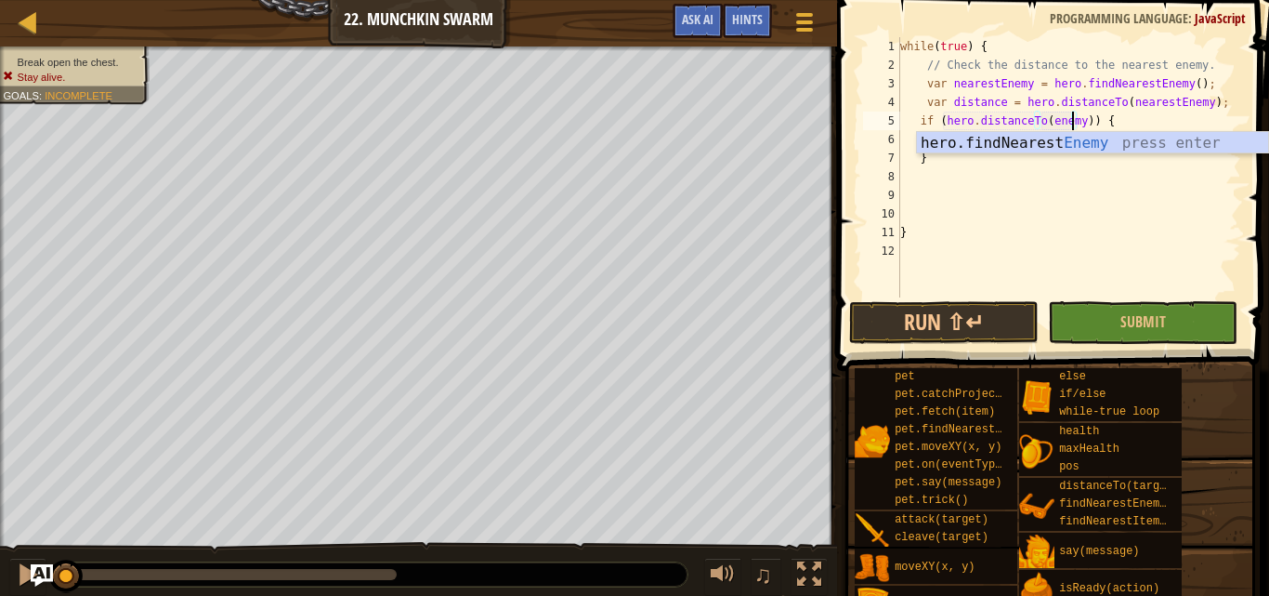
click at [1023, 177] on div "while ( true ) { // Check the distance to the nearest enemy. var nearestEnemy =…" at bounding box center [1069, 185] width 345 height 297
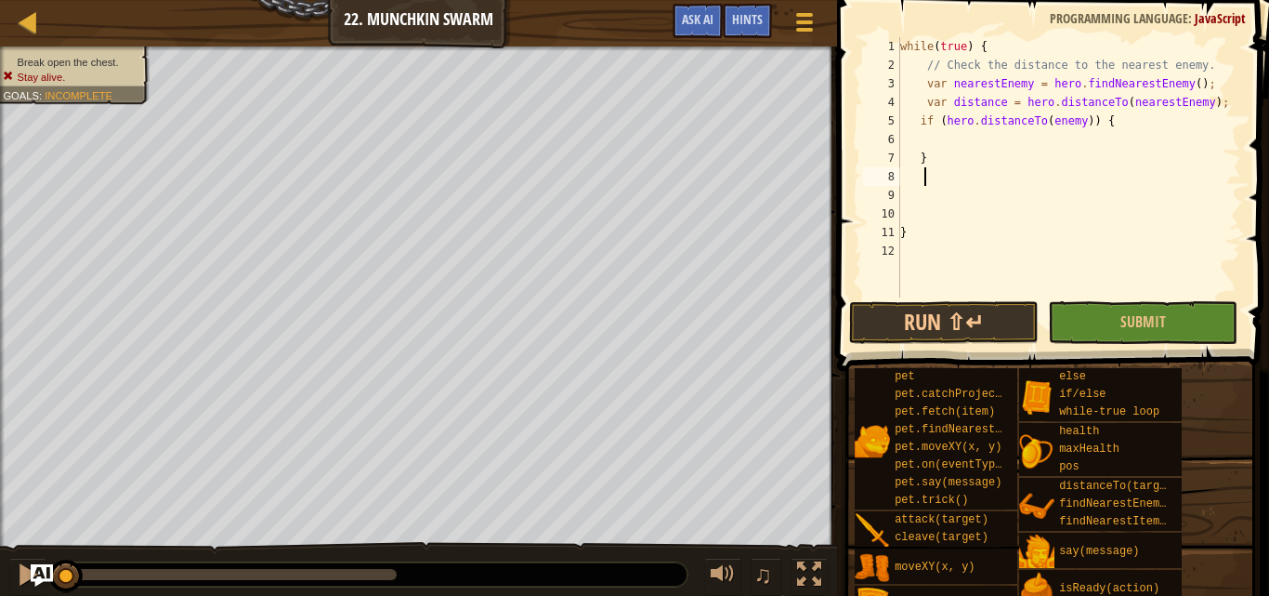
scroll to position [8, 1]
click at [976, 141] on div "while ( true ) { // Check the distance to the nearest enemy. var nearestEnemy =…" at bounding box center [1069, 185] width 345 height 297
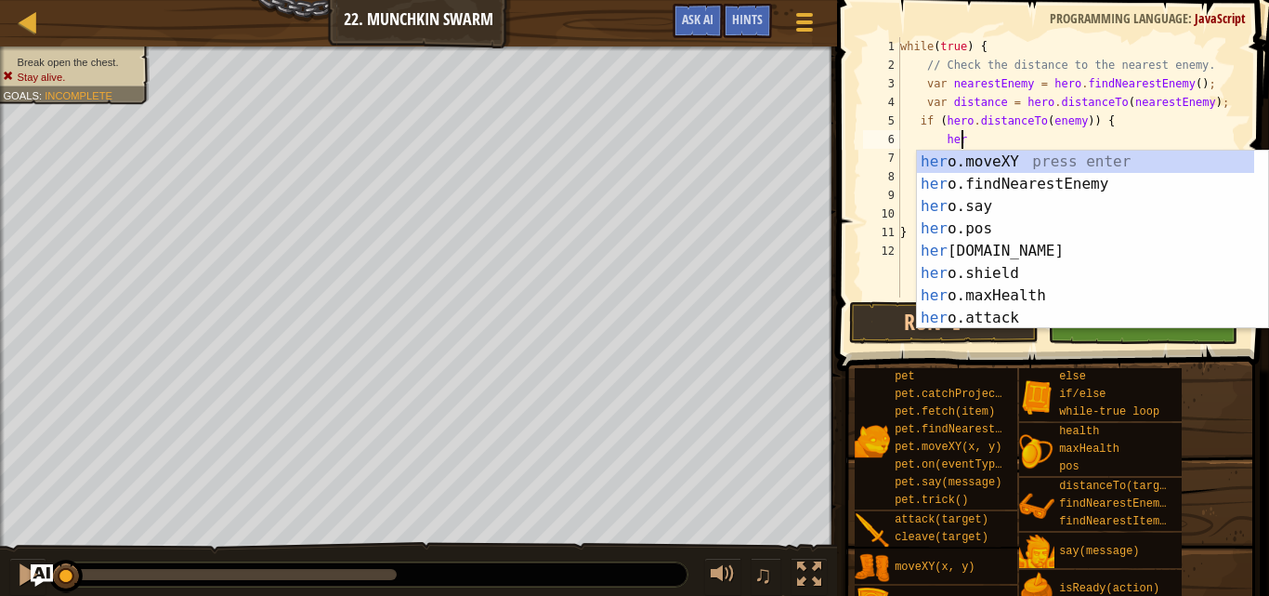
scroll to position [8, 4]
click at [1002, 312] on div "her o.moveXY press enter her o.findNearestEnemy press enter her o.say press ent…" at bounding box center [1085, 262] width 337 height 223
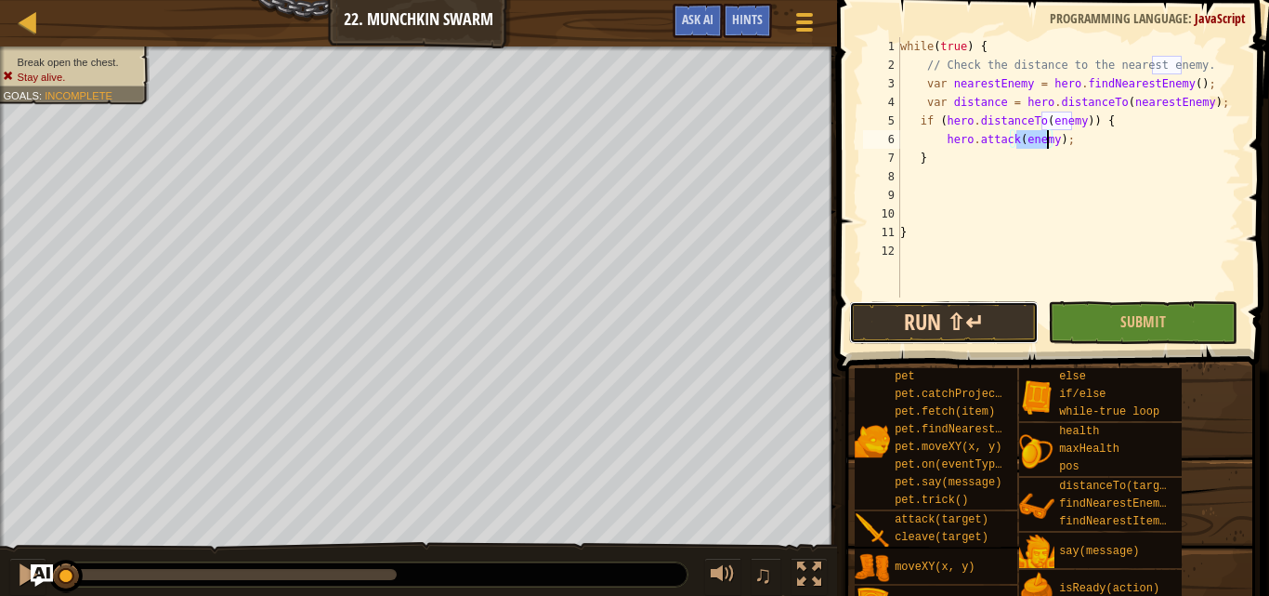
click at [1001, 314] on button "Run ⇧↵" at bounding box center [944, 322] width 190 height 43
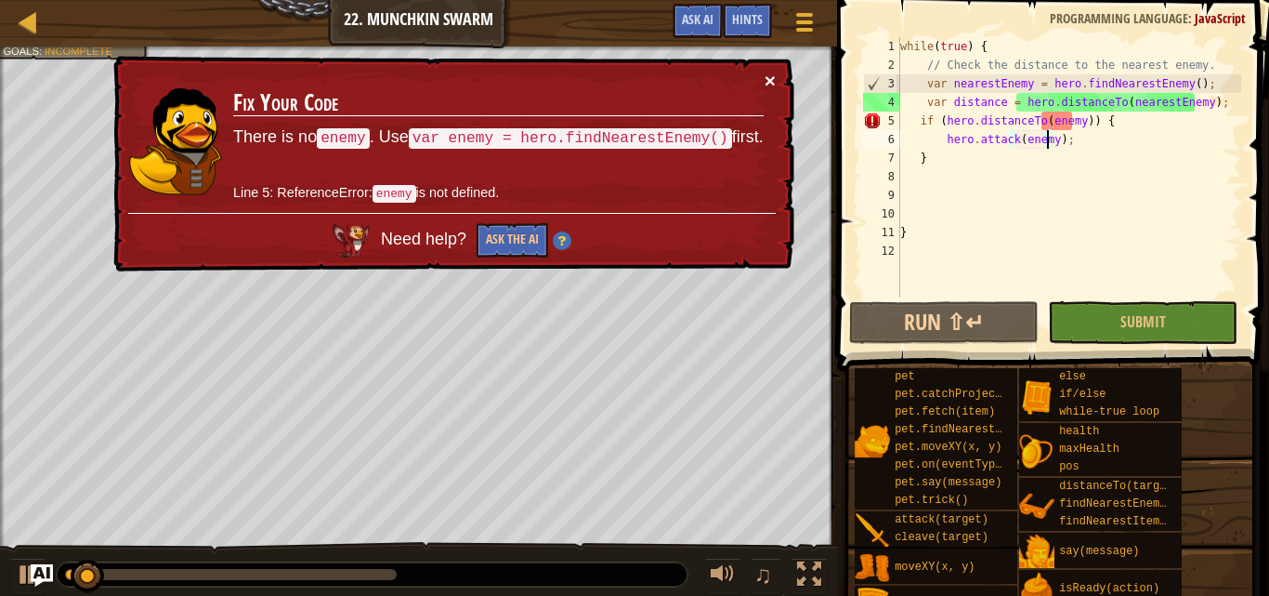
click at [768, 74] on button "×" at bounding box center [770, 81] width 11 height 20
click at [1068, 138] on div "while ( true ) { // Check the distance to the nearest enemy. var nearestEnemy =…" at bounding box center [1069, 185] width 345 height 297
click at [769, 75] on button "×" at bounding box center [772, 85] width 12 height 20
click at [1054, 122] on div "while ( true ) { // Check the distance to the nearest enemy. var nearestEnemy =…" at bounding box center [1069, 185] width 345 height 297
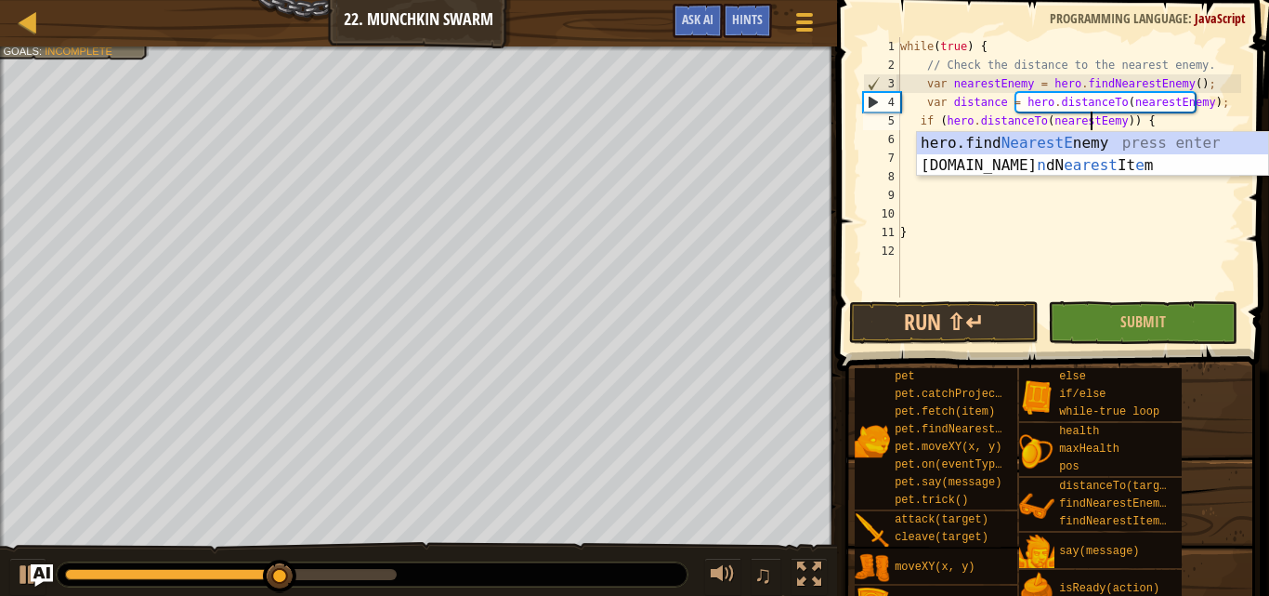
scroll to position [8, 16]
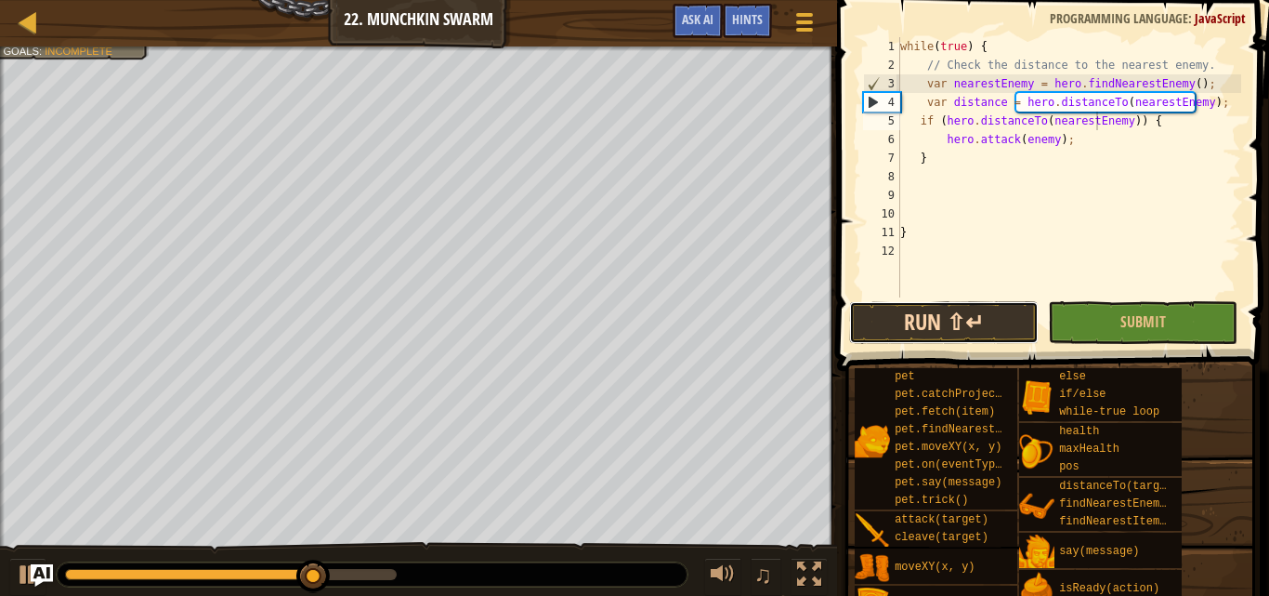
click at [986, 321] on button "Run ⇧↵" at bounding box center [944, 322] width 190 height 43
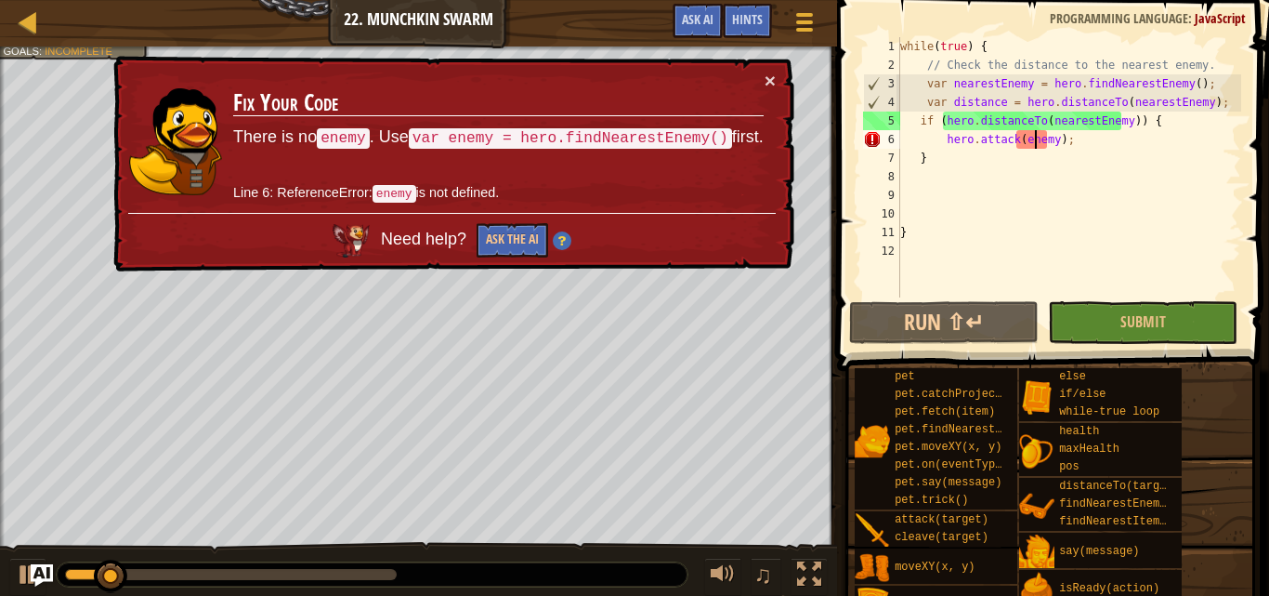
click at [1033, 140] on div "while ( true ) { // Check the distance to the nearest enemy. var nearestEnemy =…" at bounding box center [1069, 185] width 345 height 297
click at [1015, 140] on div "while ( true ) { // Check the distance to the nearest enemy. var nearestEnemy =…" at bounding box center [1069, 185] width 345 height 297
click at [1022, 141] on div "while ( true ) { // Check the distance to the nearest enemy. var nearestEnemy =…" at bounding box center [1069, 185] width 345 height 297
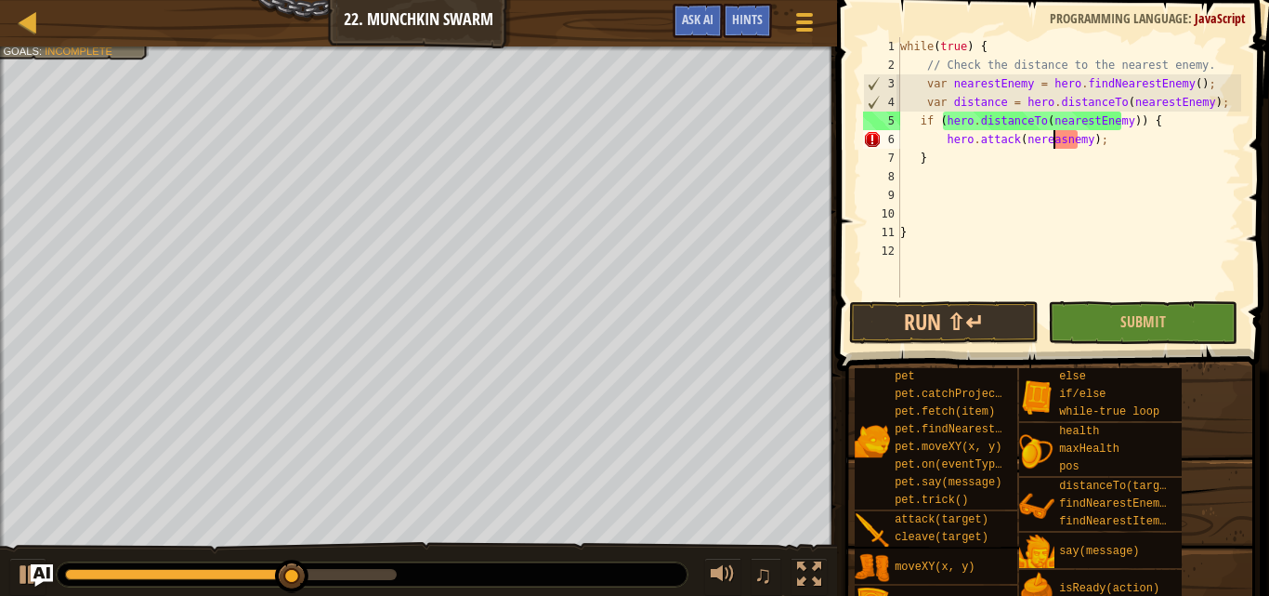
scroll to position [8, 13]
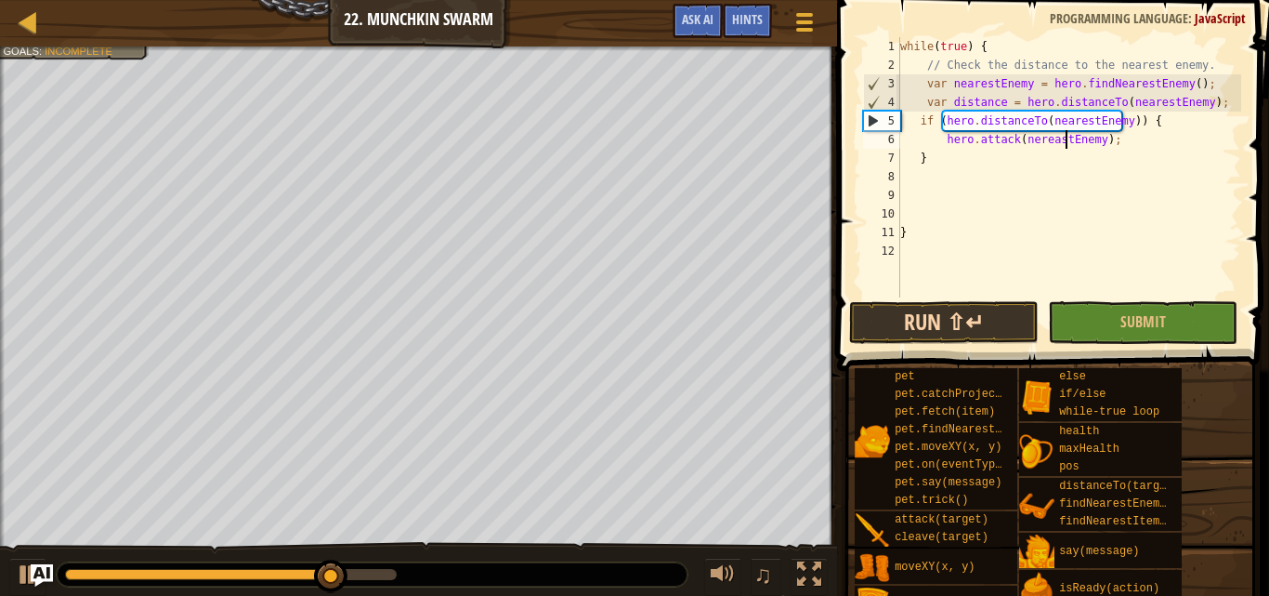
type textarea "hero.attack(nereastEnemy);"
click at [930, 316] on button "Run ⇧↵" at bounding box center [944, 322] width 190 height 43
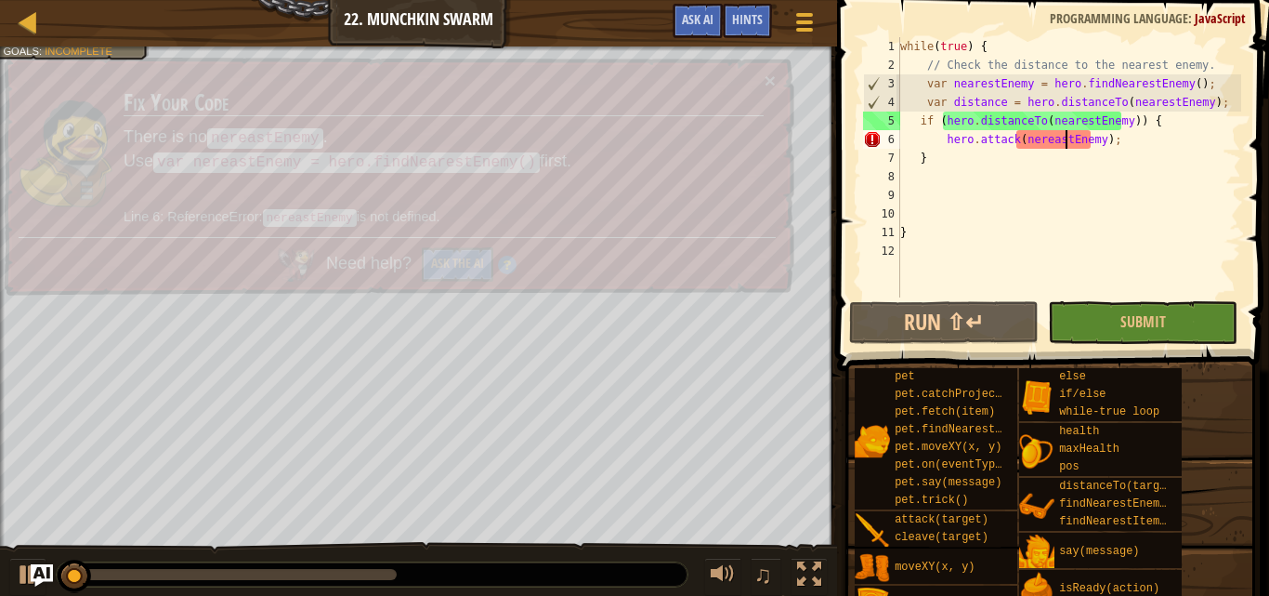
click at [971, 185] on div "while ( true ) { // Check the distance to the nearest enemy. var nearestEnemy =…" at bounding box center [1069, 185] width 345 height 297
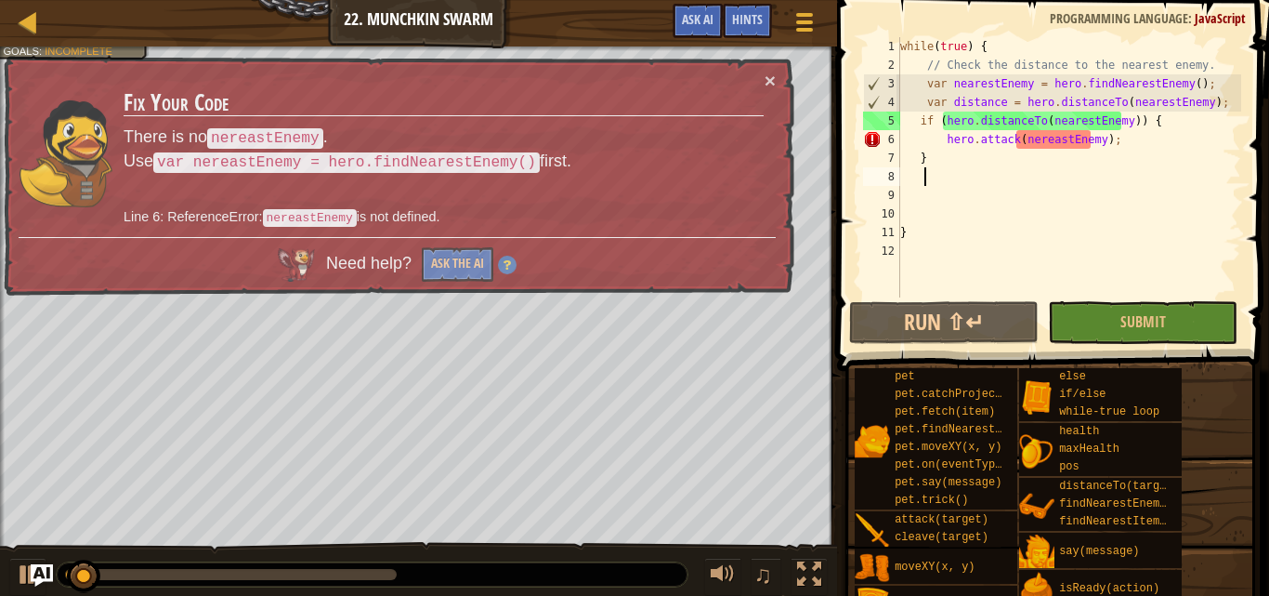
scroll to position [8, 1]
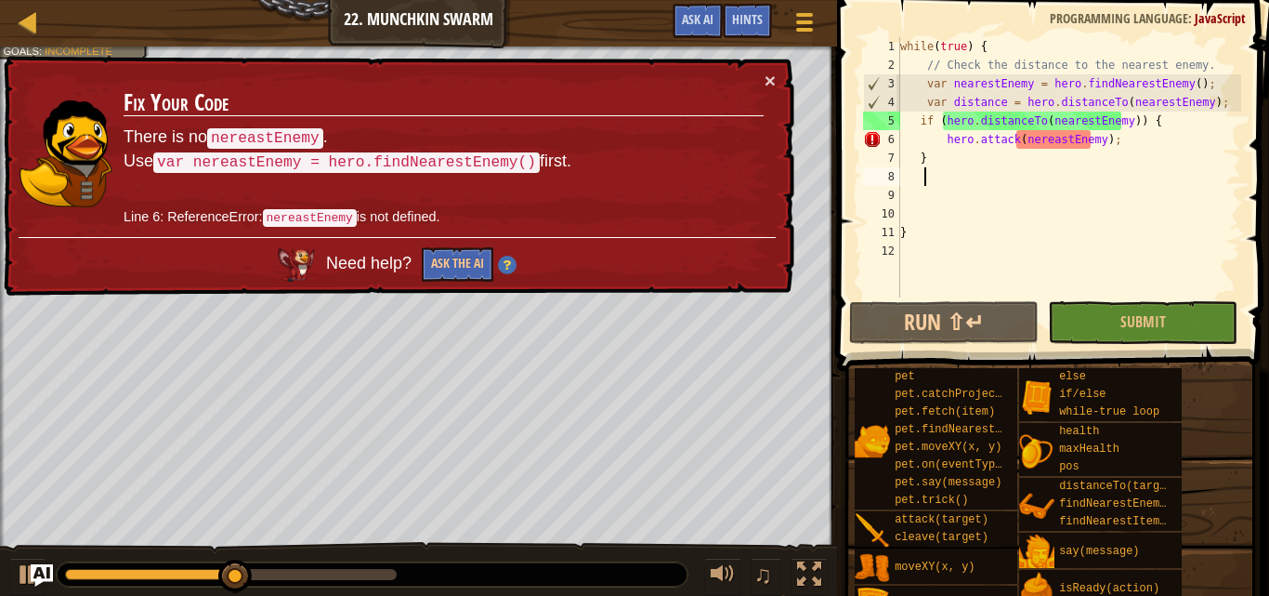
click at [1047, 138] on div "while ( true ) { // Check the distance to the nearest enemy. var nearestEnemy =…" at bounding box center [1069, 185] width 345 height 297
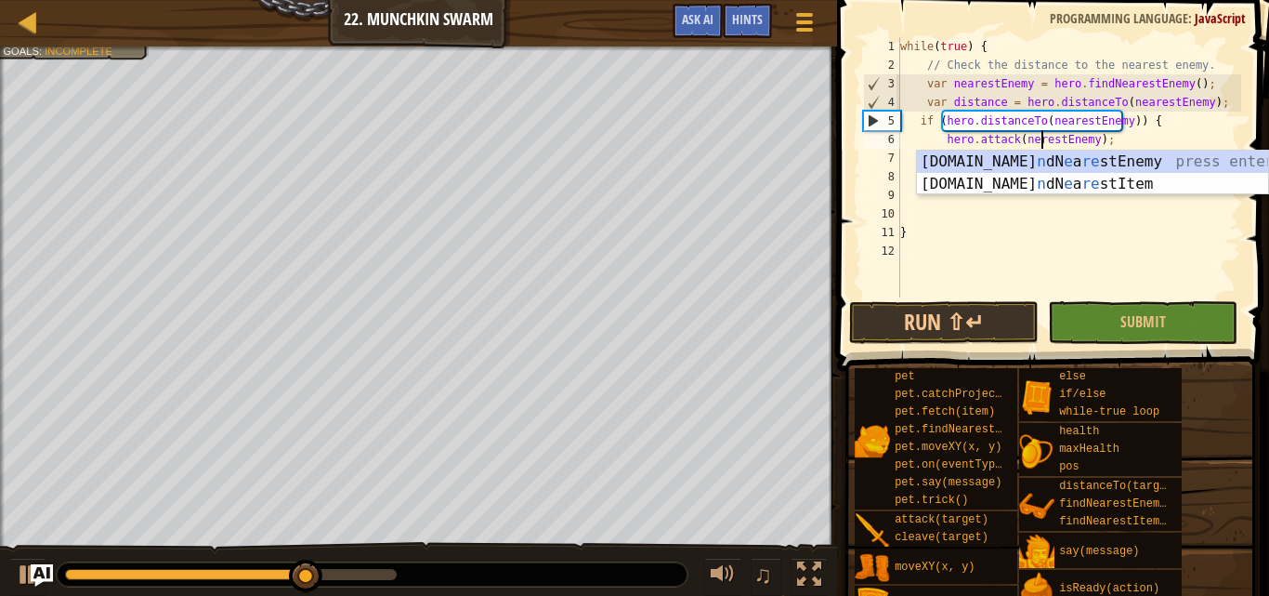
click at [1028, 137] on div "while ( true ) { // Check the distance to the nearest enemy. var nearestEnemy =…" at bounding box center [1069, 185] width 345 height 297
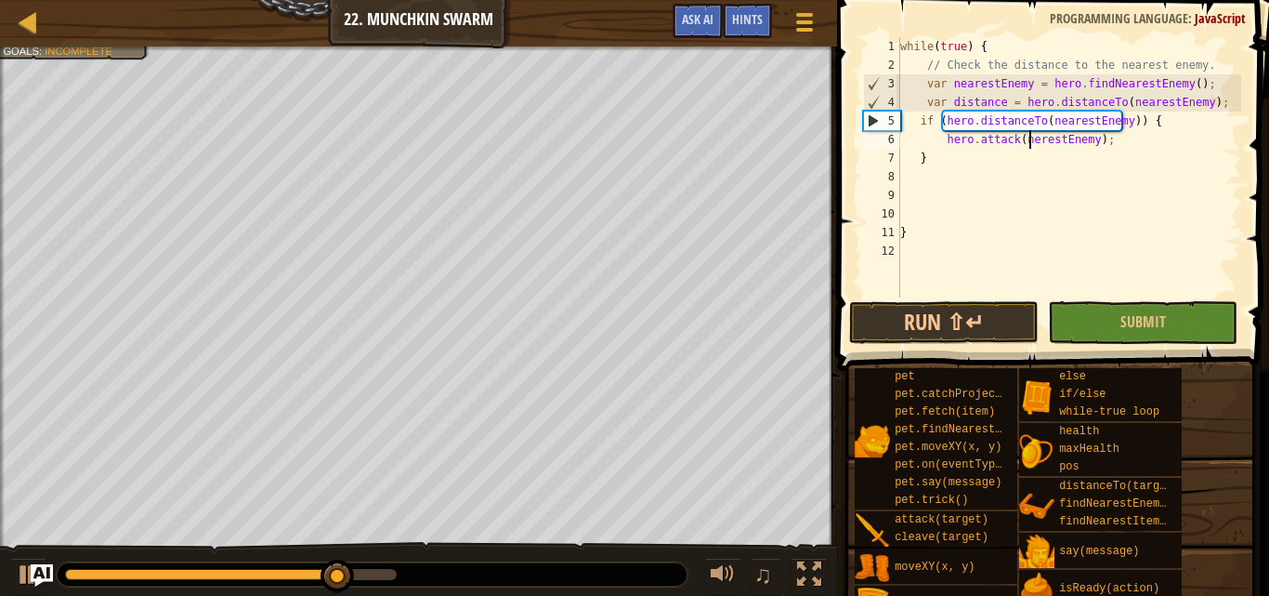
scroll to position [8, 11]
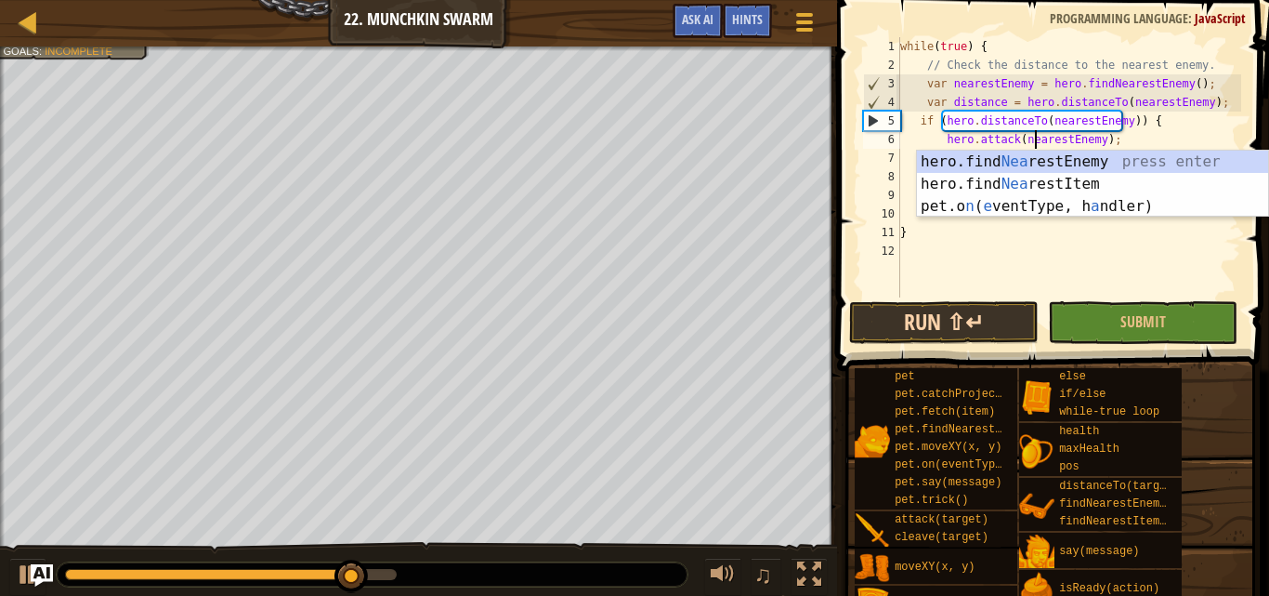
type textarea "hero.attack(nearestEnemy);"
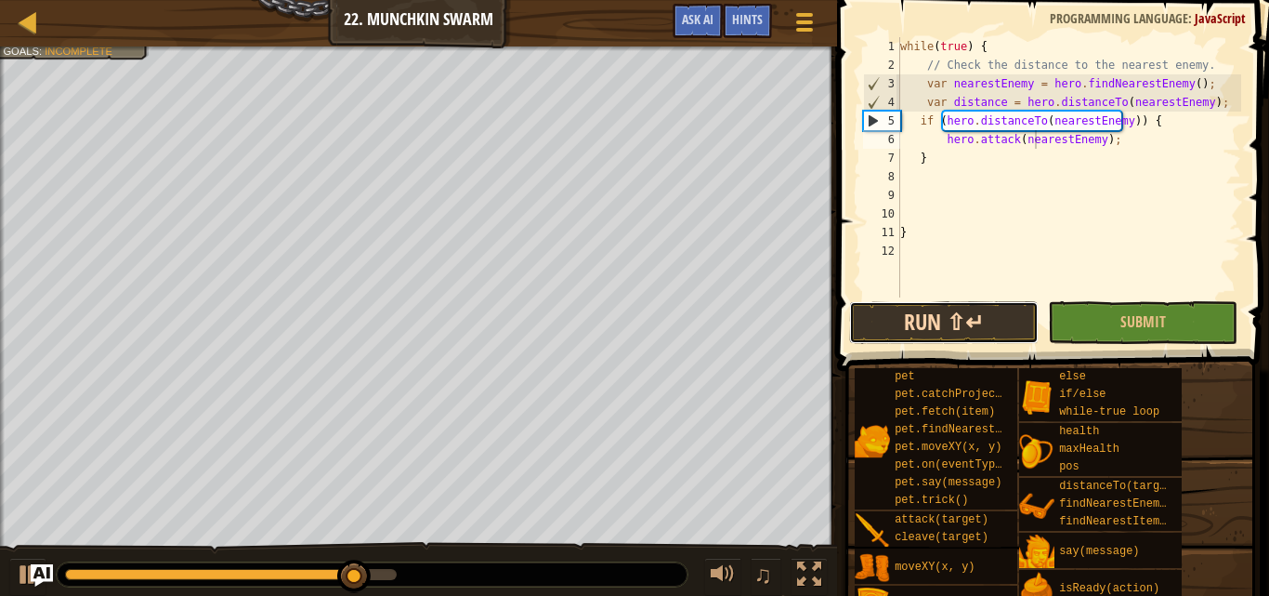
click at [995, 318] on button "Run ⇧↵" at bounding box center [944, 322] width 190 height 43
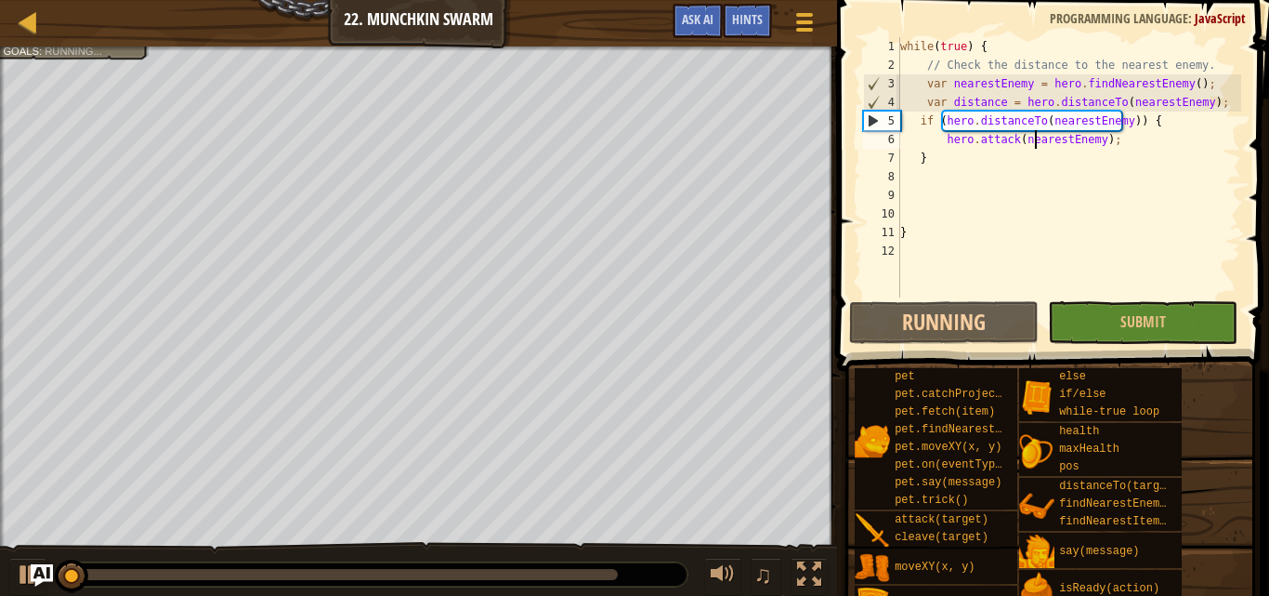
click at [980, 168] on div "while ( true ) { // Check the distance to the nearest enemy. var nearestEnemy =…" at bounding box center [1069, 185] width 345 height 297
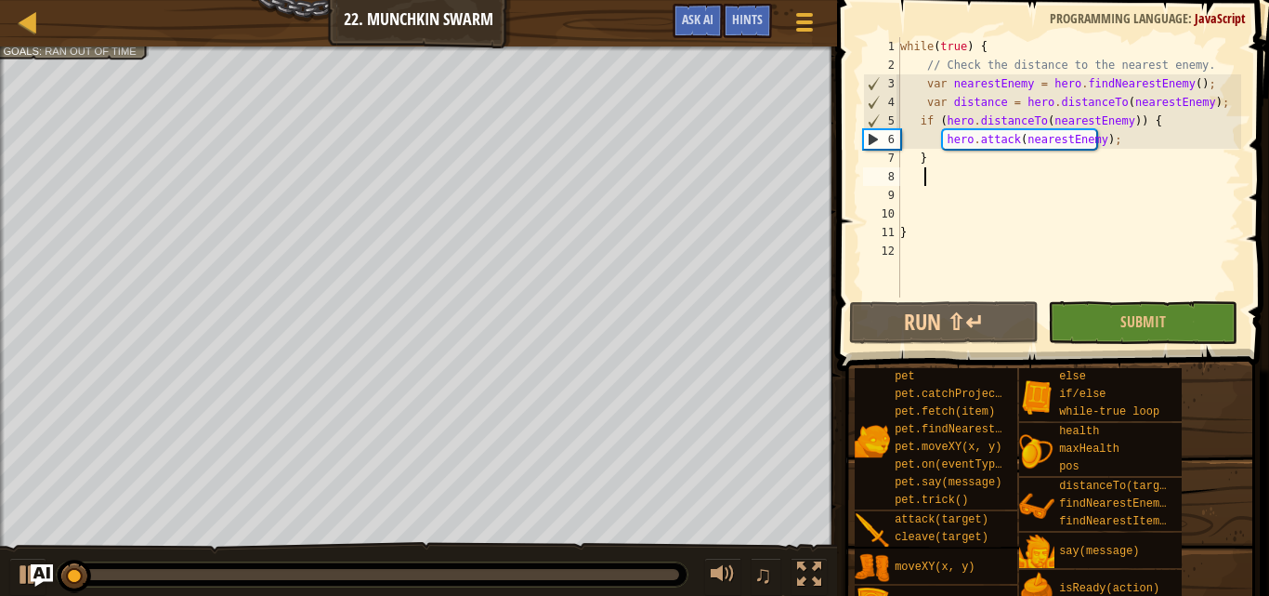
scroll to position [8, 1]
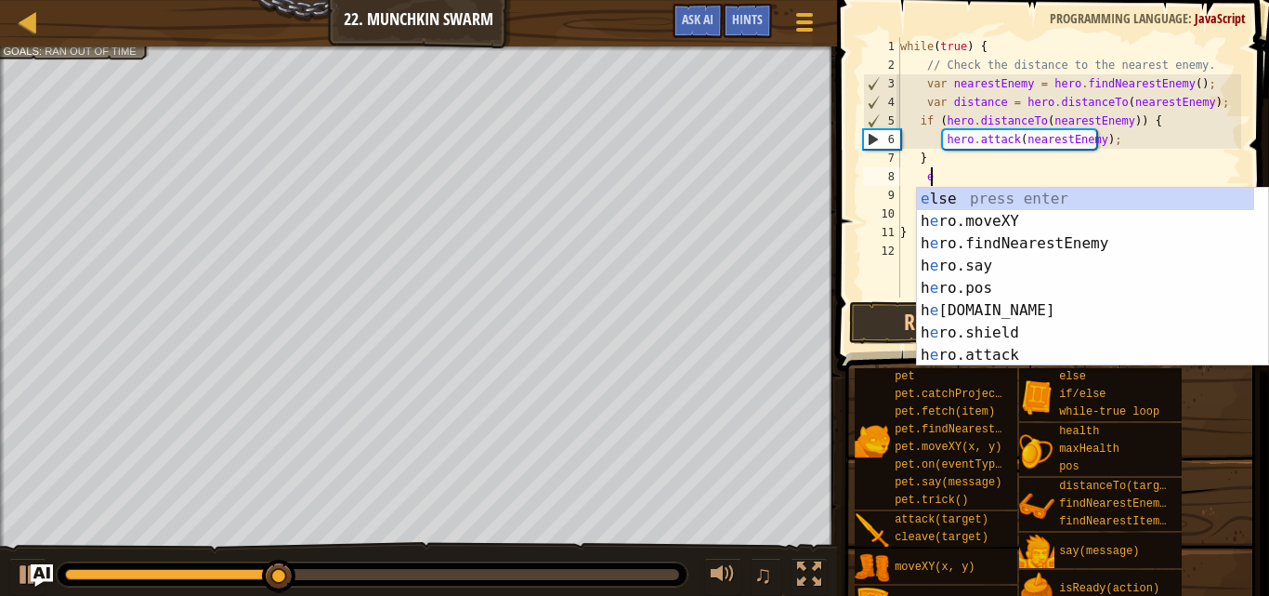
type textarea "el"
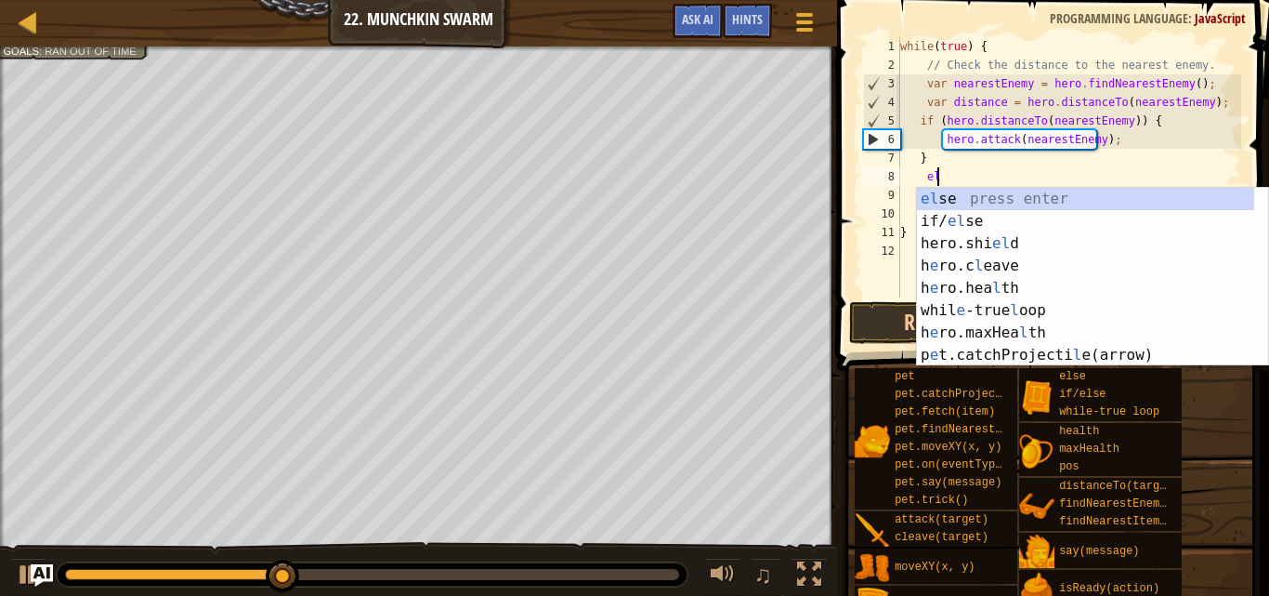
scroll to position [8, 2]
click at [944, 198] on div "el se press enter if/ el se press enter hero.shi el d press enter h e ro.c l ea…" at bounding box center [1085, 299] width 337 height 223
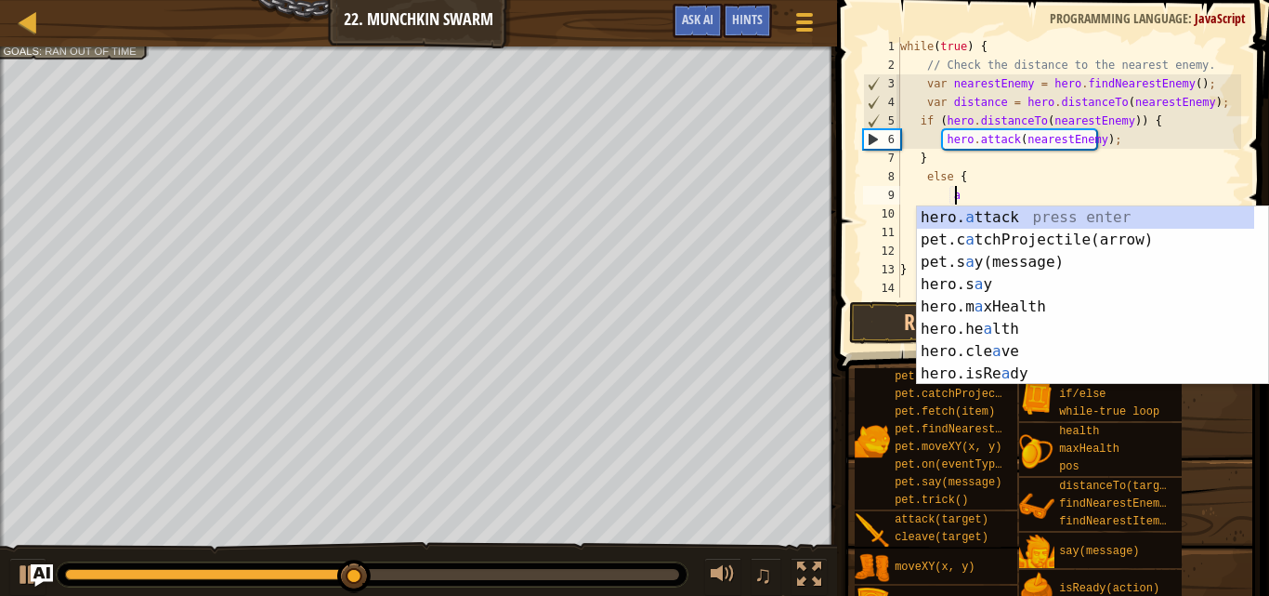
scroll to position [8, 4]
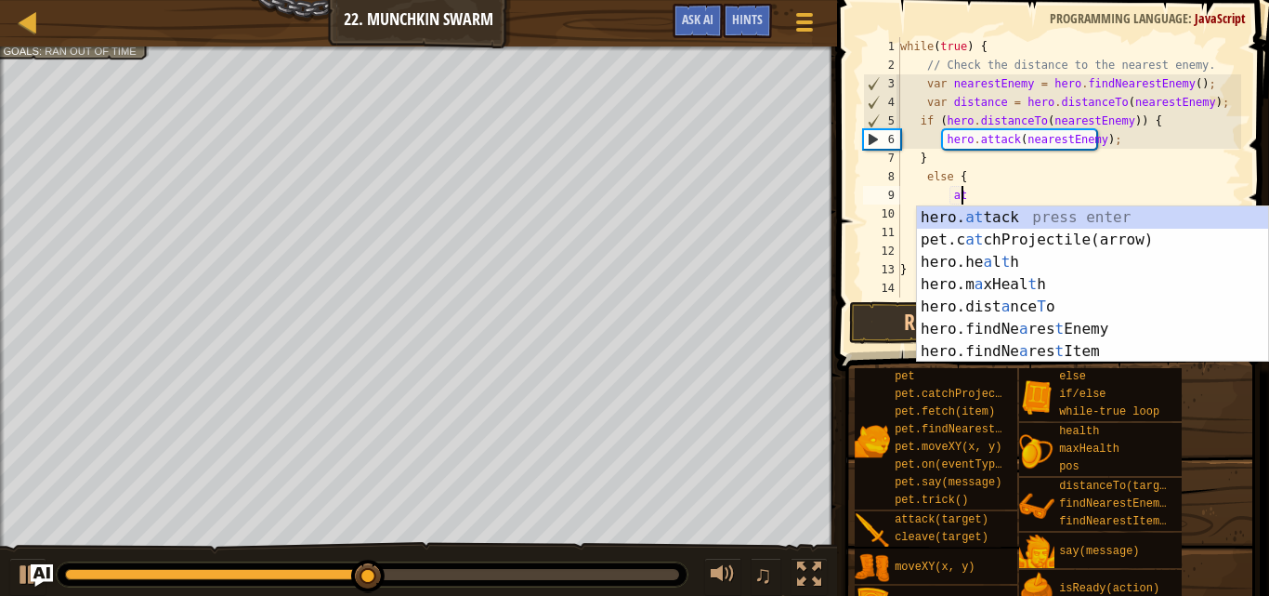
click at [1031, 217] on div "hero. at tack press enter pet.c at chProjectile(arrow) press enter hero.he a l …" at bounding box center [1092, 306] width 351 height 201
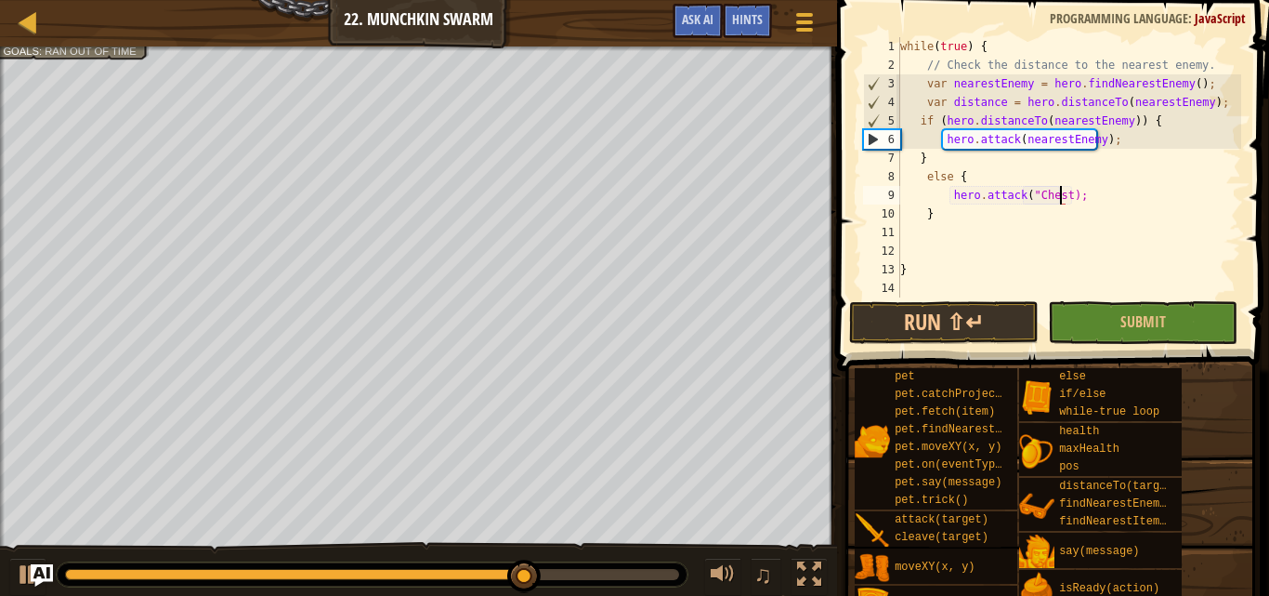
scroll to position [8, 13]
type textarea "hero.attack("Chest");"
click at [964, 337] on button "Run ⇧↵" at bounding box center [944, 322] width 190 height 43
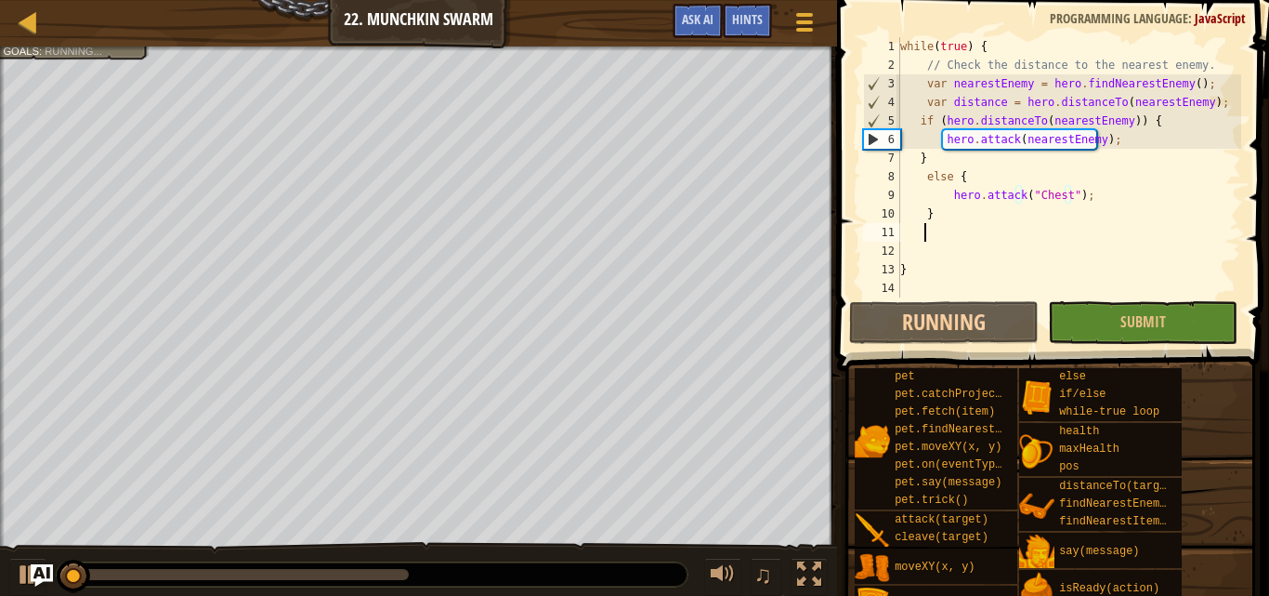
click at [958, 235] on div "while ( true ) { // Check the distance to the nearest enemy. var nearestEnemy =…" at bounding box center [1069, 185] width 345 height 297
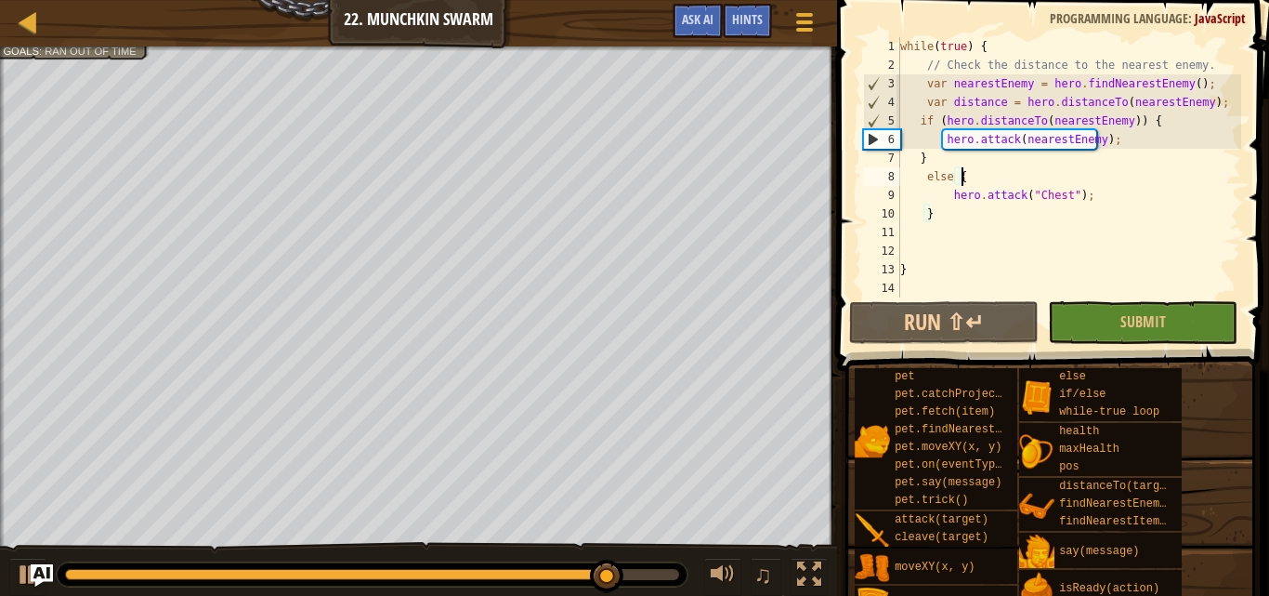
click at [1027, 174] on div "while ( true ) { // Check the distance to the nearest enemy. var nearestEnemy =…" at bounding box center [1069, 185] width 345 height 297
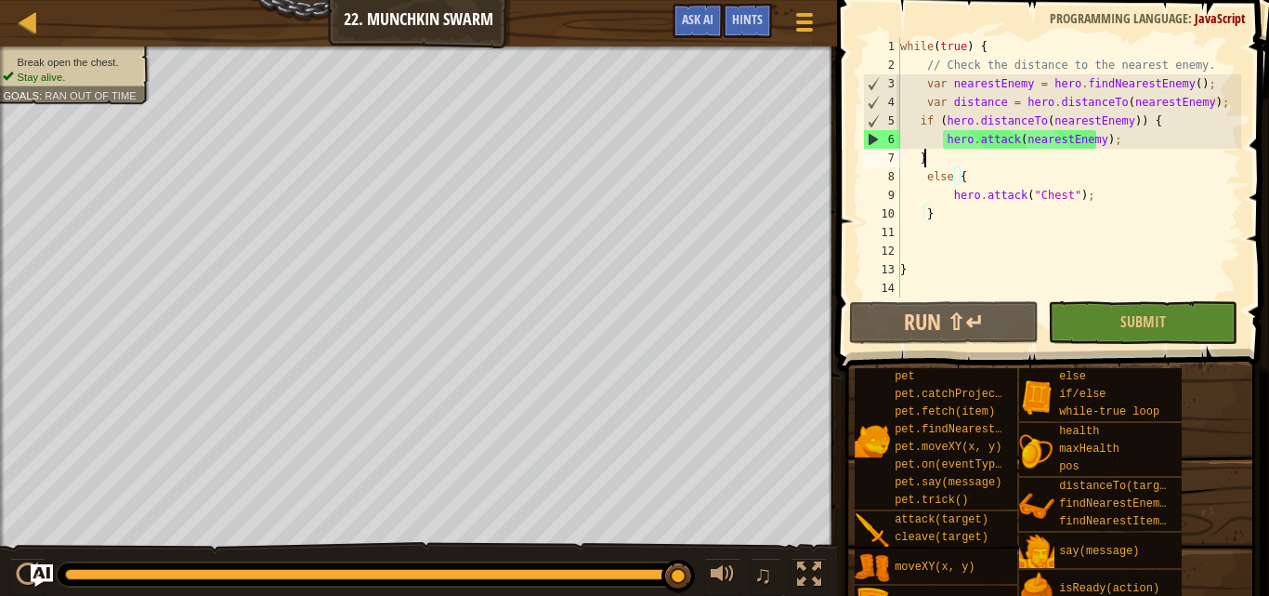
click at [1038, 164] on div "while ( true ) { // Check the distance to the nearest enemy. var nearestEnemy =…" at bounding box center [1069, 185] width 345 height 297
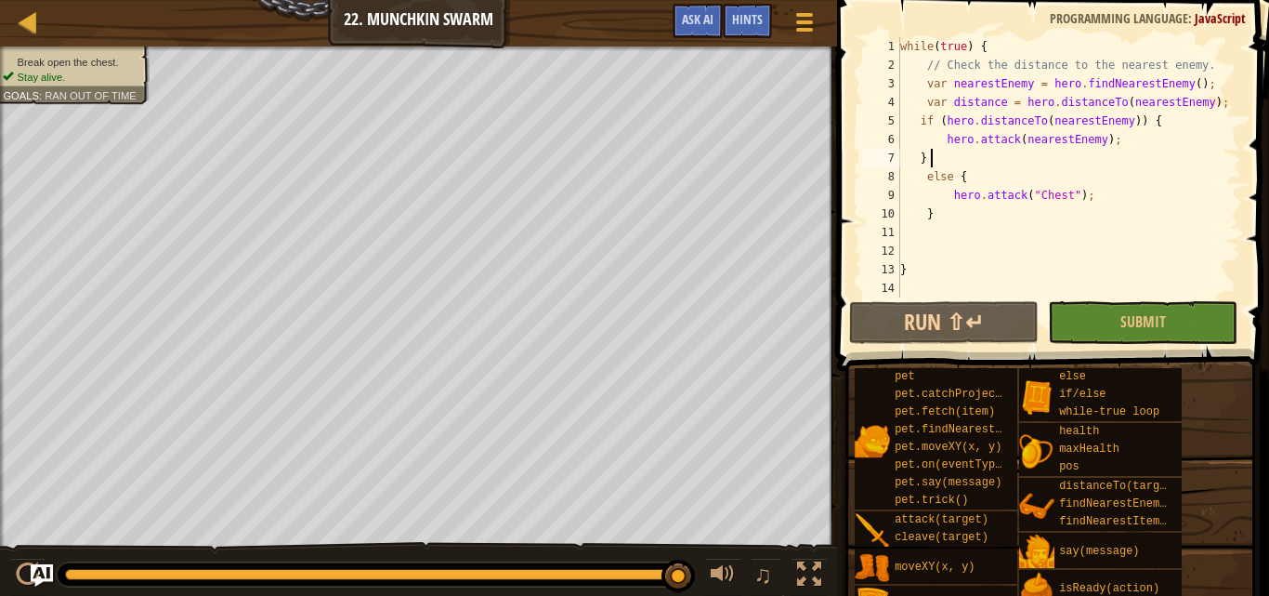
click at [1098, 142] on div "while ( true ) { // Check the distance to the nearest enemy. var nearestEnemy =…" at bounding box center [1069, 185] width 345 height 297
click at [1118, 143] on div "while ( true ) { // Check the distance to the nearest enemy. var nearestEnemy =…" at bounding box center [1069, 185] width 345 height 297
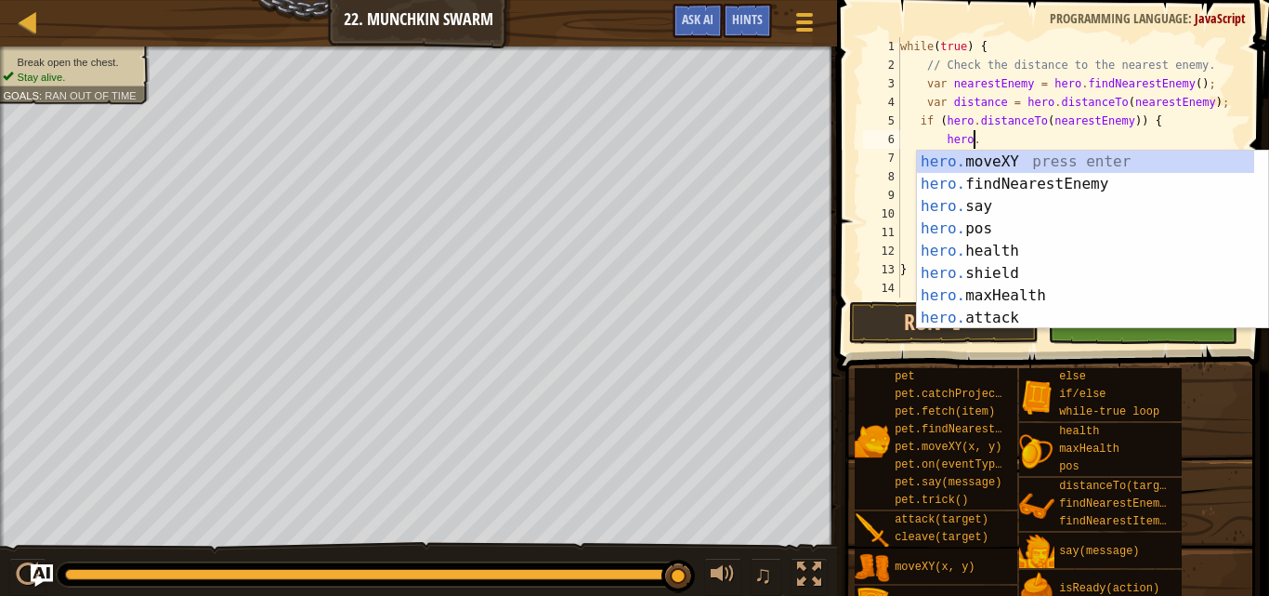
scroll to position [8, 6]
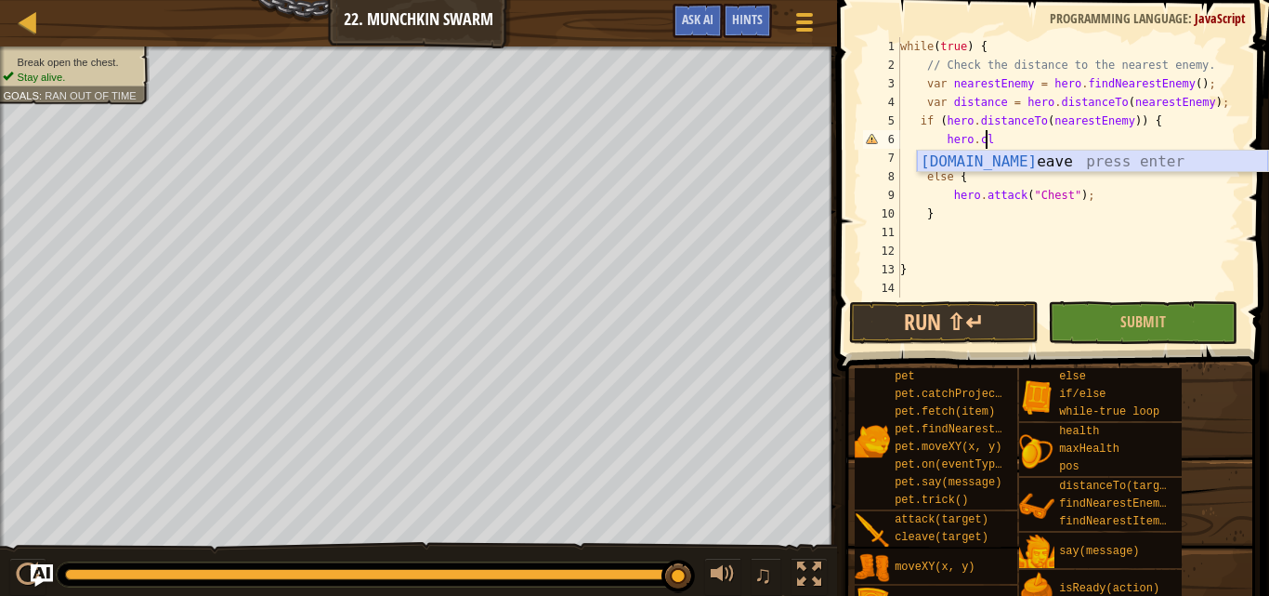
click at [983, 154] on div "[DOMAIN_NAME] eave press enter" at bounding box center [1092, 184] width 351 height 67
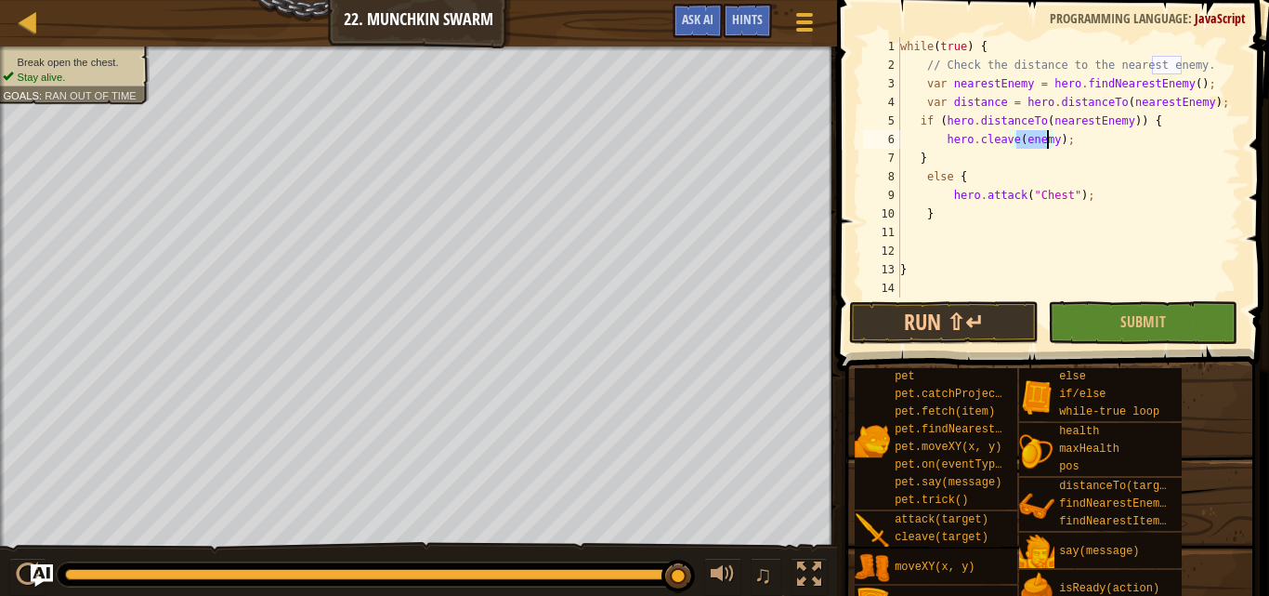
click at [1018, 138] on div "while ( true ) { // Check the distance to the nearest enemy. var nearestEnemy =…" at bounding box center [1069, 167] width 345 height 260
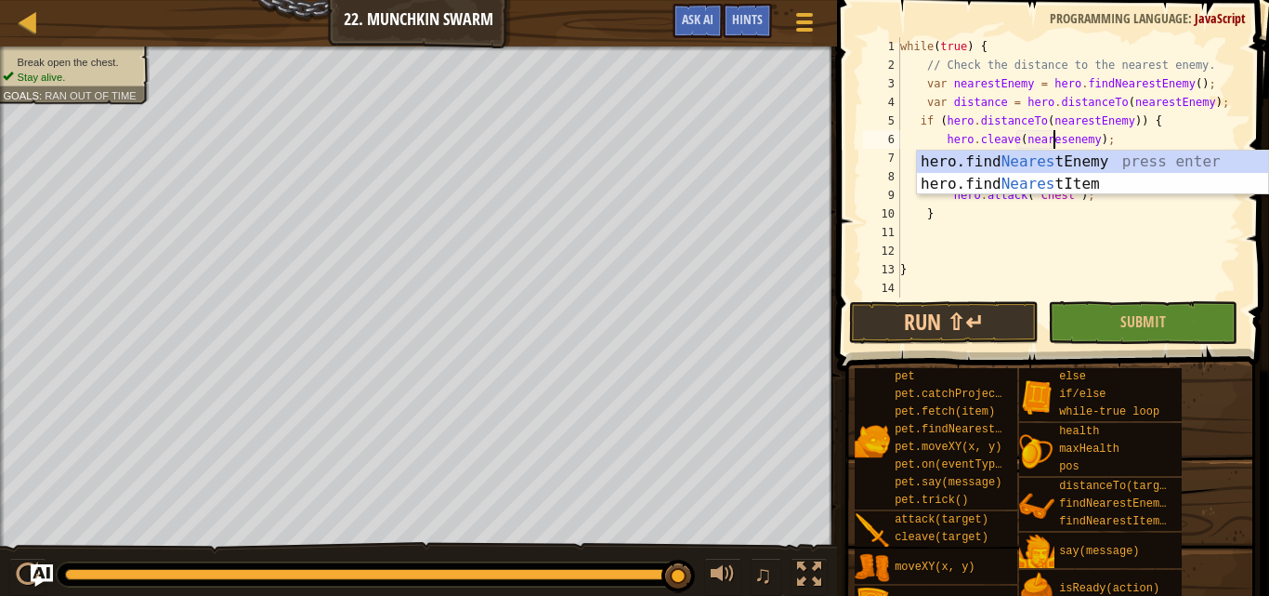
scroll to position [8, 13]
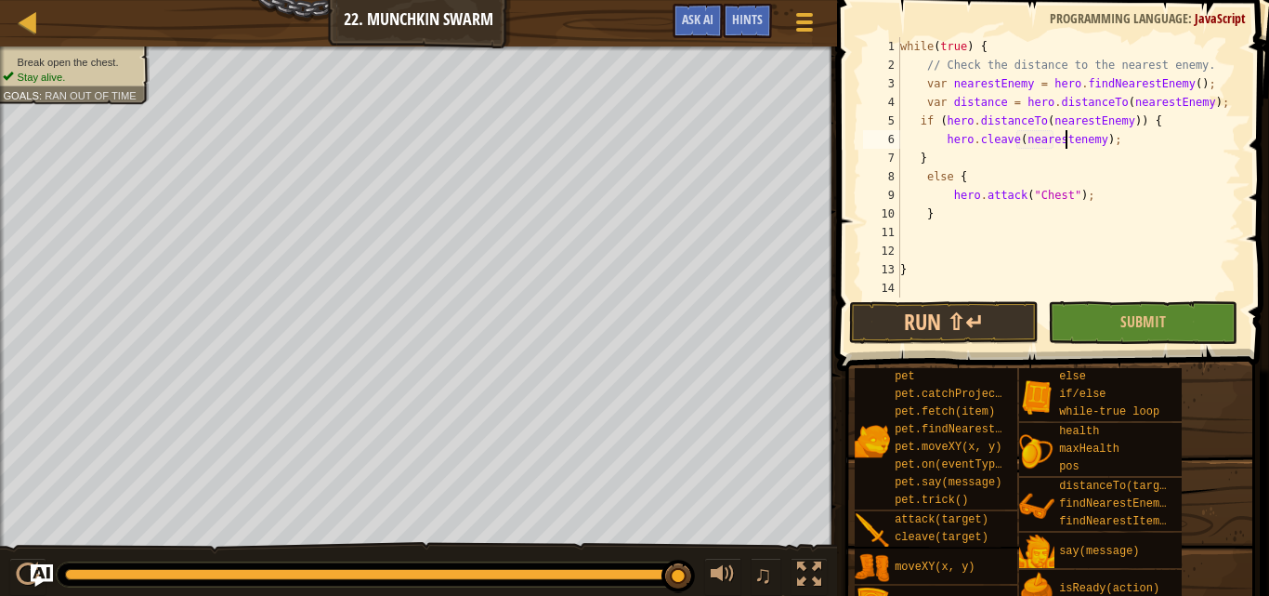
click at [1064, 140] on div "while ( true ) { // Check the distance to the nearest enemy. var nearestEnemy =…" at bounding box center [1069, 185] width 345 height 297
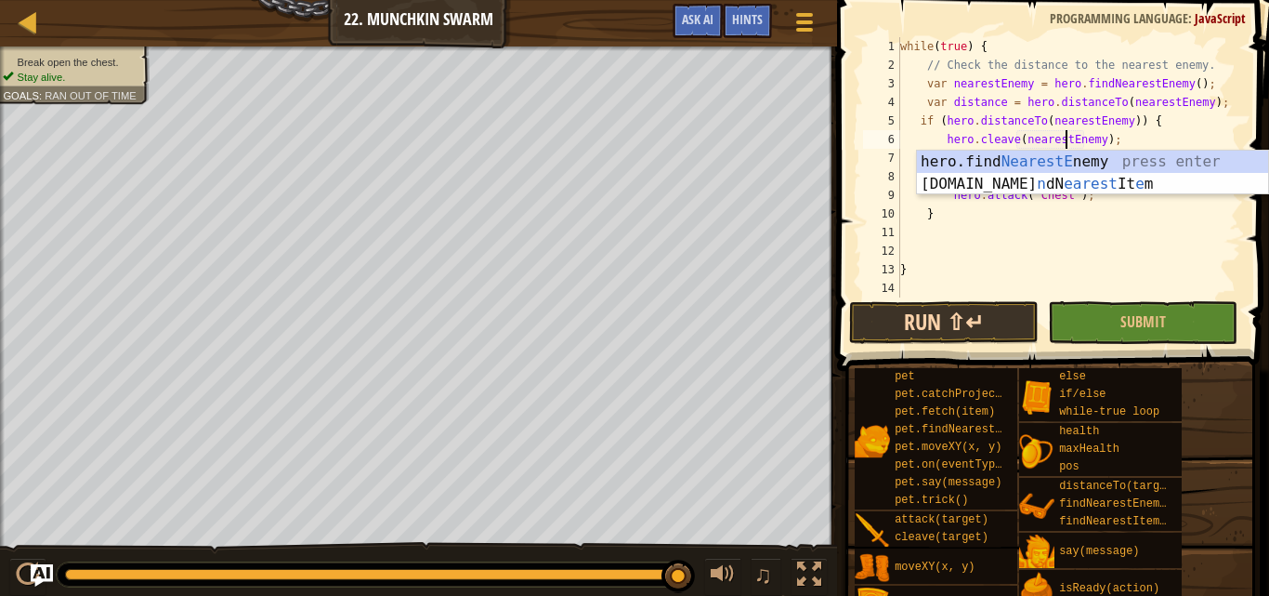
type textarea "hero.cleave(nearestEnemy);"
click at [1005, 339] on button "Run ⇧↵" at bounding box center [944, 322] width 190 height 43
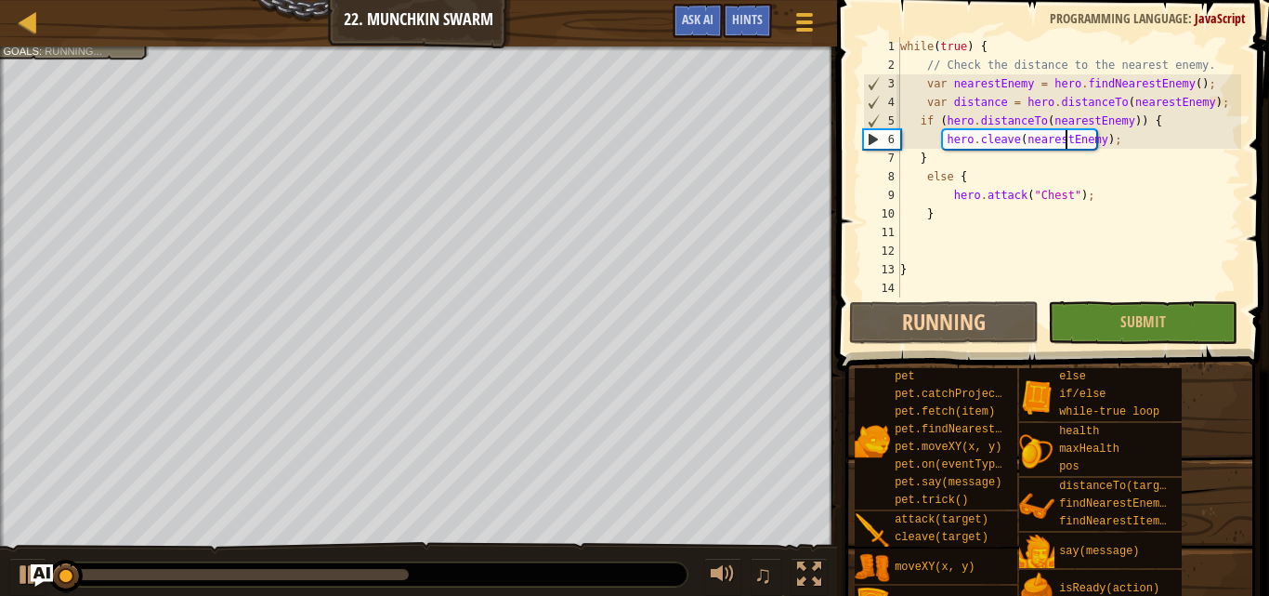
click at [1003, 247] on div "while ( true ) { // Check the distance to the nearest enemy. var nearestEnemy =…" at bounding box center [1069, 185] width 345 height 297
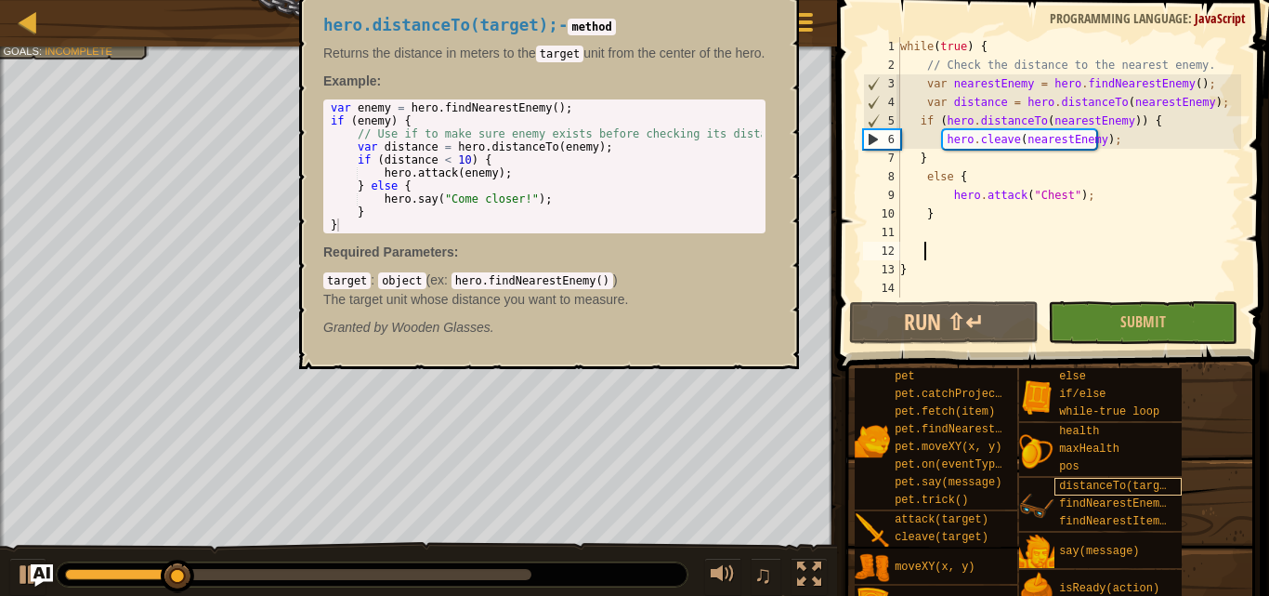
scroll to position [26, 0]
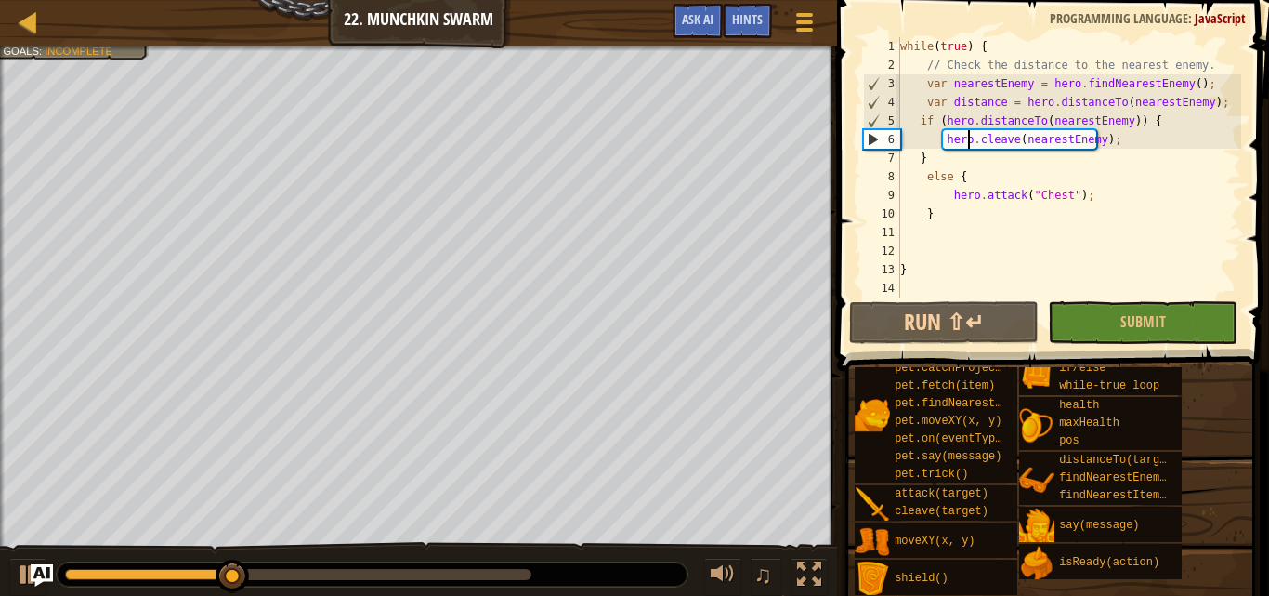
click at [969, 140] on div "while ( true ) { // Check the distance to the nearest enemy. var nearestEnemy =…" at bounding box center [1069, 185] width 345 height 297
click at [1113, 136] on div "while ( true ) { // Check the distance to the nearest enemy. var nearestEnemy =…" at bounding box center [1069, 185] width 345 height 297
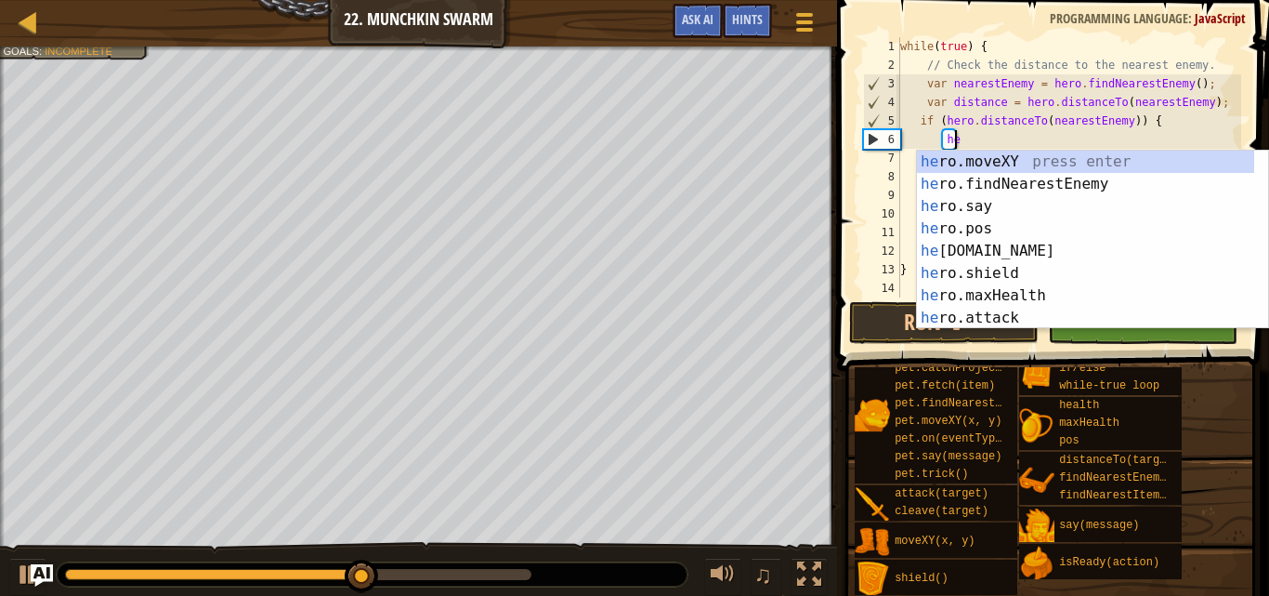
type textarea "h"
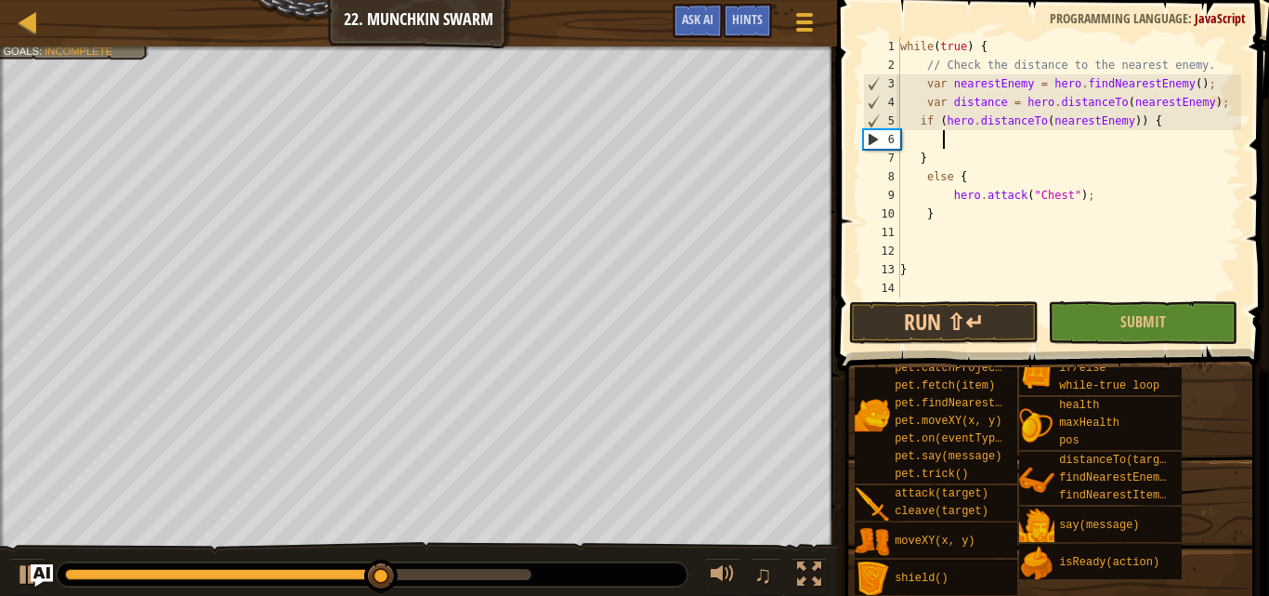
scroll to position [8, 3]
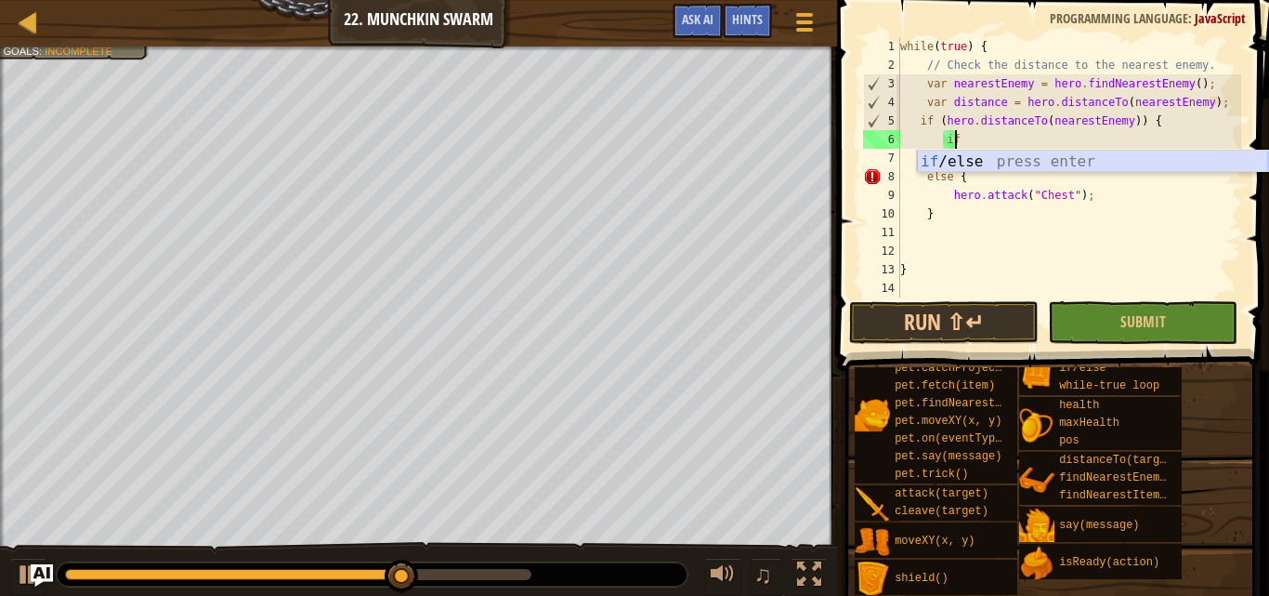
click at [944, 158] on div "if /else press enter" at bounding box center [1092, 184] width 351 height 67
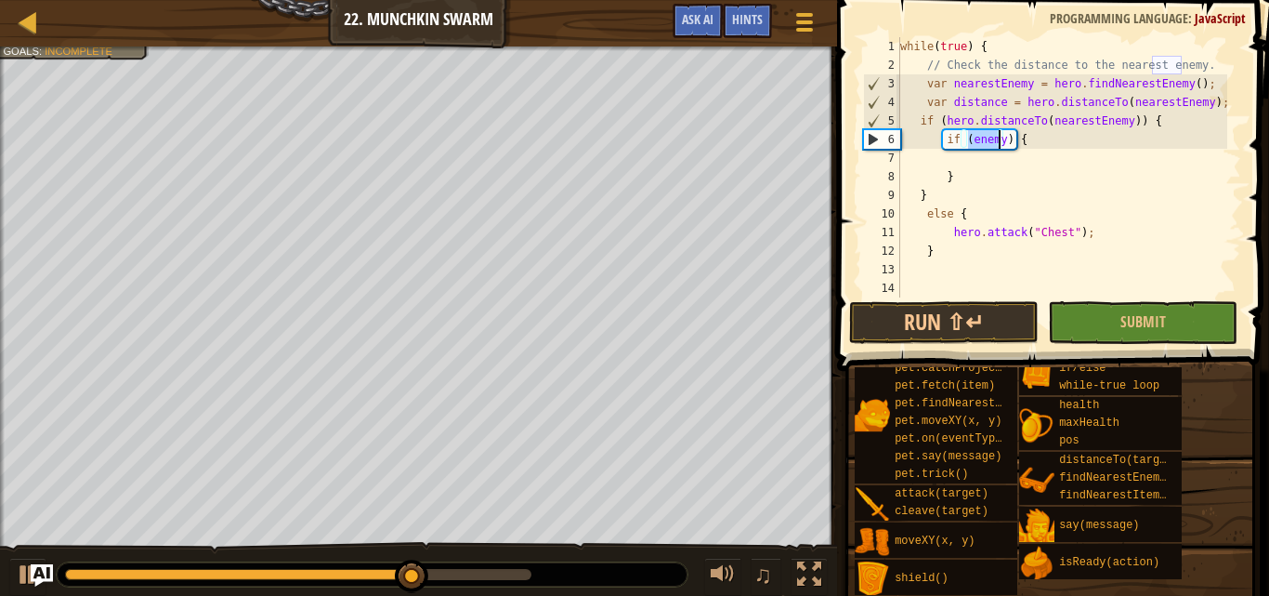
click at [989, 168] on div "while ( true ) { // Check the distance to the nearest enemy. var nearestEnemy =…" at bounding box center [1062, 185] width 331 height 297
type textarea "}"
click at [990, 166] on div "while ( true ) { // Check the distance to the nearest enemy. var nearestEnemy =…" at bounding box center [1062, 185] width 331 height 297
click at [971, 139] on div "while ( true ) { // Check the distance to the nearest enemy. var nearestEnemy =…" at bounding box center [1062, 185] width 331 height 297
click at [997, 134] on div "while ( true ) { // Check the distance to the nearest enemy. var nearestEnemy =…" at bounding box center [1062, 185] width 331 height 297
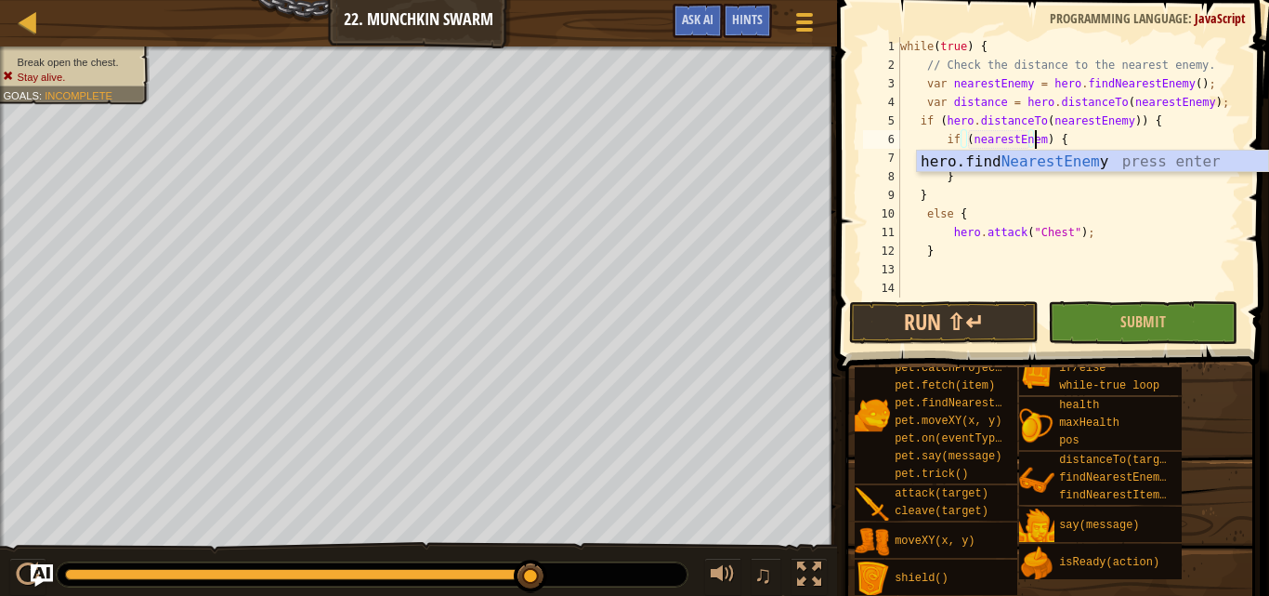
scroll to position [8, 11]
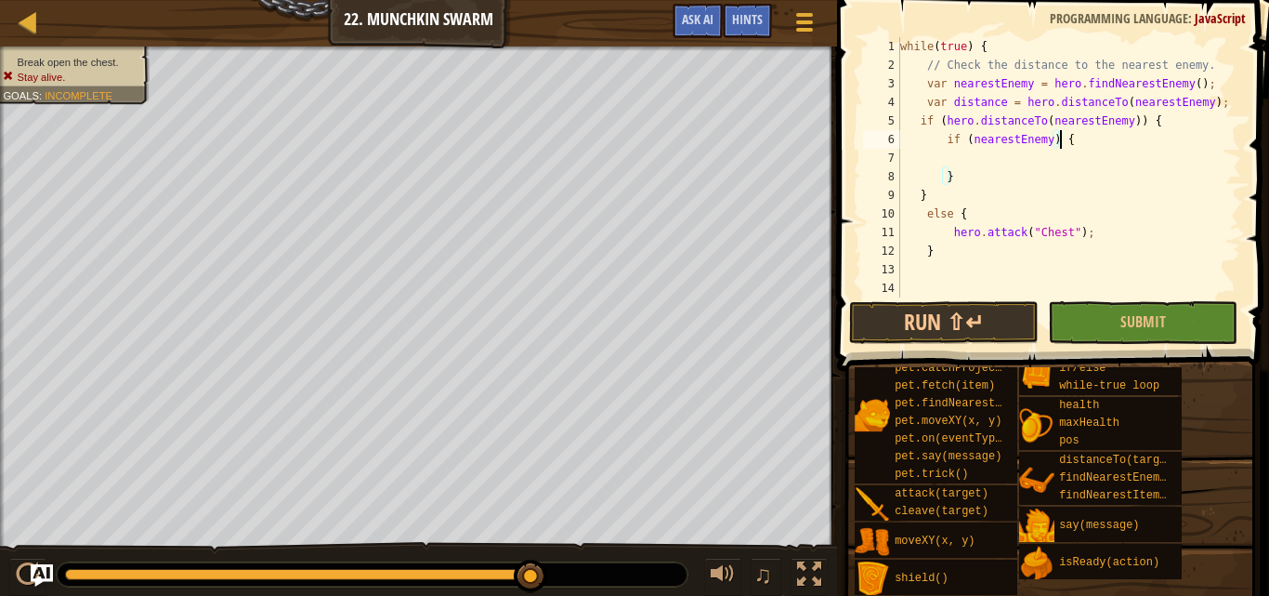
click at [1072, 141] on div "while ( true ) { // Check the distance to the nearest enemy. var nearestEnemy =…" at bounding box center [1062, 185] width 331 height 297
click at [1039, 139] on div "while ( true ) { // Check the distance to the nearest enemy. var nearestEnemy =…" at bounding box center [1062, 185] width 331 height 297
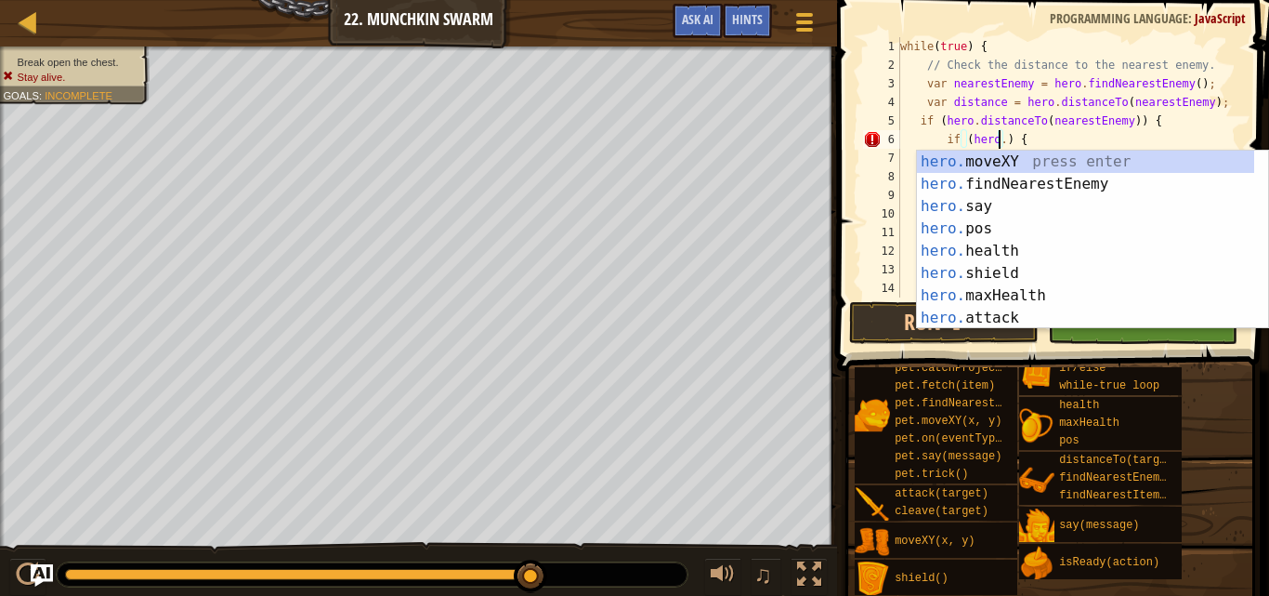
scroll to position [8, 8]
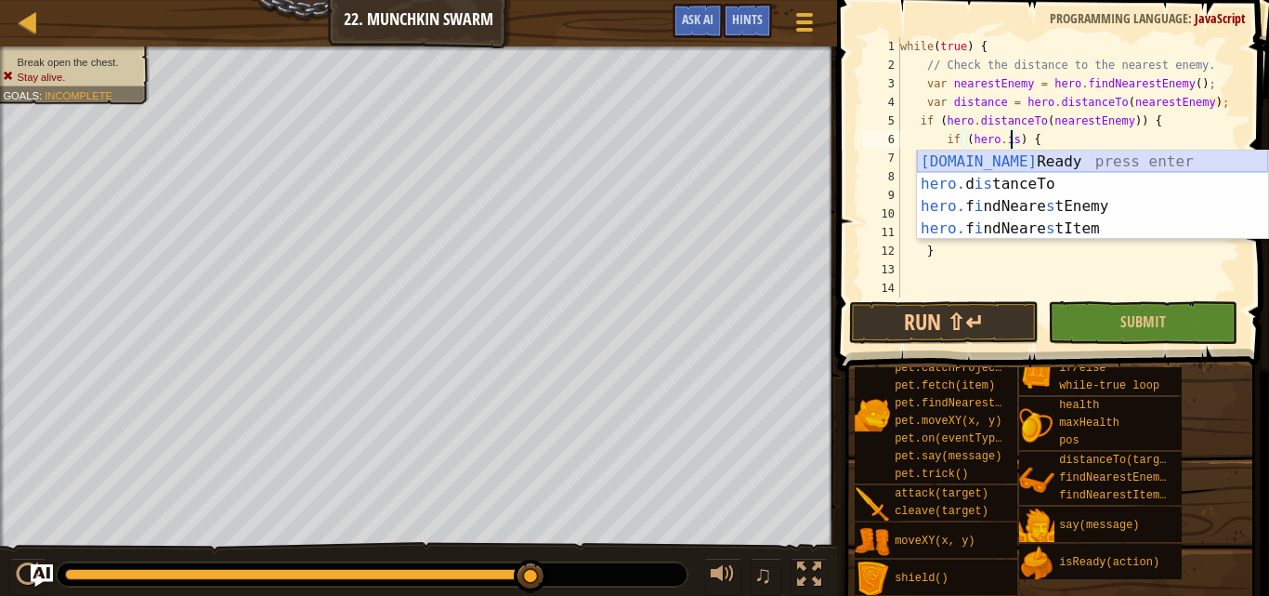
click at [997, 161] on div "[DOMAIN_NAME] Ready press enter hero. d is tanceTo press enter hero. f i ndNear…" at bounding box center [1092, 218] width 351 height 134
type textarea "if (hero.isReady("cleave")) {"
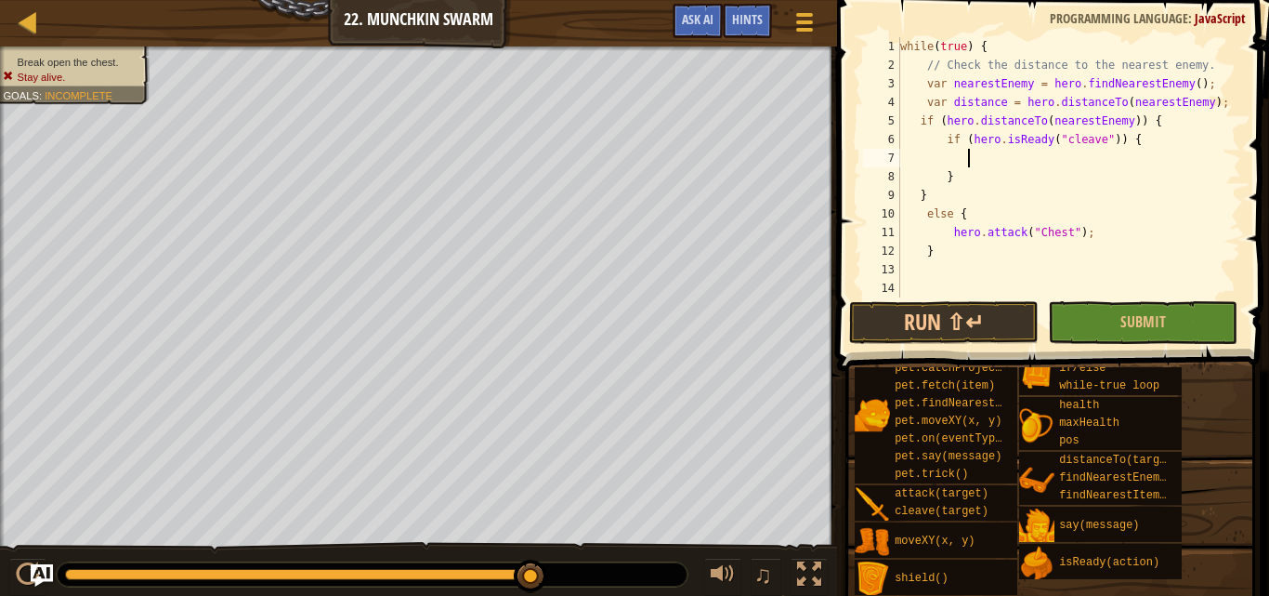
click at [1000, 156] on div "while ( true ) { // Check the distance to the nearest enemy. var nearestEnemy =…" at bounding box center [1062, 185] width 331 height 297
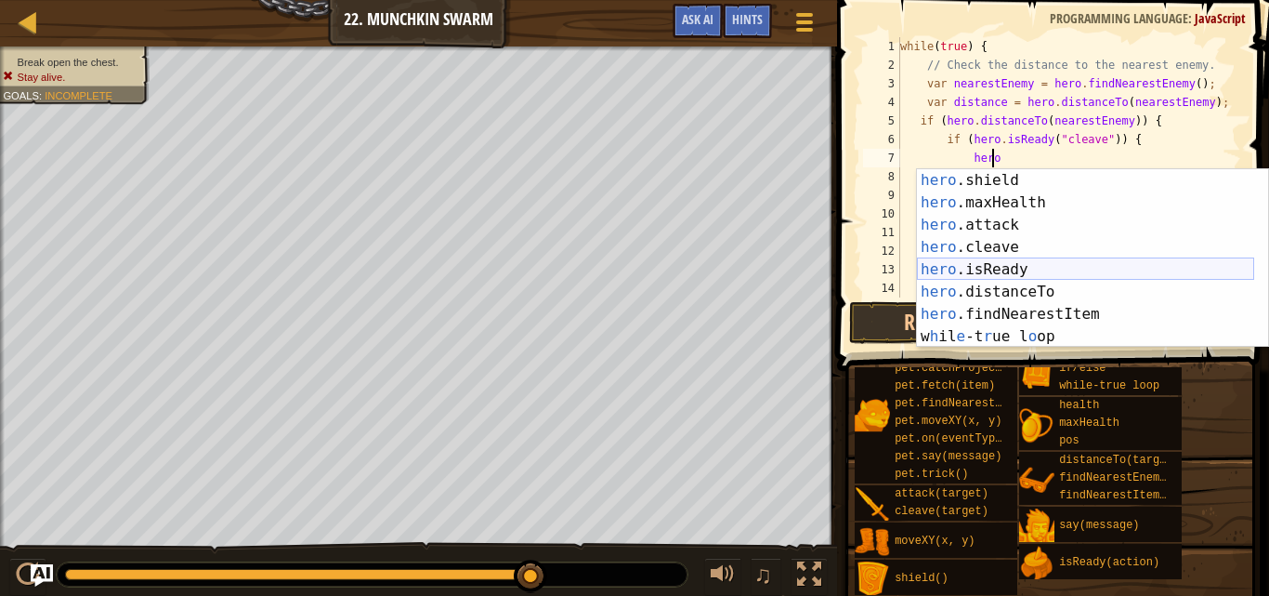
scroll to position [134, 0]
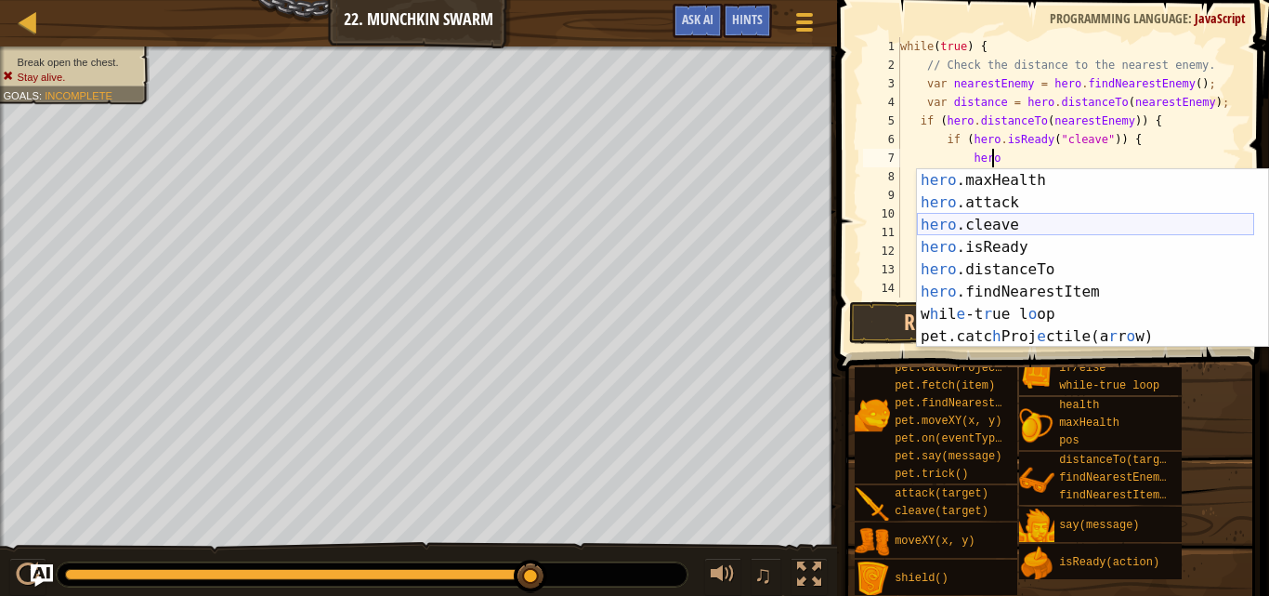
click at [1052, 227] on div "hero .maxHealth press enter hero .attack press enter hero .cleave press enter h…" at bounding box center [1085, 280] width 337 height 223
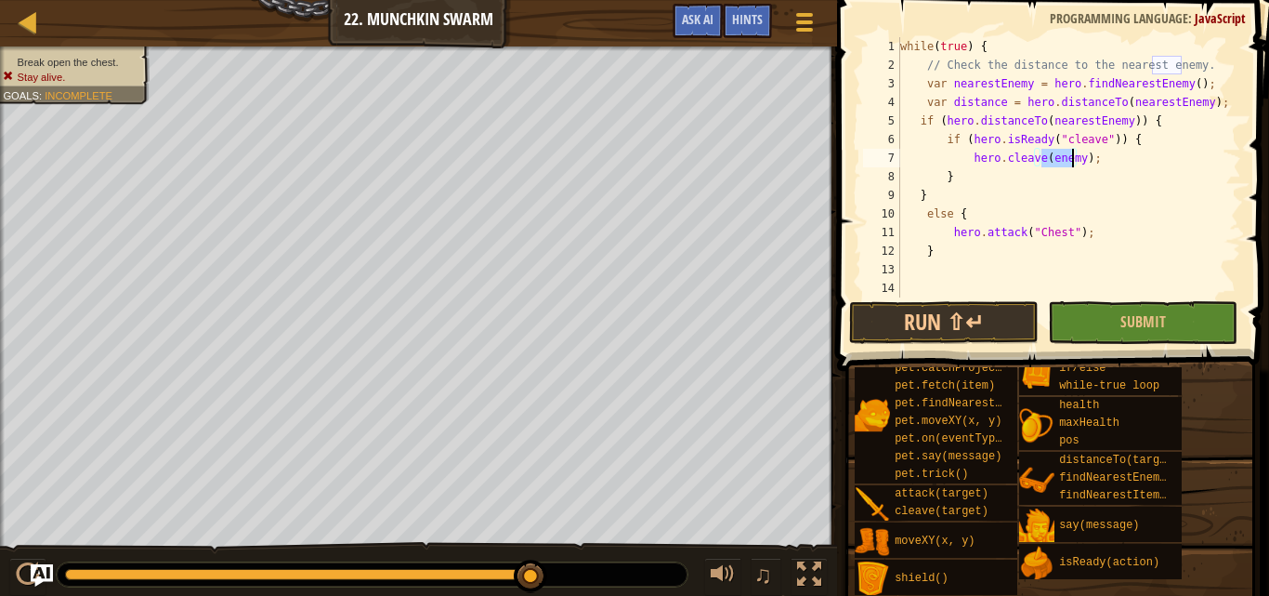
click at [993, 169] on div "while ( true ) { // Check the distance to the nearest enemy. var nearestEnemy =…" at bounding box center [1062, 185] width 331 height 297
type textarea "}"
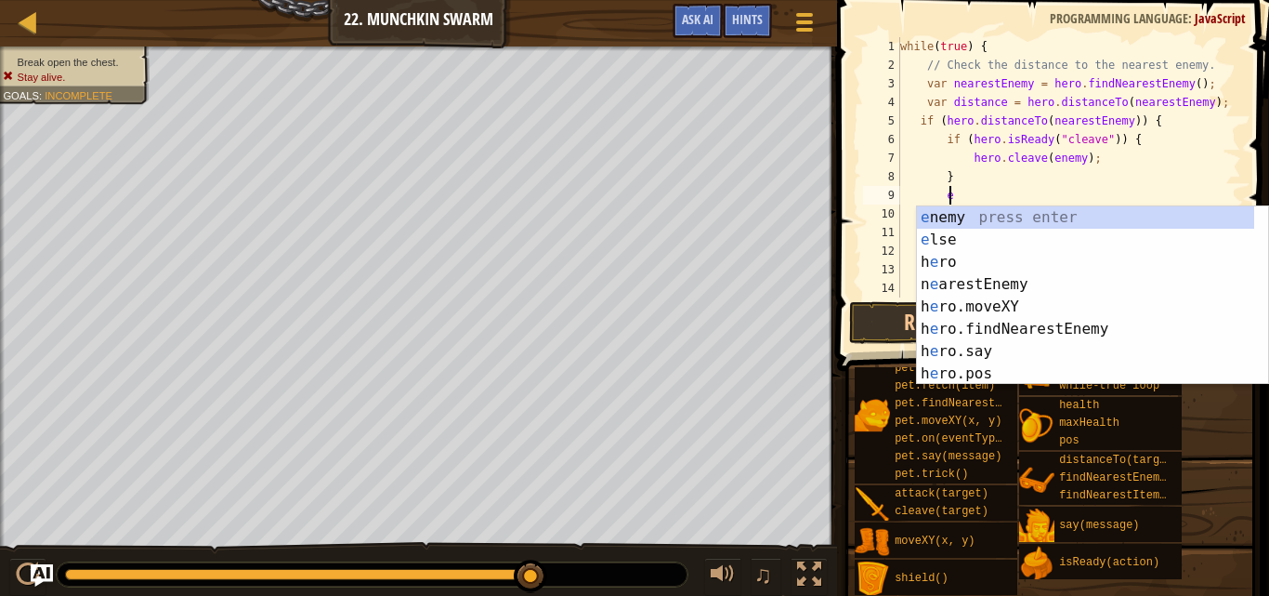
type textarea "el"
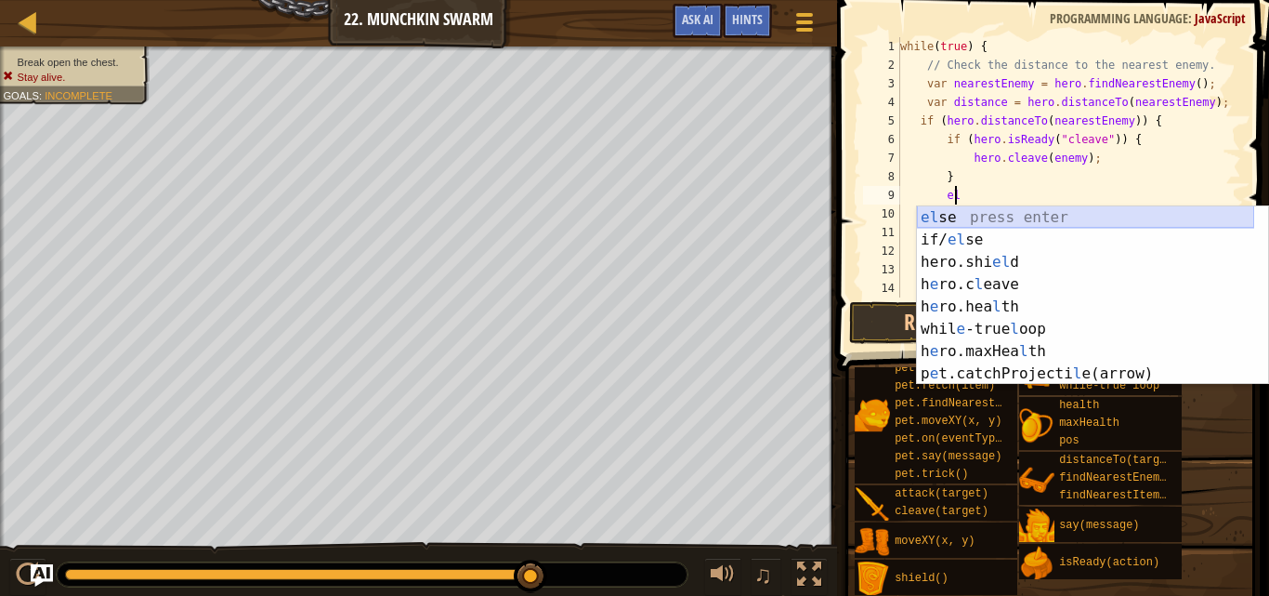
click at [972, 210] on div "el se press enter if/ el se press enter hero.shi el d press enter h e ro.c l ea…" at bounding box center [1085, 317] width 337 height 223
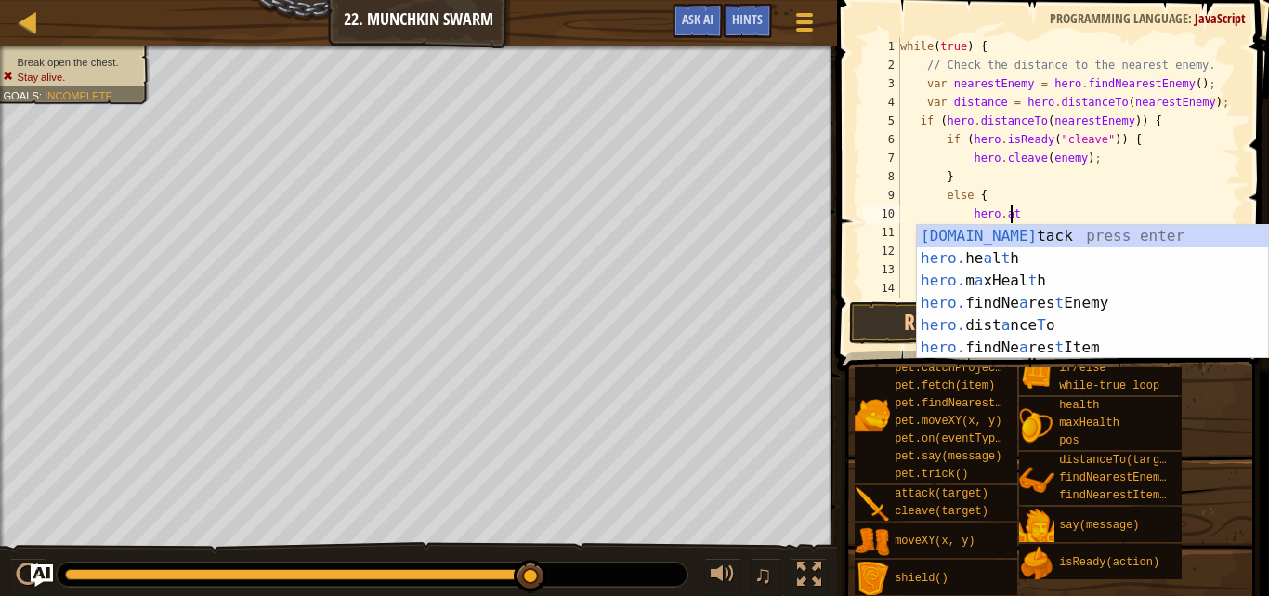
scroll to position [8, 8]
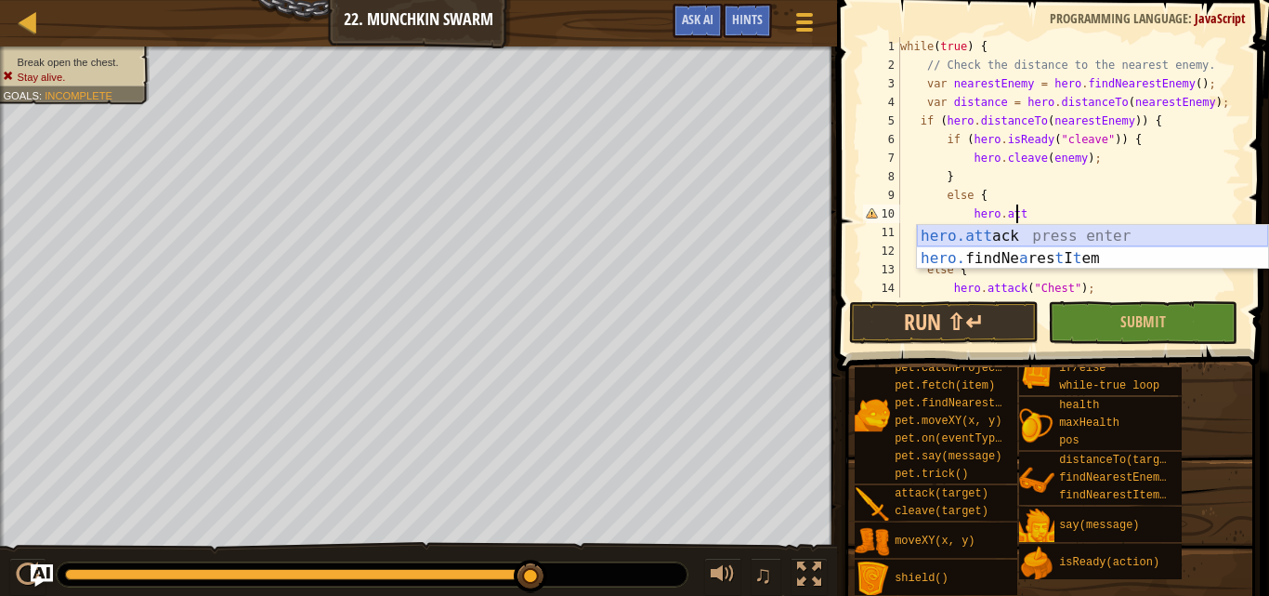
click at [988, 234] on div "hero.att ack press enter hero. findNe a res t I t em press enter" at bounding box center [1092, 269] width 351 height 89
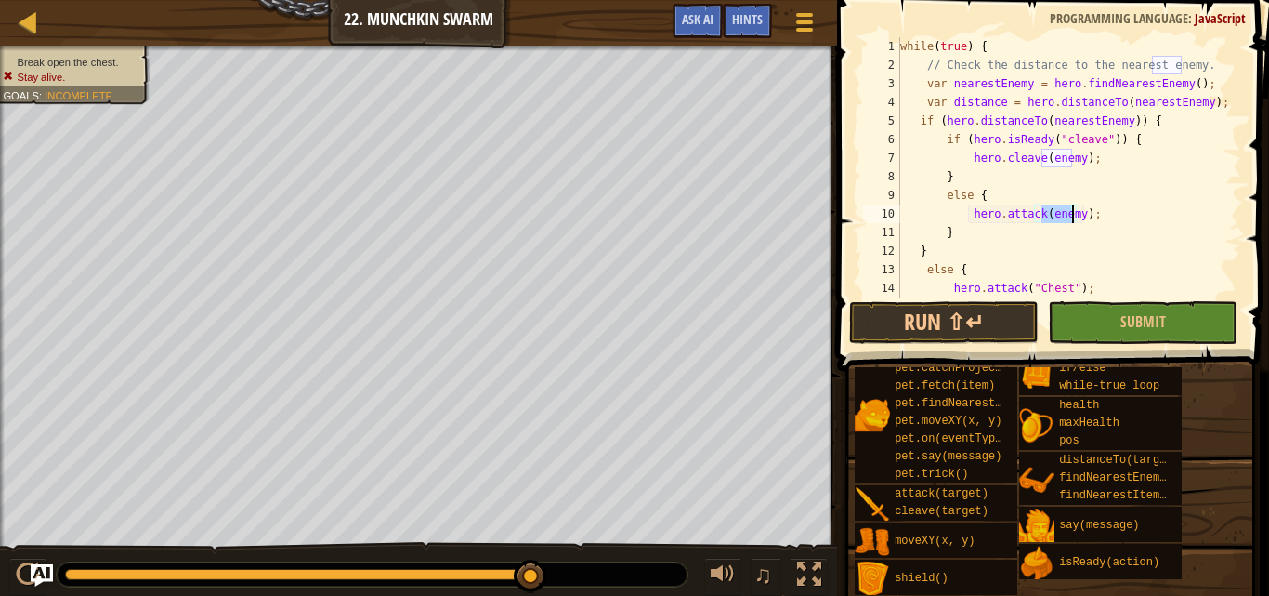
click at [1044, 163] on div "while ( true ) { // Check the distance to the nearest enemy. var nearestEnemy =…" at bounding box center [1062, 185] width 331 height 297
click at [1046, 159] on div "while ( true ) { // Check the distance to the nearest enemy. var nearestEnemy =…" at bounding box center [1062, 185] width 331 height 297
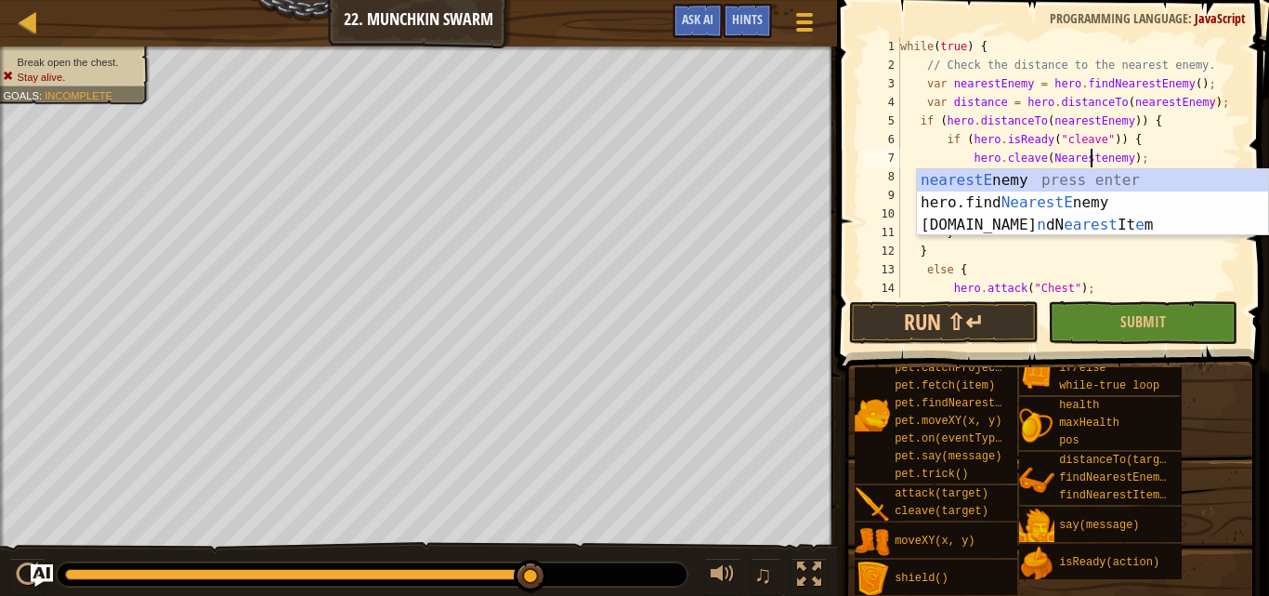
scroll to position [8, 16]
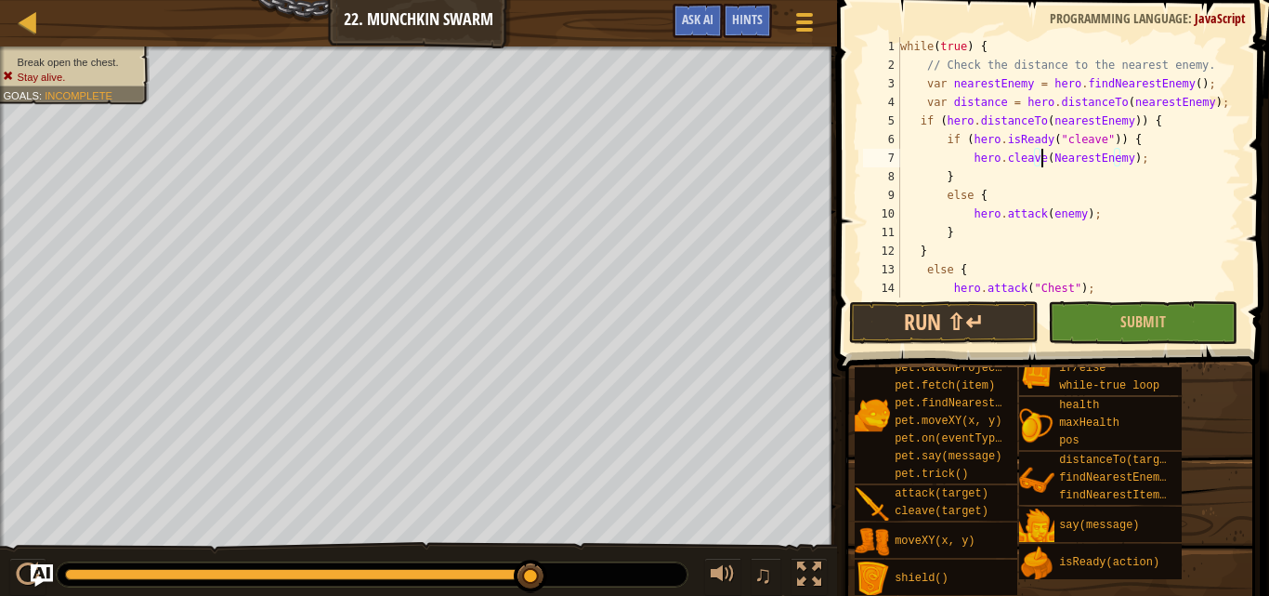
click at [1043, 156] on div "while ( true ) { // Check the distance to the nearest enemy. var nearestEnemy =…" at bounding box center [1062, 185] width 331 height 297
click at [1046, 160] on div "while ( true ) { // Check the distance to the nearest enemy. var nearestEnemy =…" at bounding box center [1062, 185] width 331 height 297
drag, startPoint x: 1044, startPoint y: 159, endPoint x: 1118, endPoint y: 162, distance: 74.4
click at [1118, 162] on div "while ( true ) { // Check the distance to the nearest enemy. var nearestEnemy =…" at bounding box center [1062, 185] width 331 height 297
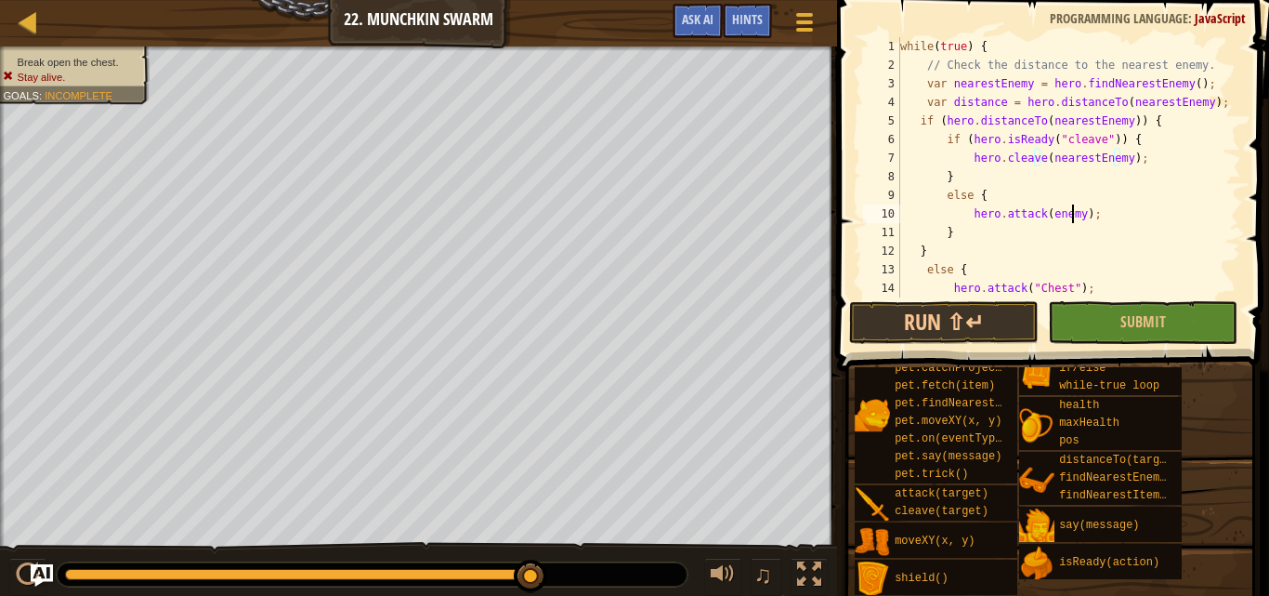
click at [1071, 217] on div "while ( true ) { // Check the distance to the nearest enemy. var nearestEnemy =…" at bounding box center [1062, 185] width 331 height 297
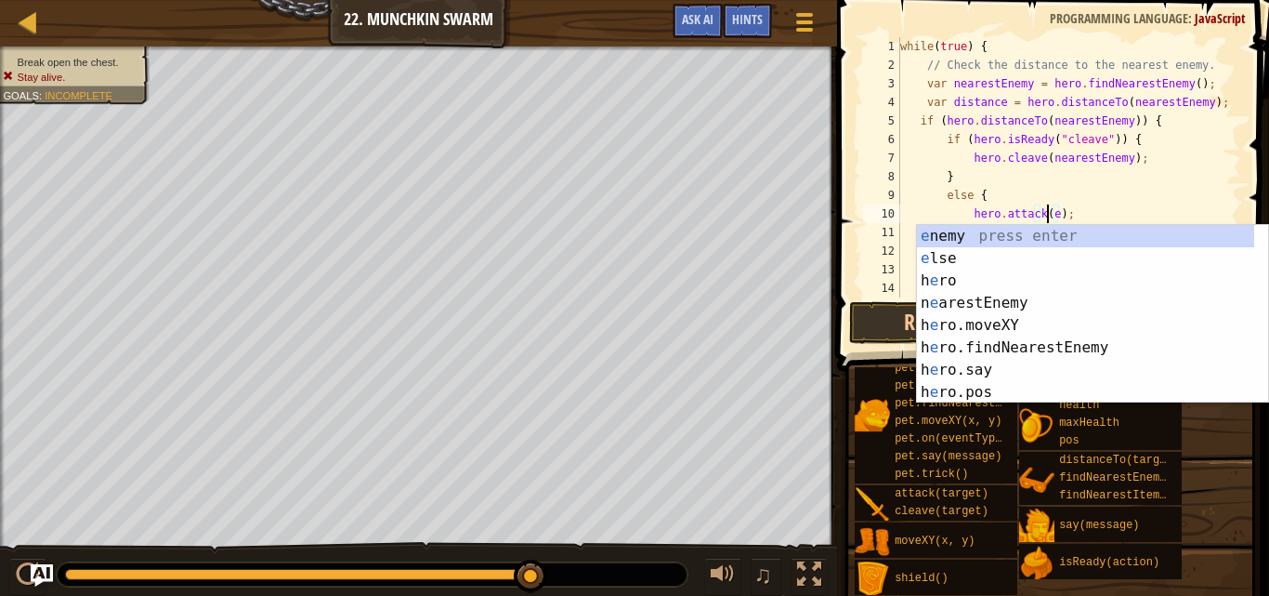
scroll to position [8, 12]
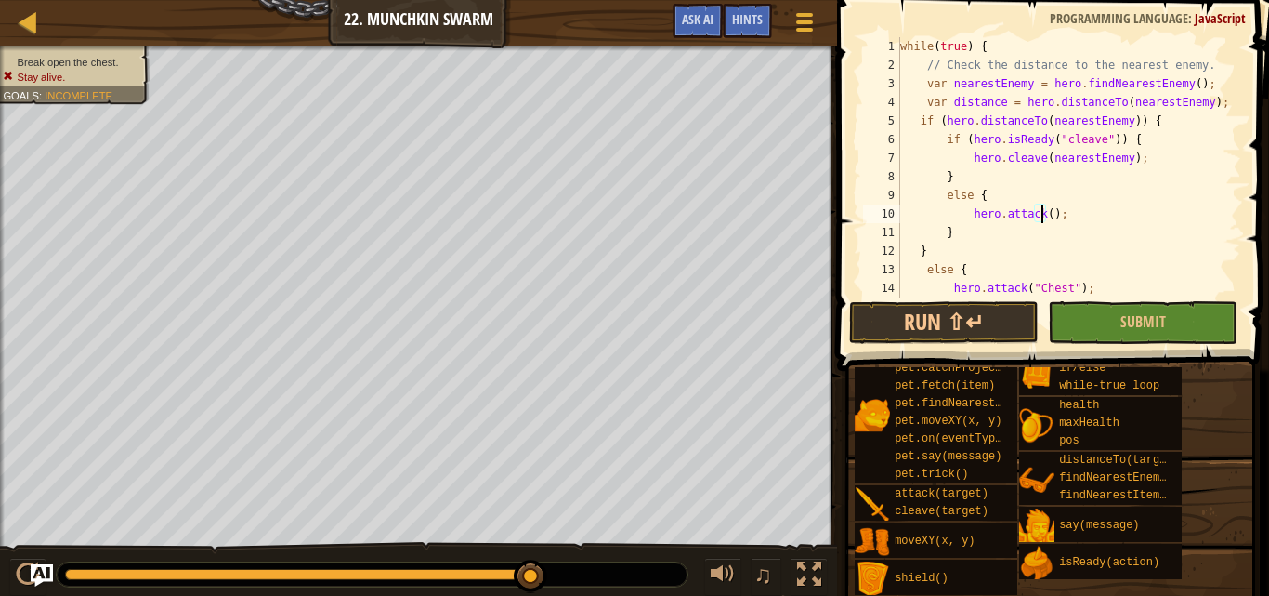
paste textarea "nearestEnemy"
click at [993, 322] on button "Run ⇧↵" at bounding box center [944, 322] width 190 height 43
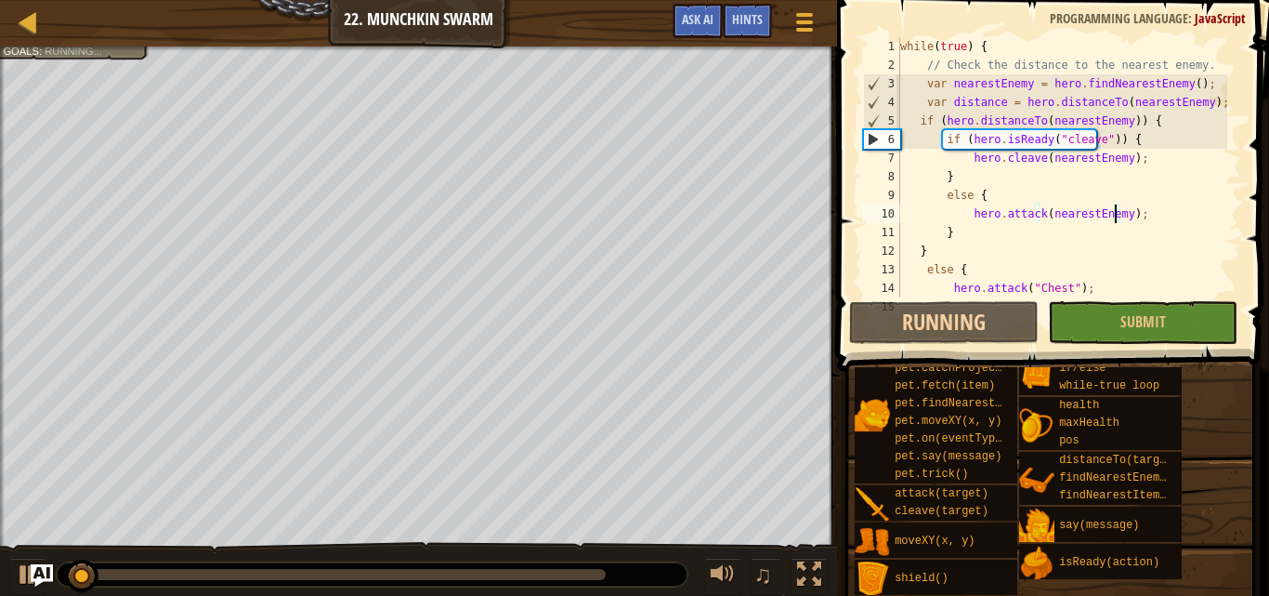
click at [1013, 222] on div "while ( true ) { // Check the distance to the nearest enemy. var nearestEnemy =…" at bounding box center [1062, 185] width 331 height 297
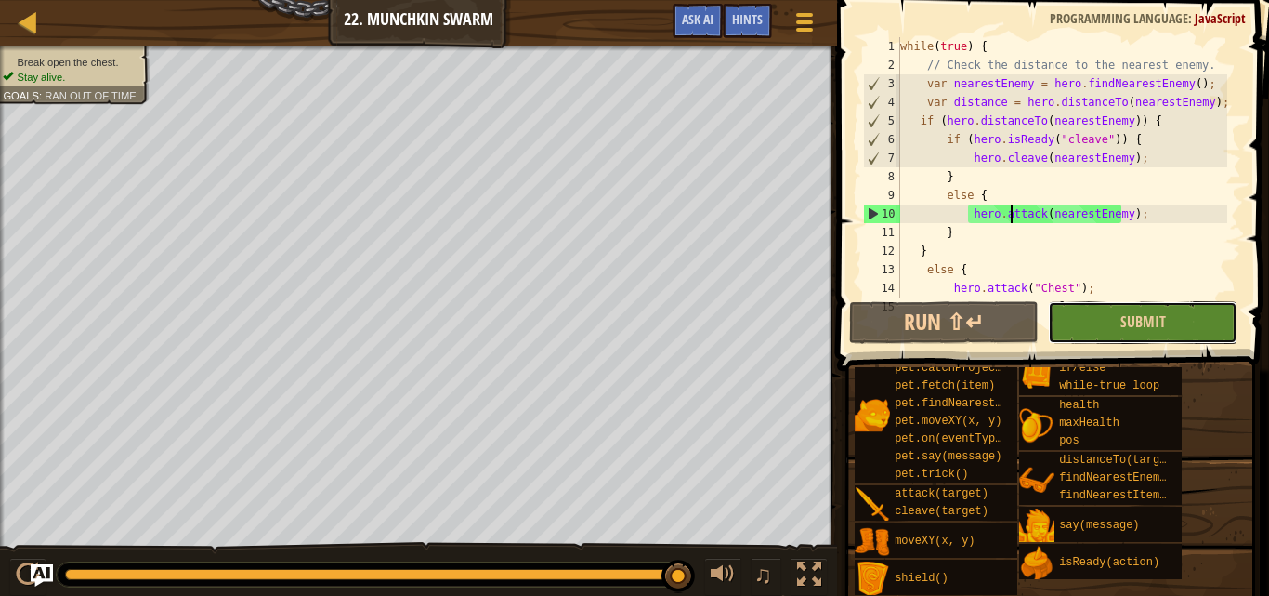
click at [1096, 324] on button "Submit" at bounding box center [1143, 322] width 190 height 43
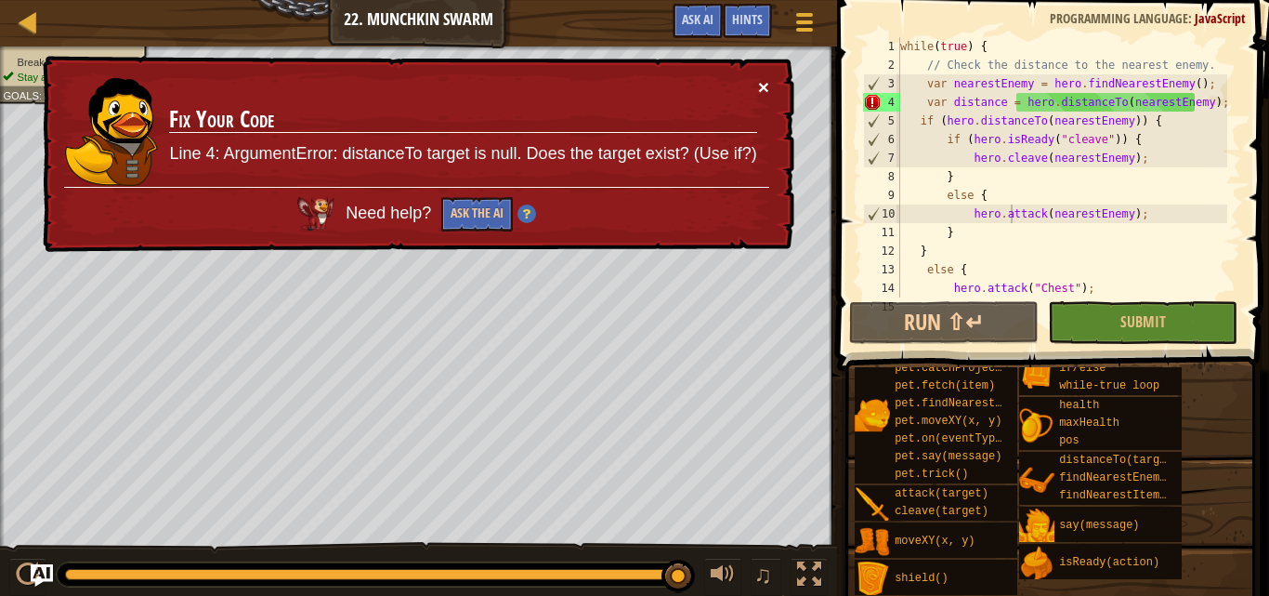
click at [758, 82] on button "×" at bounding box center [763, 89] width 11 height 20
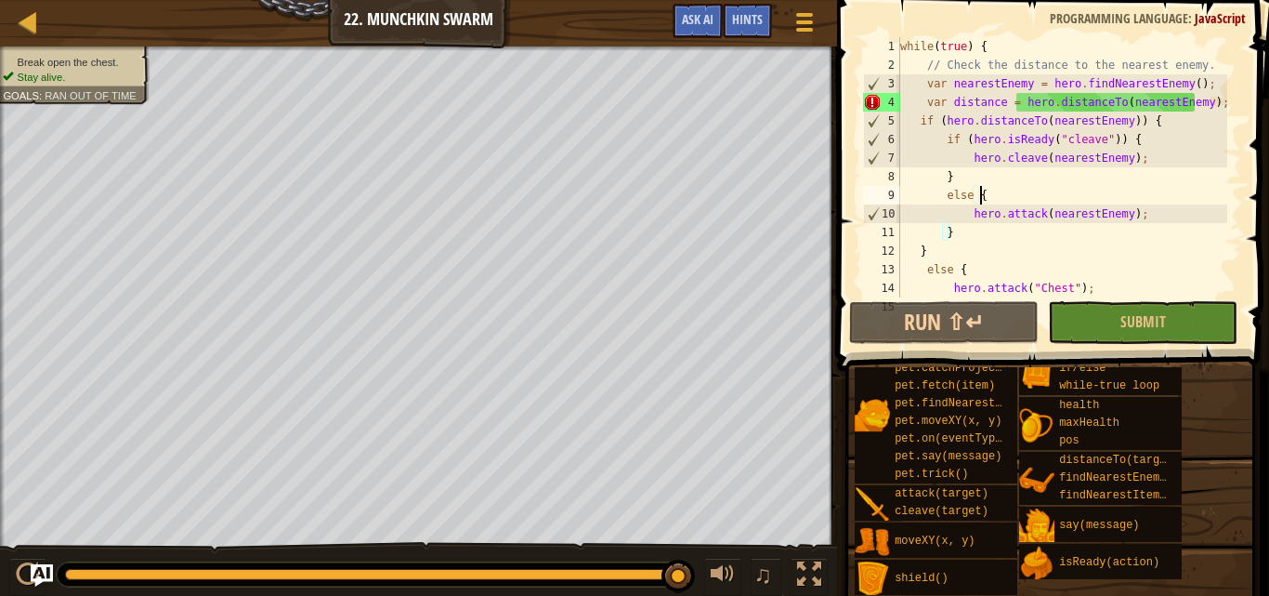
click at [1071, 190] on div "while ( true ) { // Check the distance to the nearest enemy. var nearestEnemy =…" at bounding box center [1062, 185] width 331 height 297
click at [947, 102] on div "while ( true ) { // Check the distance to the nearest enemy. var nearestEnemy =…" at bounding box center [1062, 185] width 331 height 297
click at [1017, 94] on div "while ( true ) { // Check the distance to the nearest enemy. var nearestEnemy =…" at bounding box center [1062, 185] width 331 height 297
click at [1043, 108] on div "while ( true ) { // Check the distance to the nearest enemy. var nearestEnemy =…" at bounding box center [1062, 185] width 331 height 297
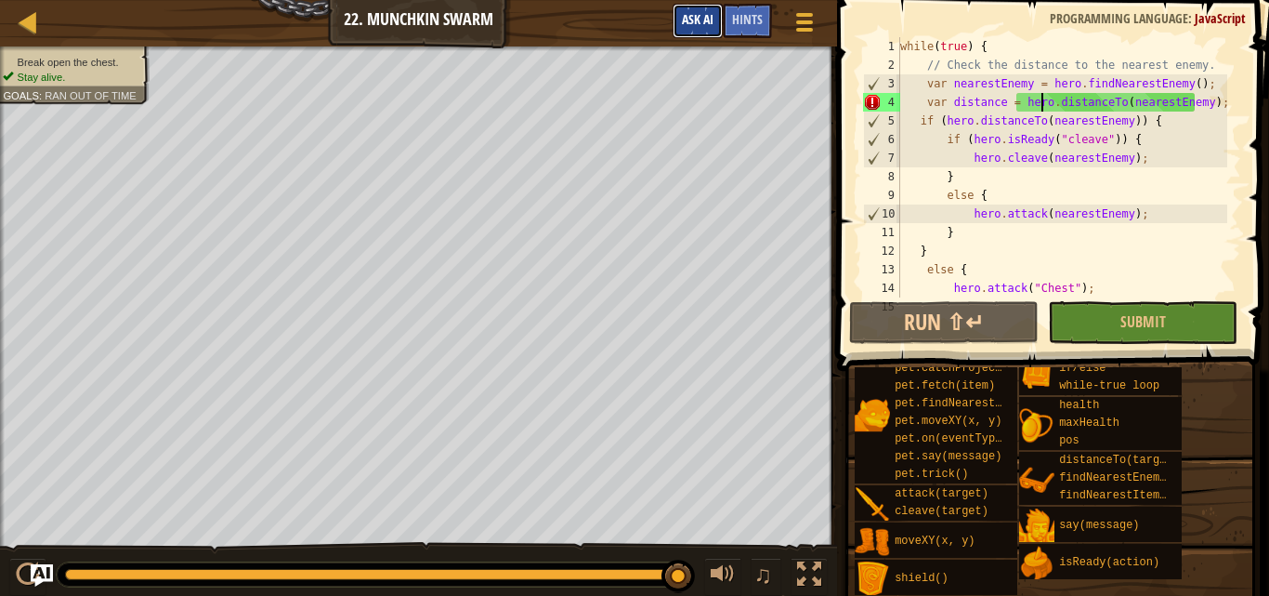
click at [700, 9] on button "Ask AI" at bounding box center [698, 21] width 50 height 34
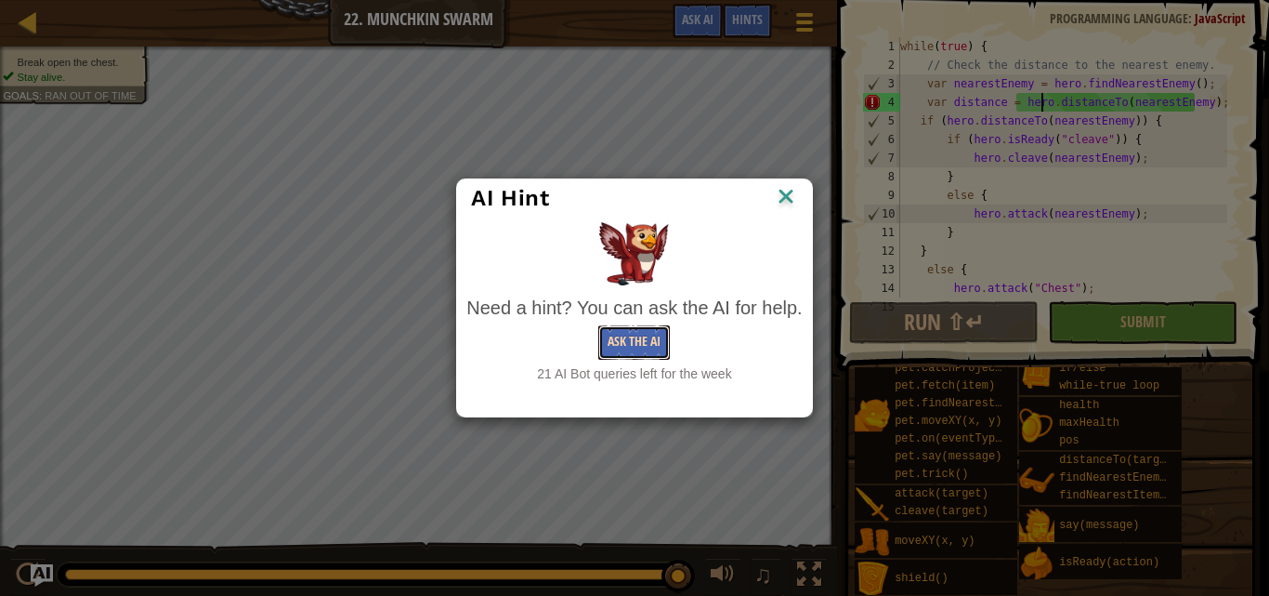
click at [637, 333] on button "Ask the AI" at bounding box center [634, 342] width 72 height 34
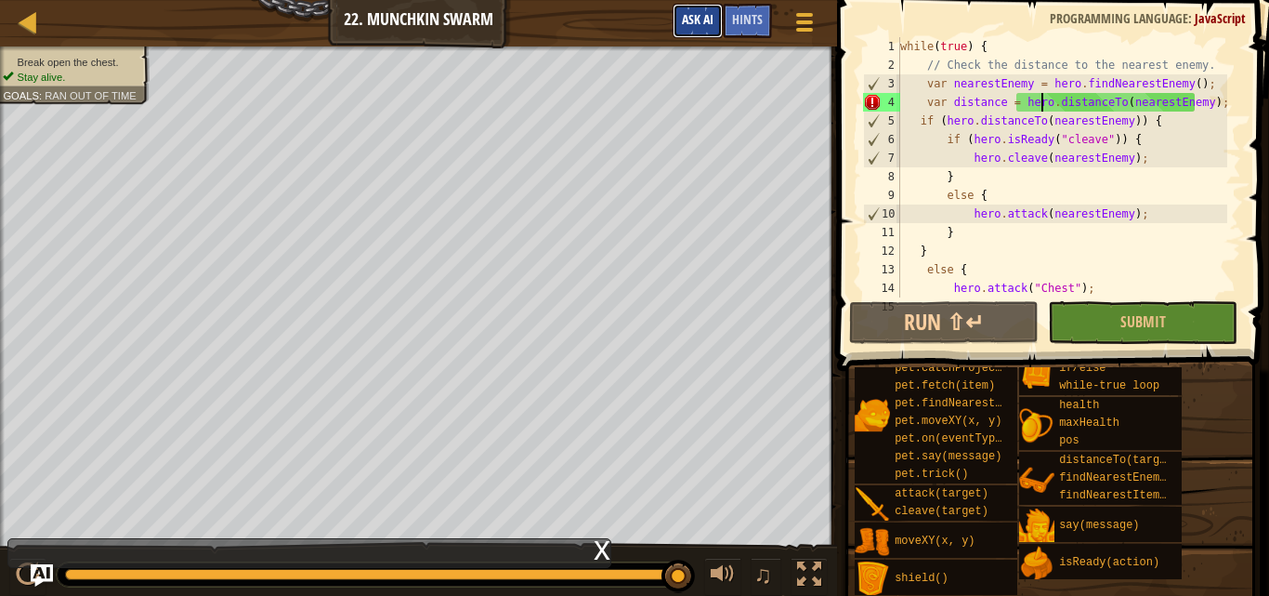
click at [683, 15] on span "Ask AI" at bounding box center [698, 19] width 32 height 18
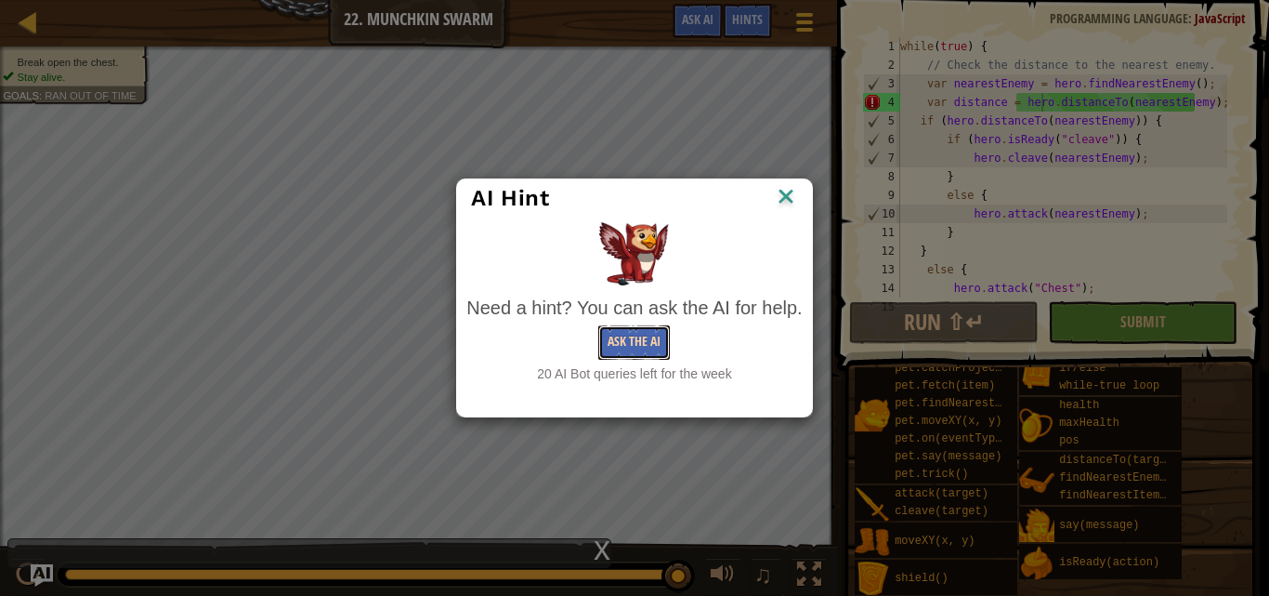
click at [631, 343] on button "Ask the AI" at bounding box center [634, 342] width 72 height 34
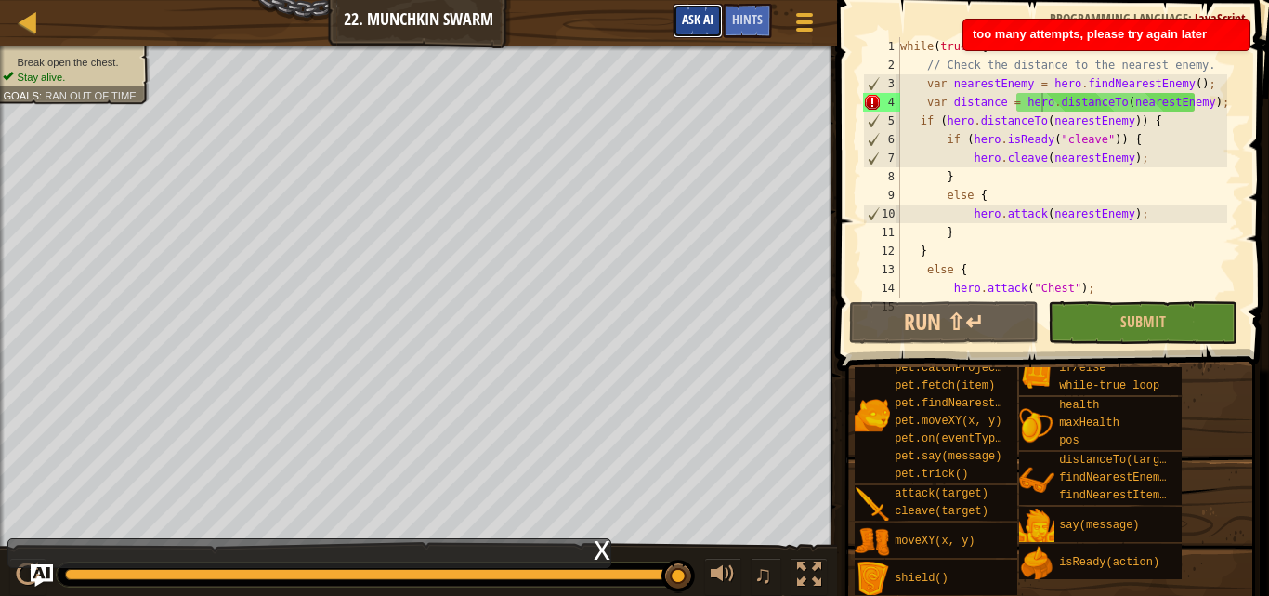
click at [693, 8] on button "Ask AI" at bounding box center [698, 21] width 50 height 34
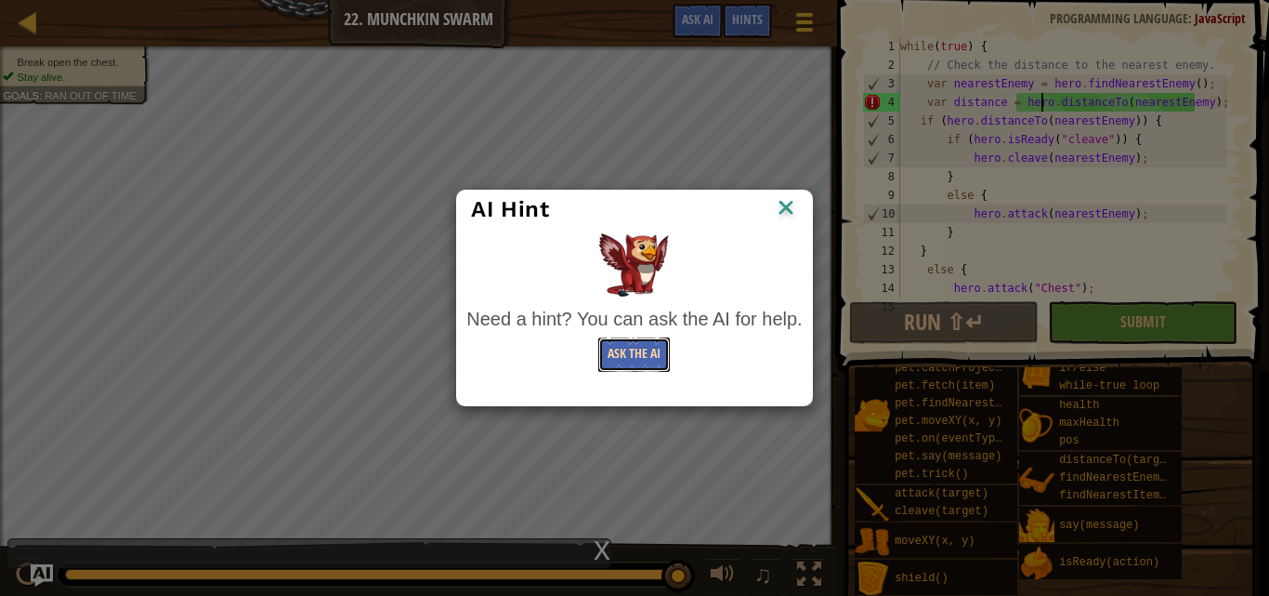
click at [636, 350] on button "Ask the AI" at bounding box center [634, 354] width 72 height 34
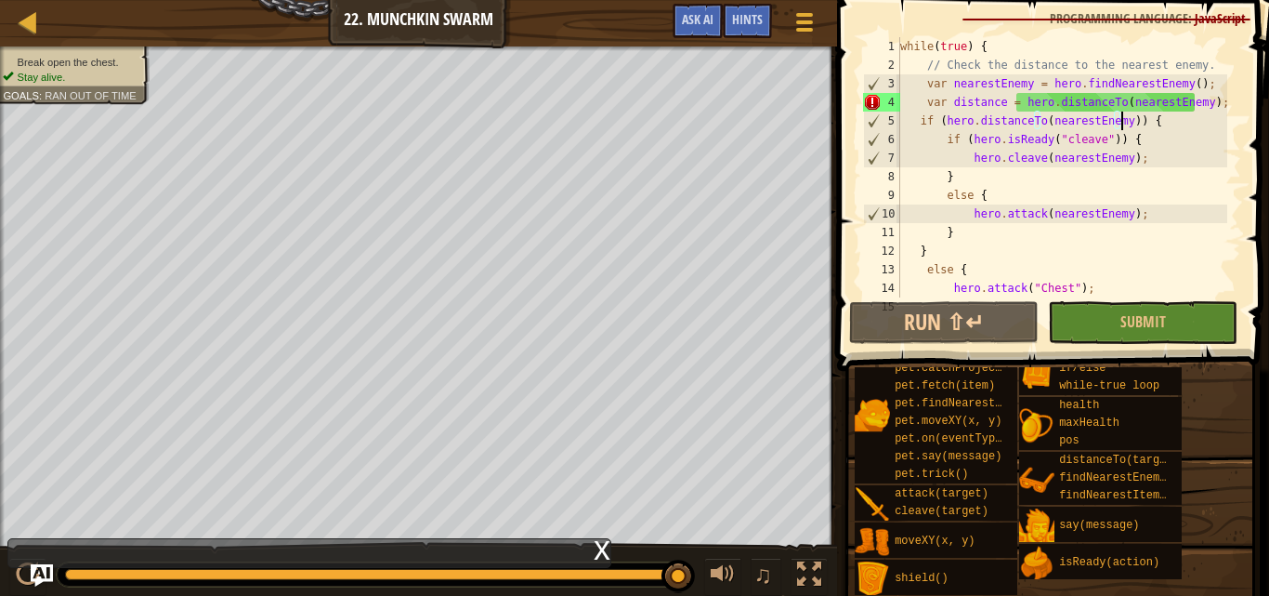
click at [1121, 125] on div "while ( true ) { // Check the distance to the nearest enemy. var nearestEnemy =…" at bounding box center [1062, 185] width 331 height 297
click at [1129, 153] on div "while ( true ) { // Check the distance to the nearest enemy. var nearestEnemy =…" at bounding box center [1062, 185] width 331 height 297
click at [1200, 124] on div "while ( true ) { // Check the distance to the nearest enemy. var nearestEnemy =…" at bounding box center [1062, 185] width 331 height 297
click at [1202, 110] on div "while ( true ) { // Check the distance to the nearest enemy. var nearestEnemy =…" at bounding box center [1062, 185] width 331 height 297
type textarea "var distance = hero.distanceTo(nearestEnemy);"
